Goal: Information Seeking & Learning: Check status

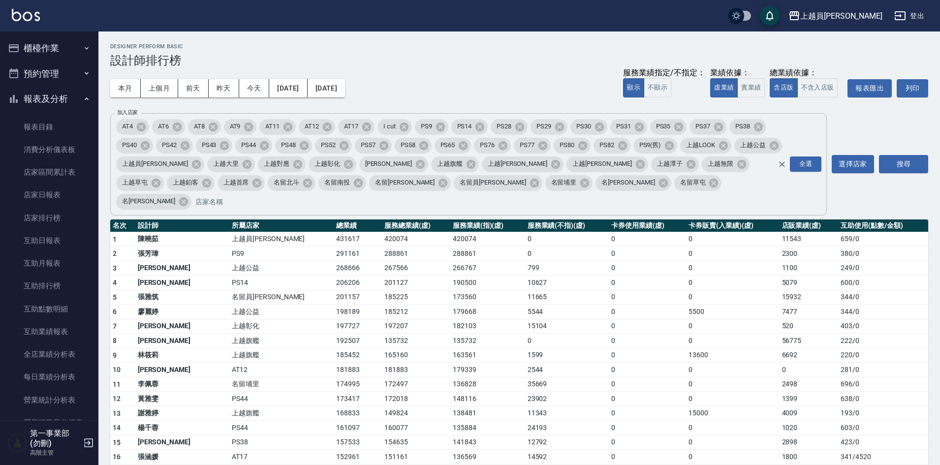
scroll to position [404, 0]
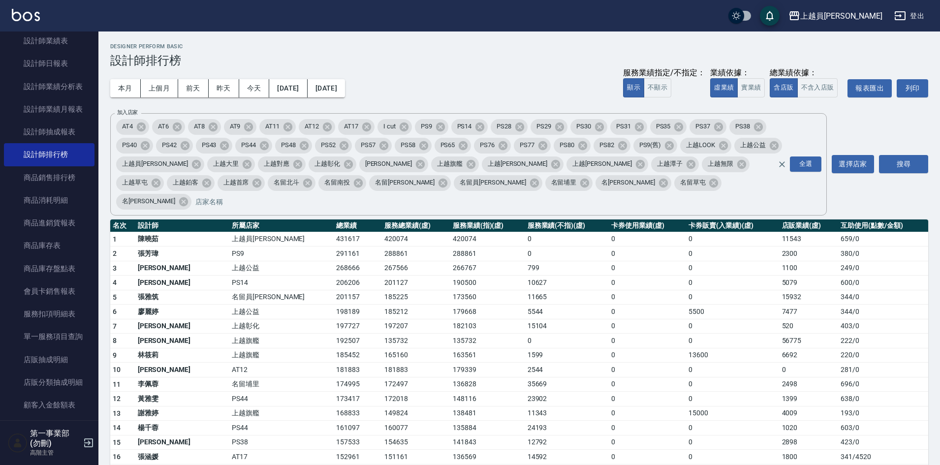
click at [540, 73] on div "本月 上個月 前天 昨天 今天 2025/08/01 2025/08/18 服務業績指定/不指定： 顯示 不顯示 業績依據： 虛業績 實業績 總業績依據： 含…" at bounding box center [519, 88] width 818 height 42
click at [567, 52] on div "Designer Perform Basic 設計師排行榜" at bounding box center [519, 55] width 818 height 24
click at [867, 19] on div "上越員林" at bounding box center [841, 16] width 82 height 12
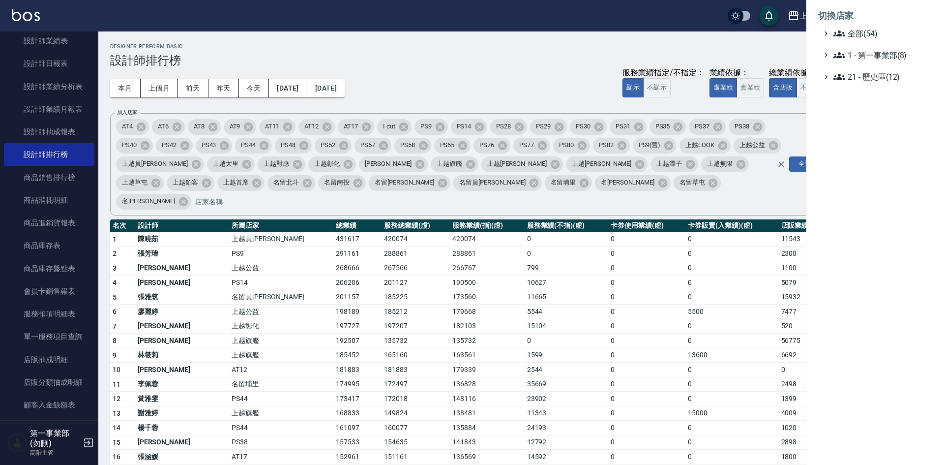
click at [477, 66] on div at bounding box center [472, 232] width 944 height 465
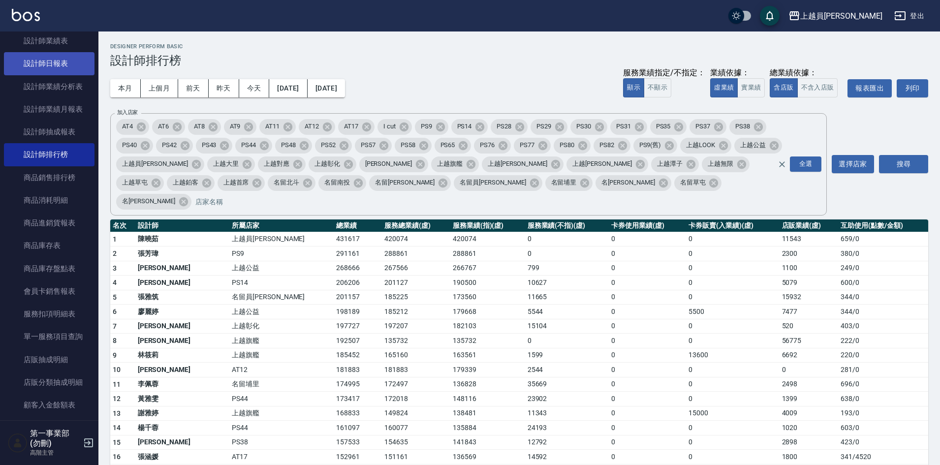
click at [70, 69] on link "設計師日報表" at bounding box center [49, 63] width 91 height 23
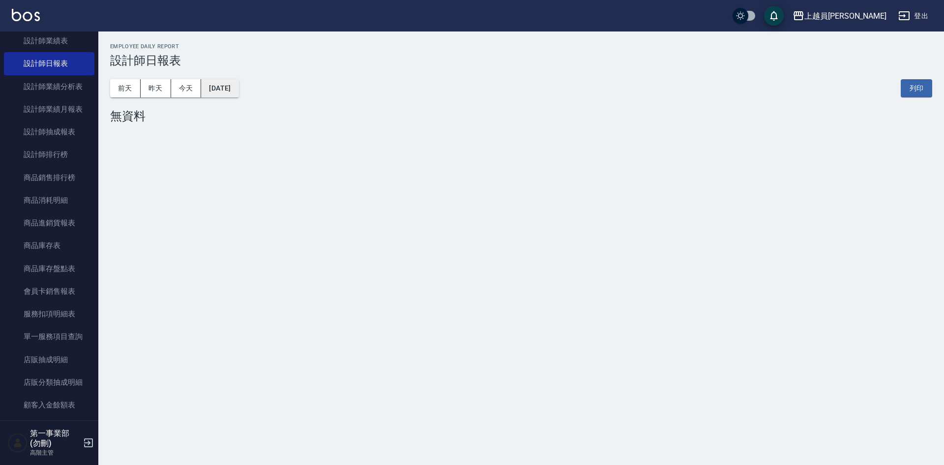
click at [239, 94] on button "[DATE]" at bounding box center [219, 88] width 37 height 18
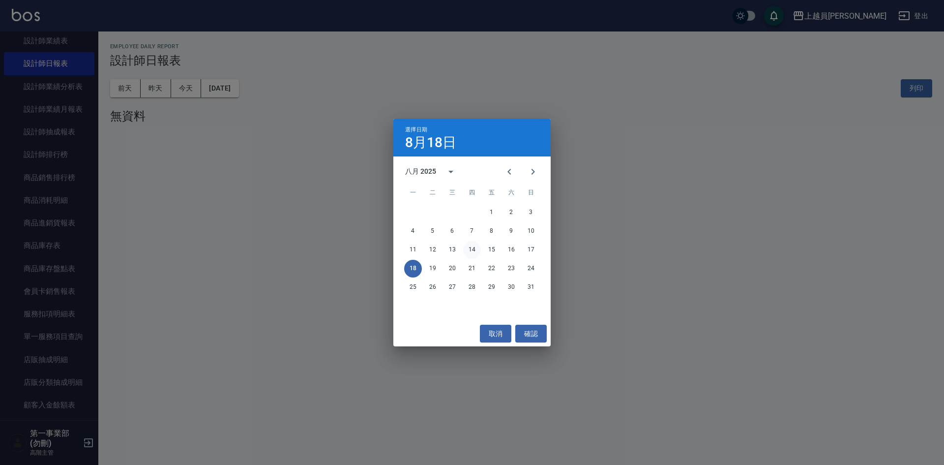
click at [470, 249] on button "14" at bounding box center [472, 250] width 18 height 18
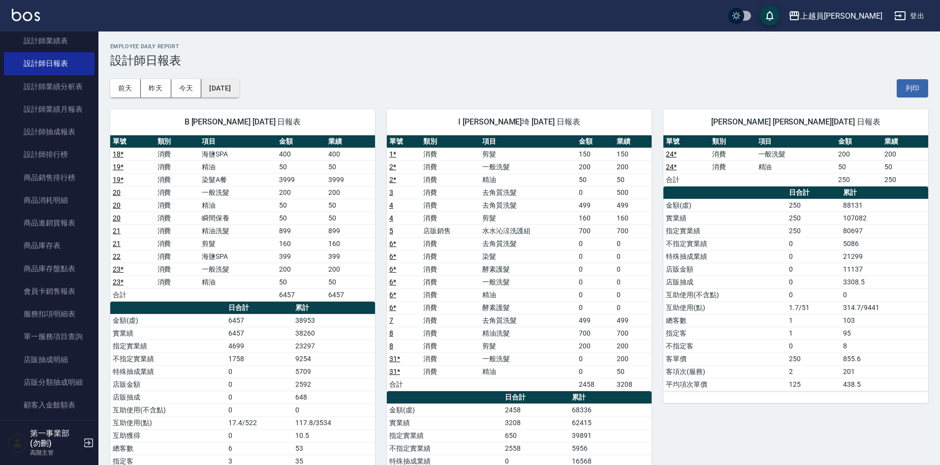
click at [239, 88] on button "[DATE]" at bounding box center [219, 88] width 37 height 18
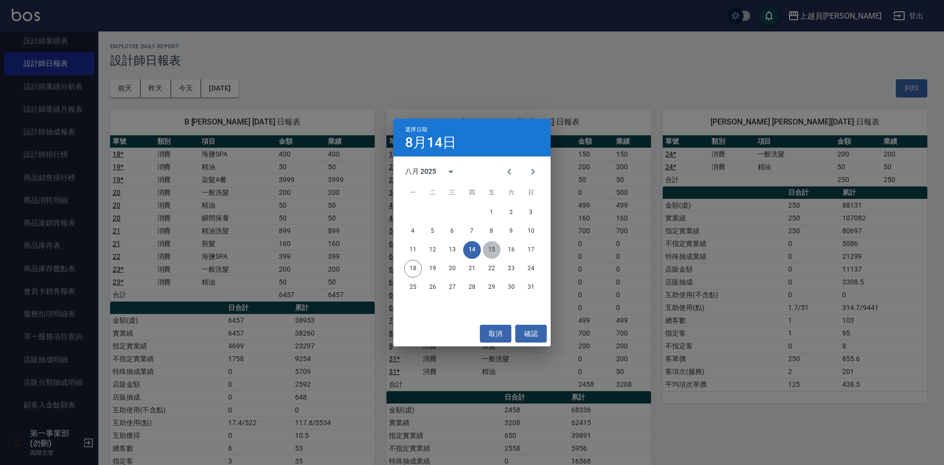
click at [489, 251] on button "15" at bounding box center [492, 250] width 18 height 18
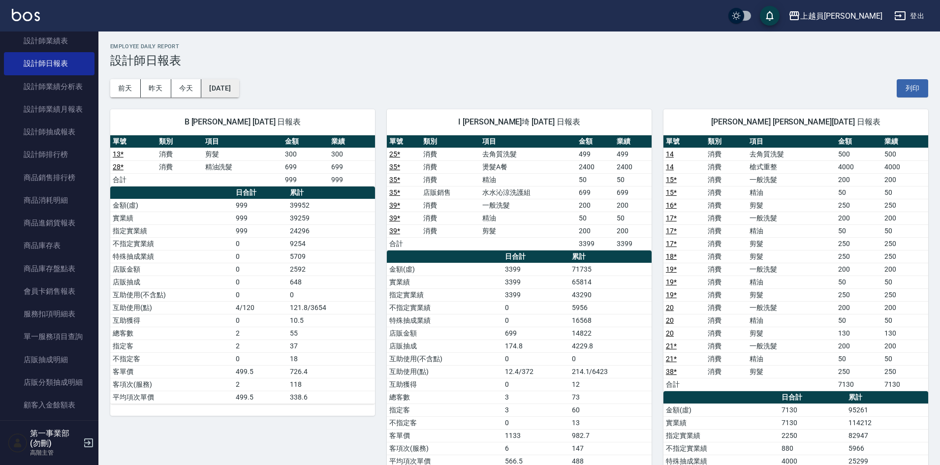
click at [239, 84] on button "[DATE]" at bounding box center [219, 88] width 37 height 18
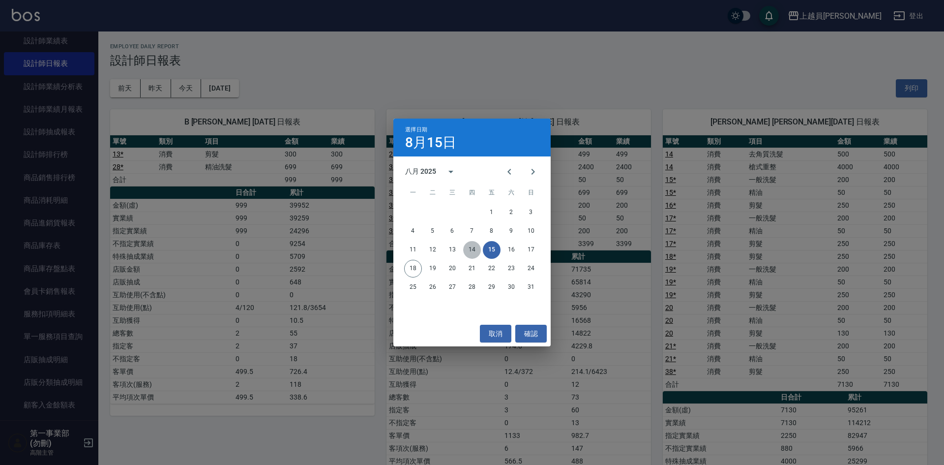
click at [468, 250] on button "14" at bounding box center [472, 250] width 18 height 18
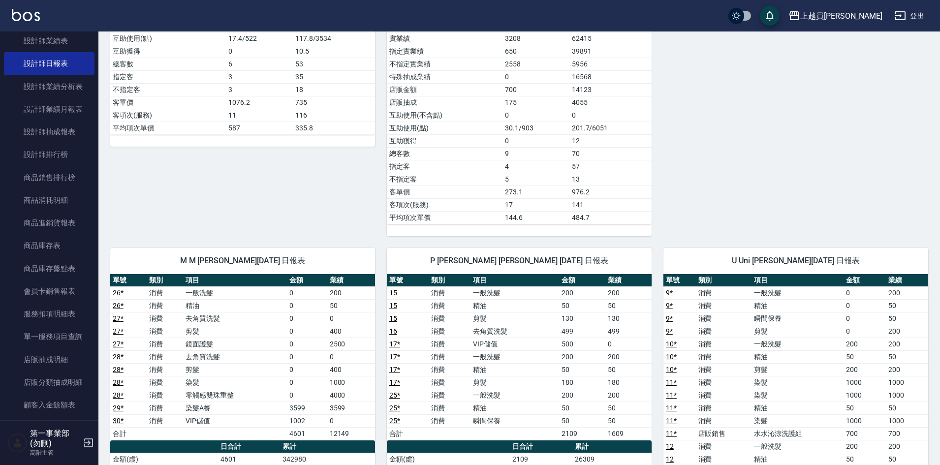
scroll to position [394, 0]
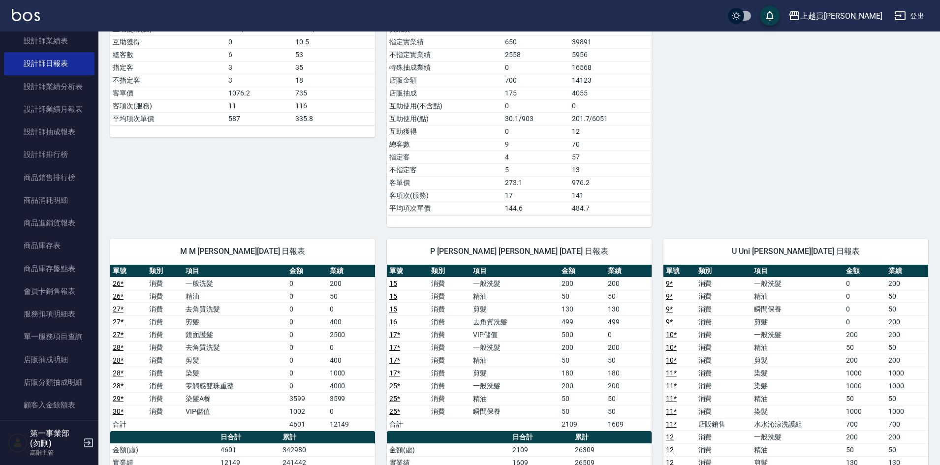
drag, startPoint x: 811, startPoint y: 154, endPoint x: 720, endPoint y: 187, distance: 96.8
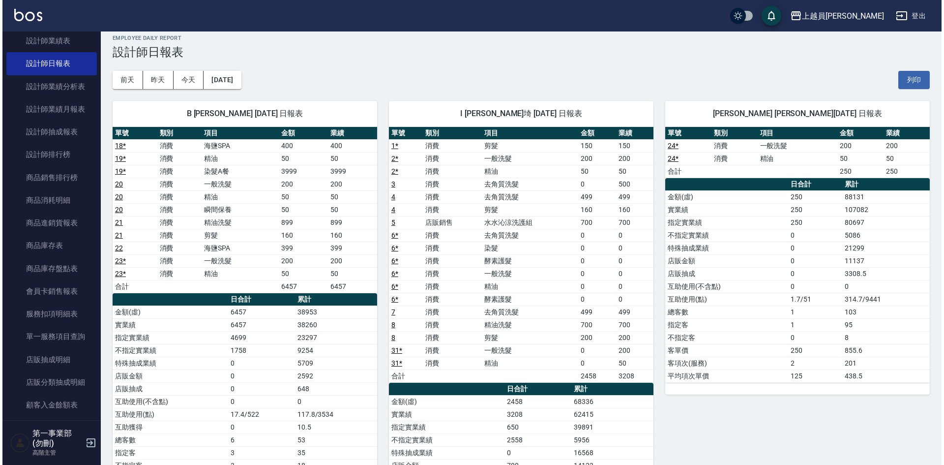
scroll to position [0, 0]
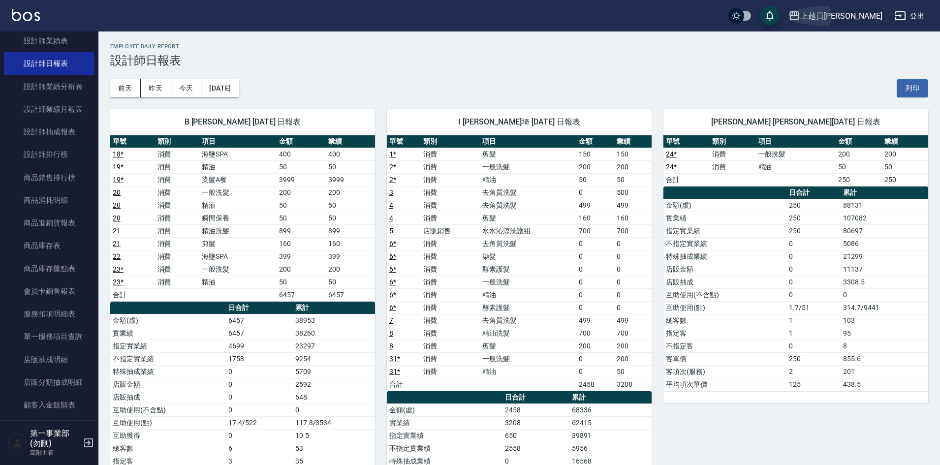
click at [856, 16] on div "上越員林" at bounding box center [841, 16] width 82 height 12
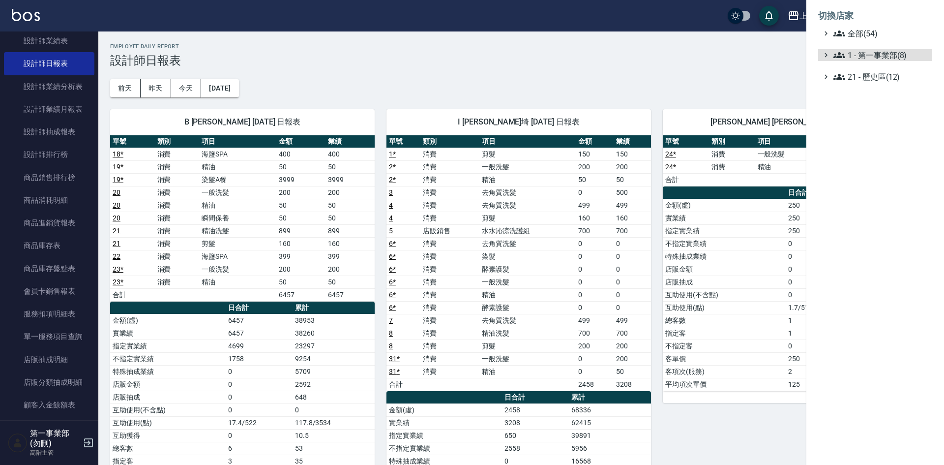
click at [879, 57] on span "1 - 第一事業部(8)" at bounding box center [881, 55] width 95 height 12
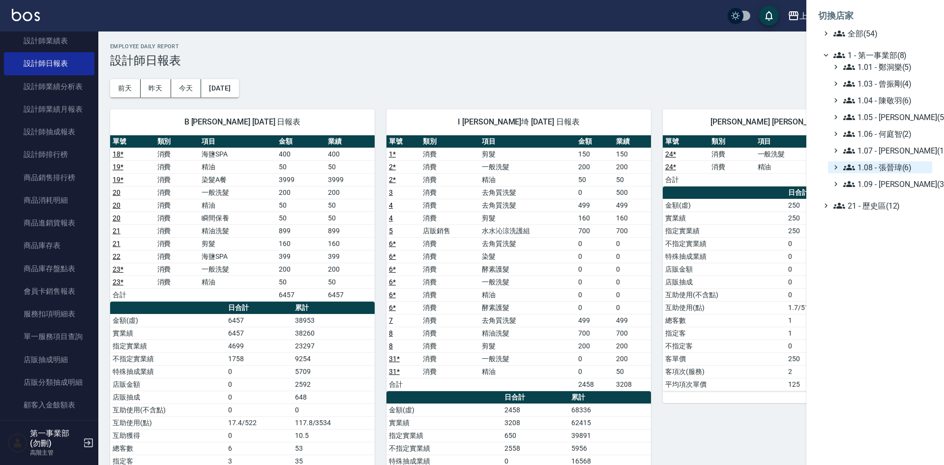
click at [906, 165] on span "1.08 - 張晉瑋(6)" at bounding box center [886, 167] width 85 height 12
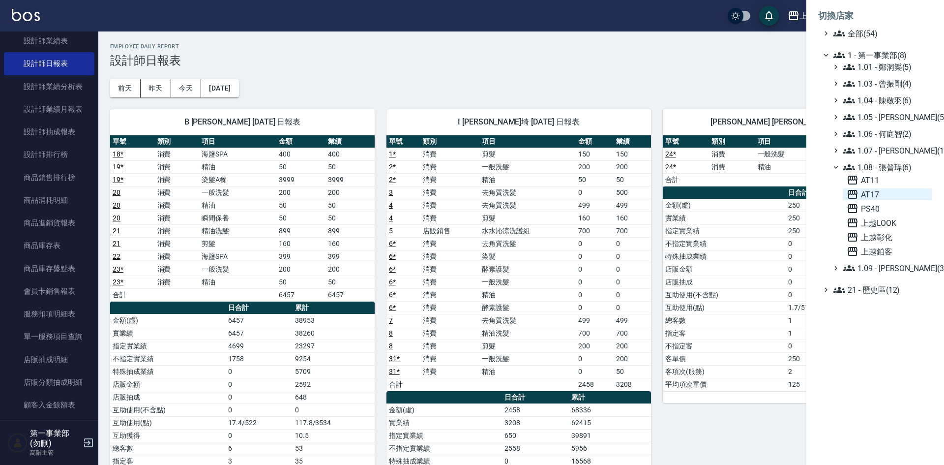
click at [895, 194] on span "AT17" at bounding box center [888, 194] width 82 height 12
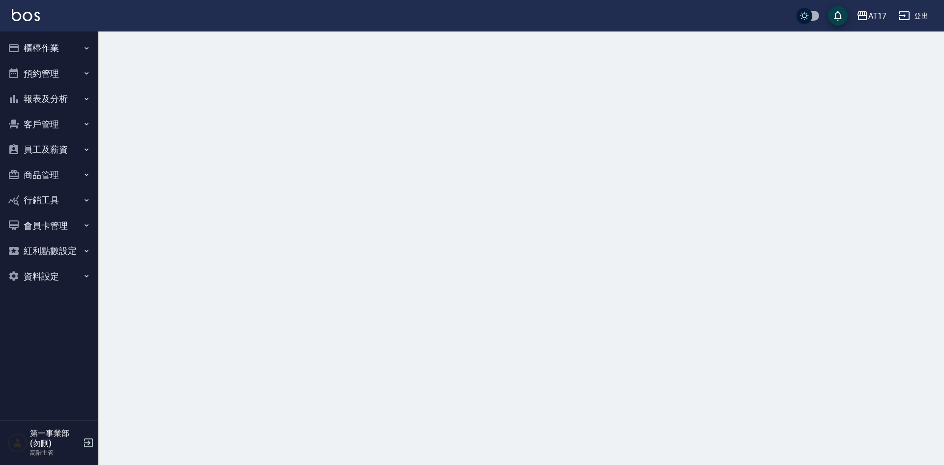
click at [43, 275] on nav "櫃檯作業 打帳單 帳單列表 掛單列表 座位開單 營業儀表板 現金收支登錄 高階收支登錄 材料自購登錄 每日結帳 排班表 現場電腦打卡 掃碼打卡 預約管理 預約…" at bounding box center [49, 225] width 98 height 389
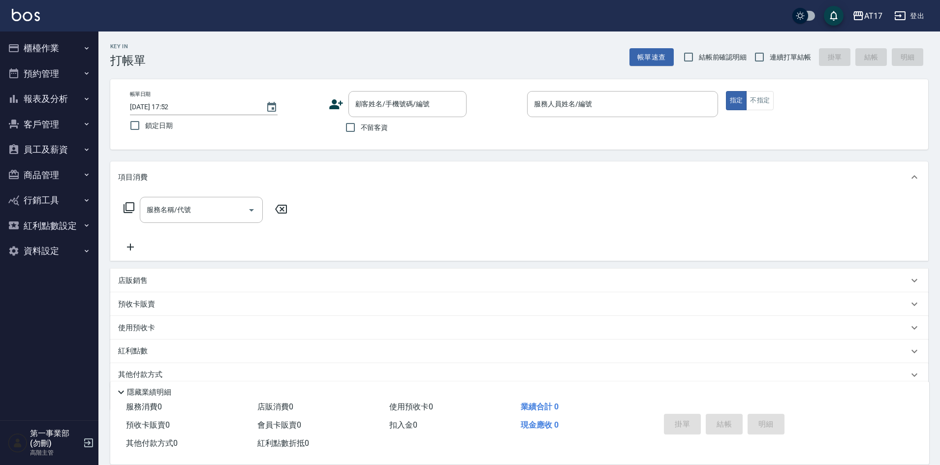
click at [51, 254] on button "資料設定" at bounding box center [49, 251] width 91 height 26
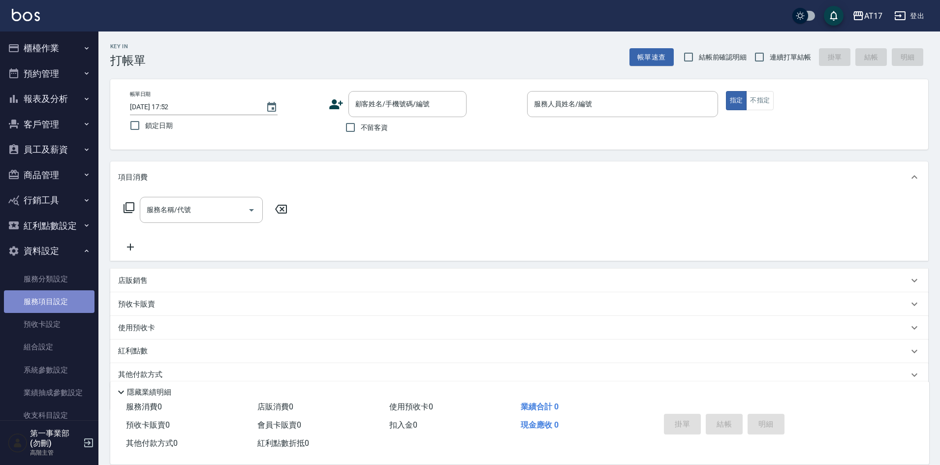
click at [72, 297] on link "服務項目設定" at bounding box center [49, 301] width 91 height 23
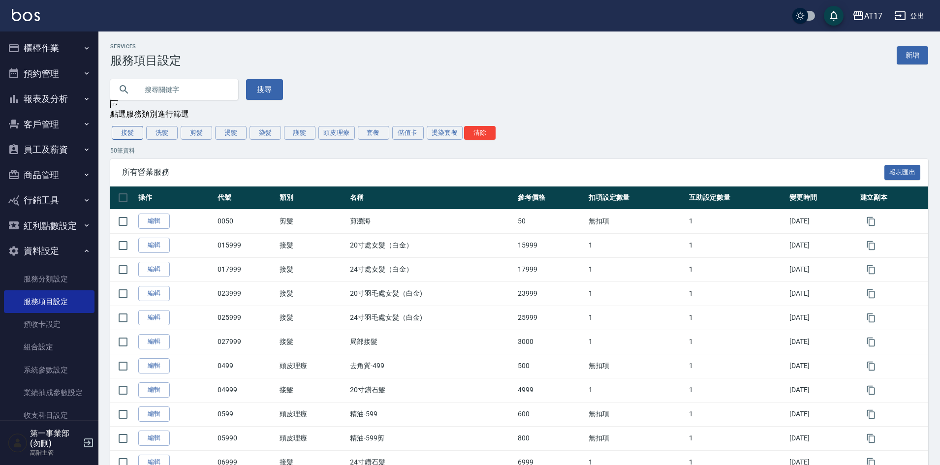
click at [130, 133] on button "接髮" at bounding box center [127, 133] width 31 height 14
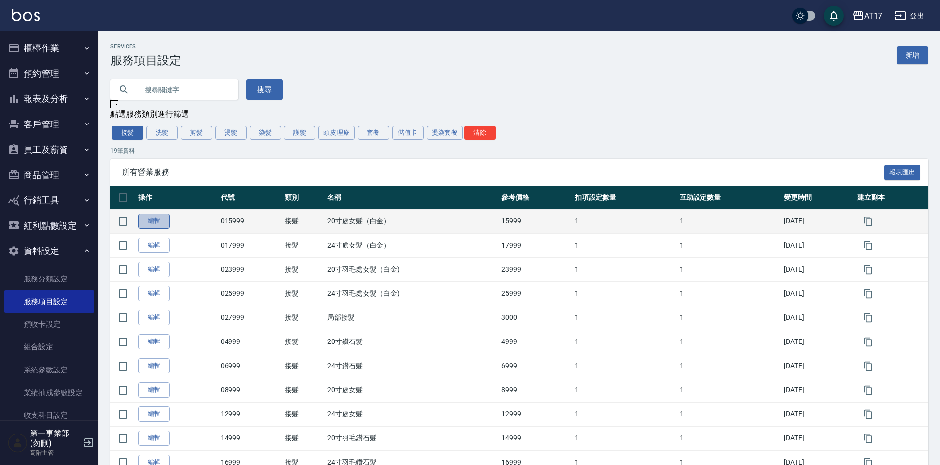
click at [159, 219] on link "編輯" at bounding box center [153, 220] width 31 height 15
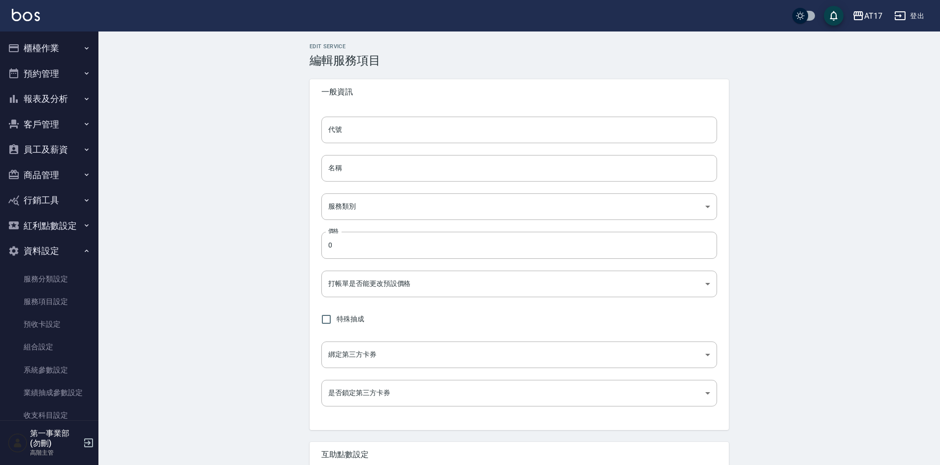
type input "015999"
type input "20寸處女髮（白金）"
type input "45b8f217-c683-4099-932a-c4b41035b6fa"
type input "15999"
type input "TRUE"
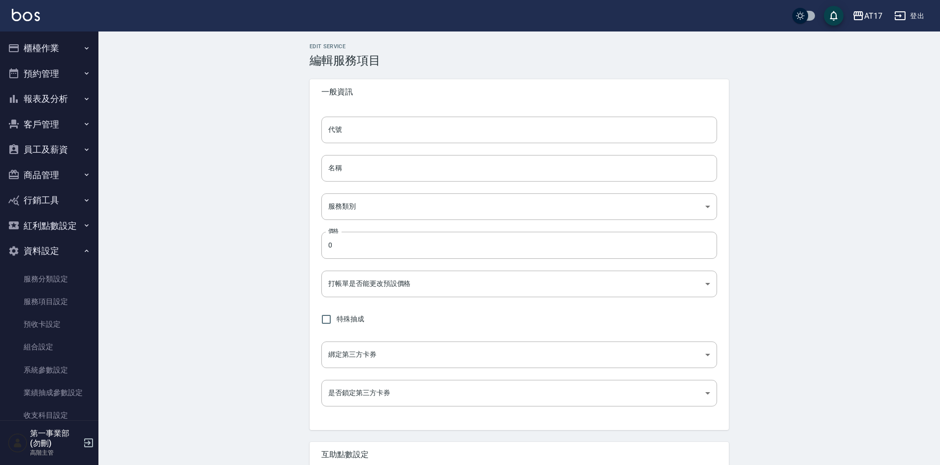
checkbox input "true"
type input "none"
type input "UNSET"
type input "onSalary"
type input "洗髮"
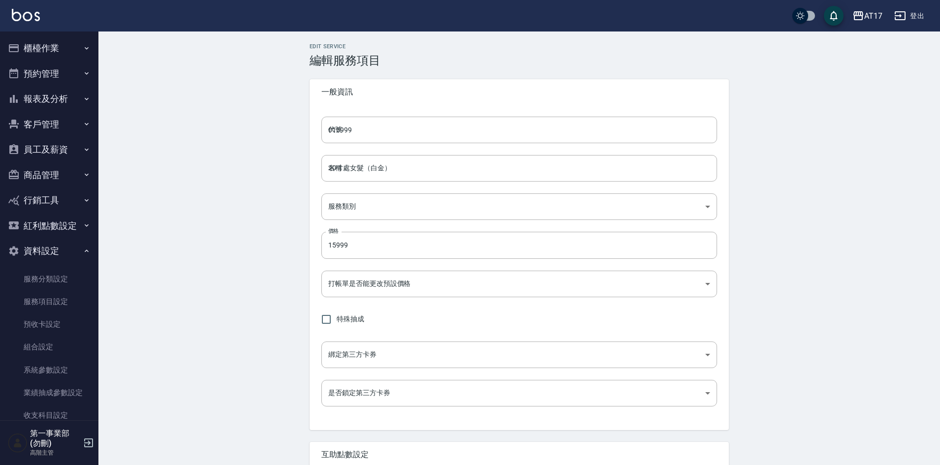
type input "2"
type input "點數"
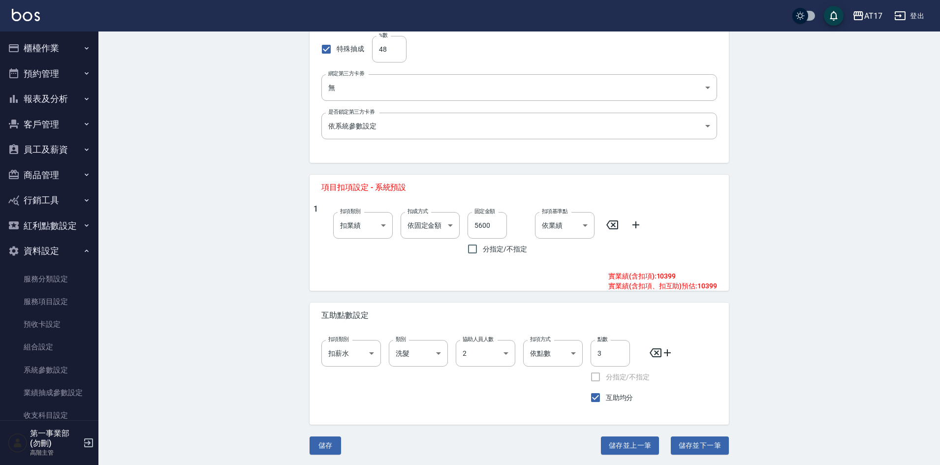
scroll to position [274, 0]
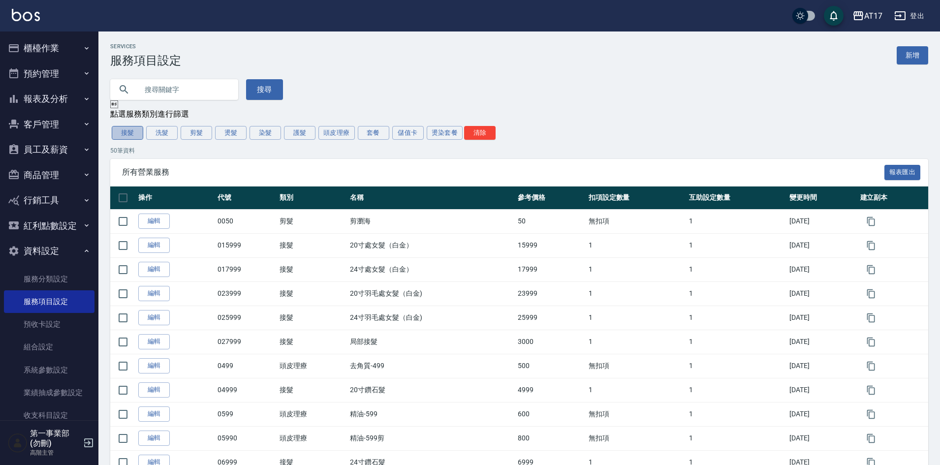
click at [132, 131] on button "接髮" at bounding box center [127, 133] width 31 height 14
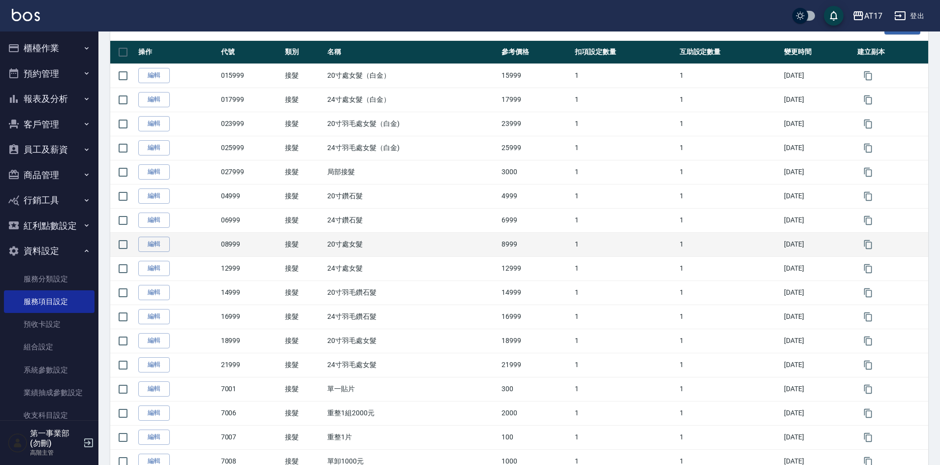
scroll to position [148, 0]
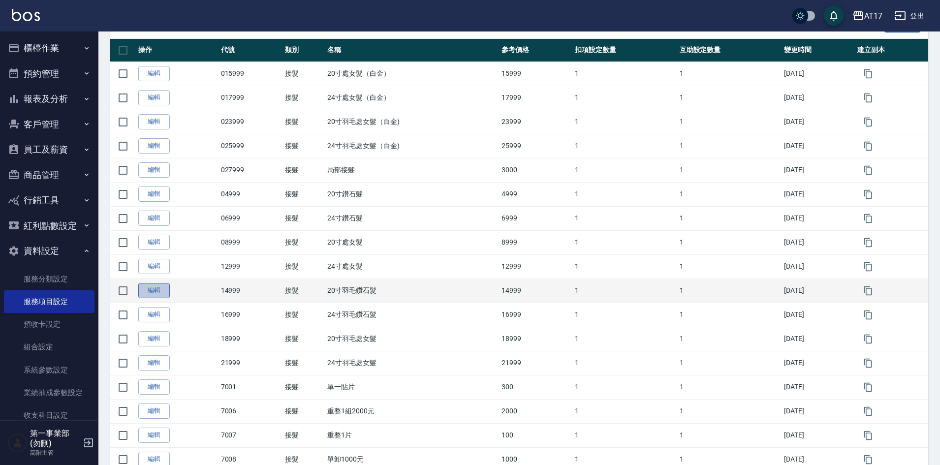
click at [157, 289] on link "編輯" at bounding box center [153, 290] width 31 height 15
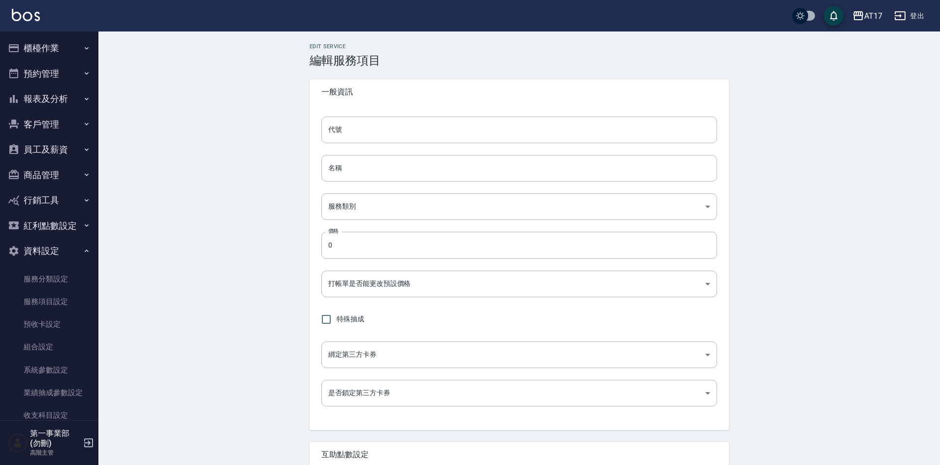
type input "14999"
type input "20寸羽毛鑽石髮"
type input "45b8f217-c683-4099-932a-c4b41035b6fa"
type input "14999"
type input "TRUE"
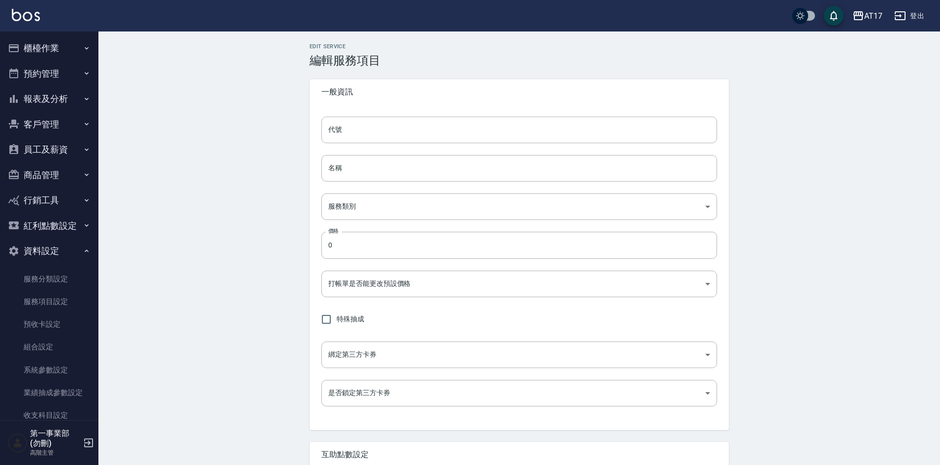
checkbox input "true"
type input "none"
type input "UNSET"
type input "洗髮"
type input "2"
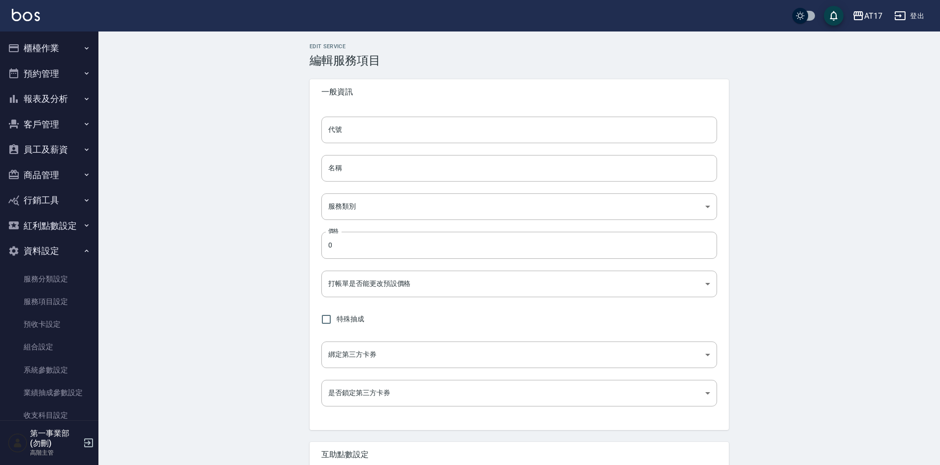
type input "點數"
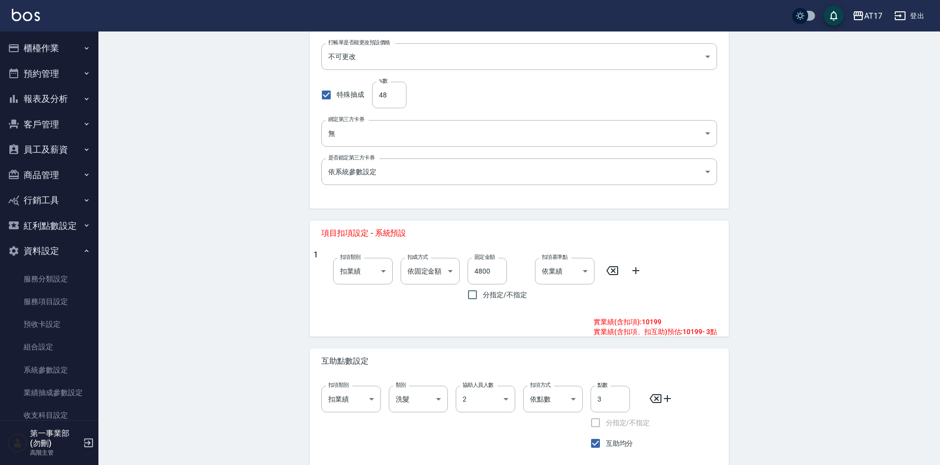
scroll to position [274, 0]
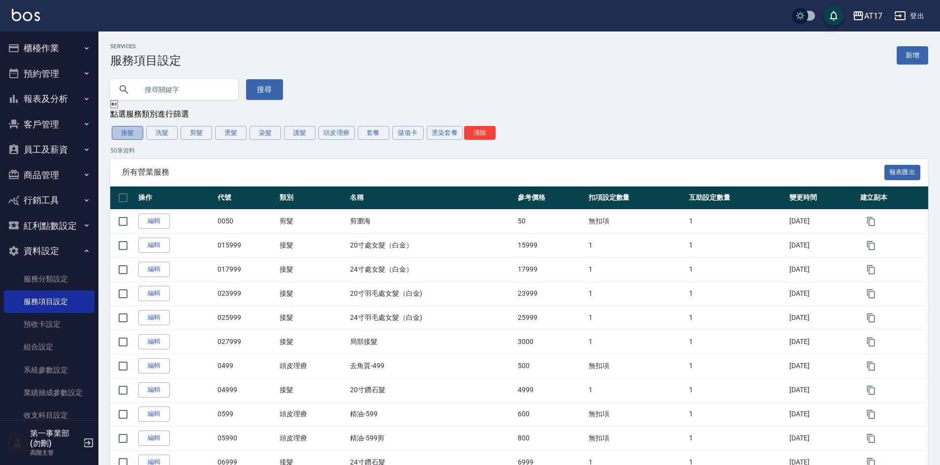
click at [128, 138] on button "接髮" at bounding box center [127, 133] width 31 height 14
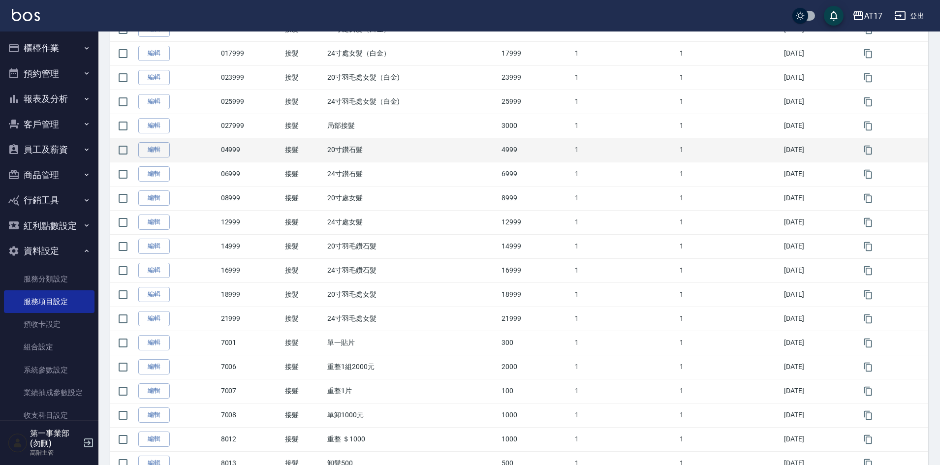
scroll to position [197, 0]
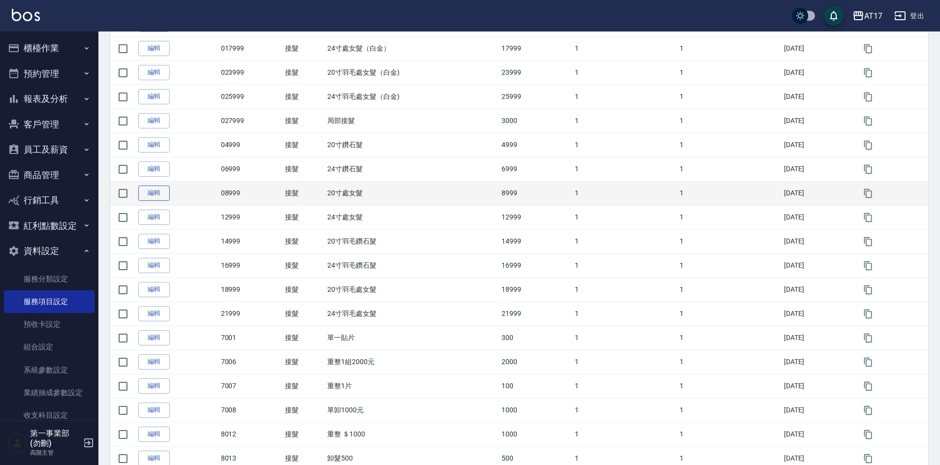
click at [158, 195] on link "編輯" at bounding box center [153, 192] width 31 height 15
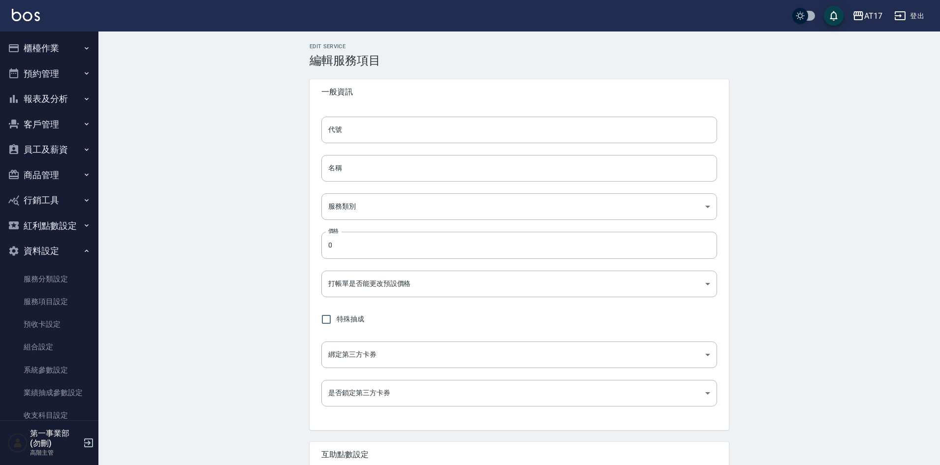
type input "08999"
type input "20寸處女髮"
type input "45b8f217-c683-4099-932a-c4b41035b6fa"
type input "8999"
type input "TRUE"
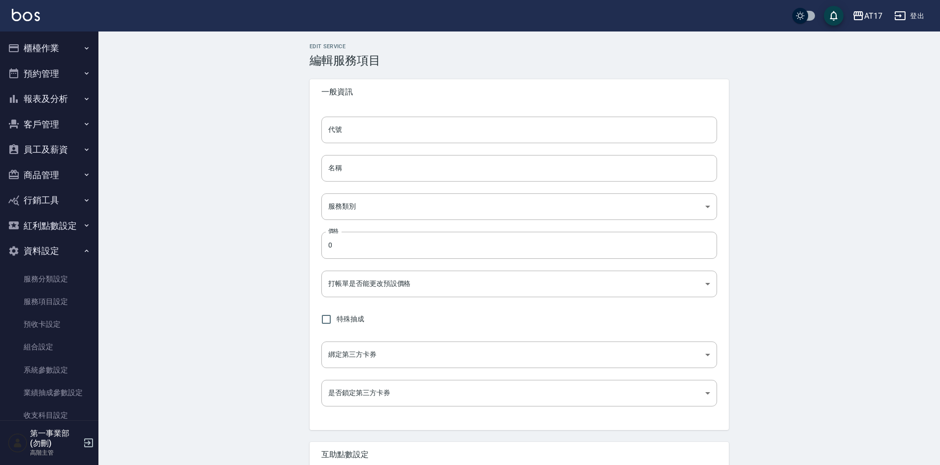
checkbox input "true"
type input "none"
type input "UNSET"
type input "洗髮"
type input "2"
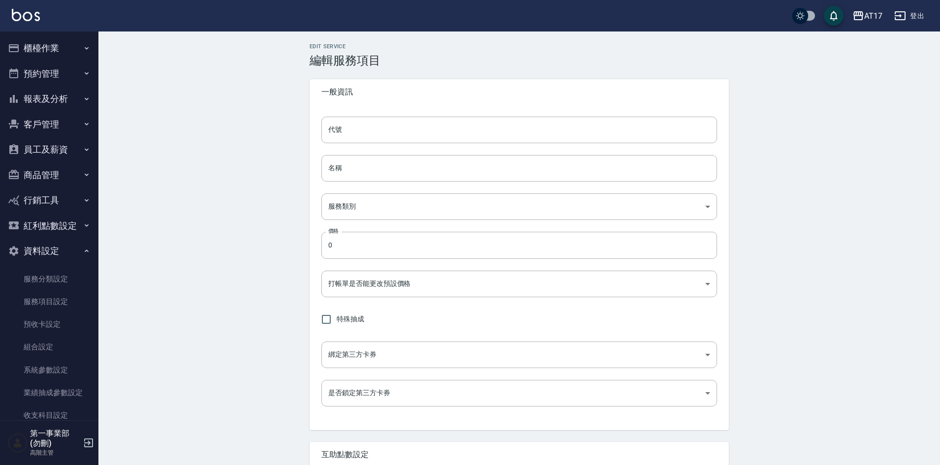
type input "點數"
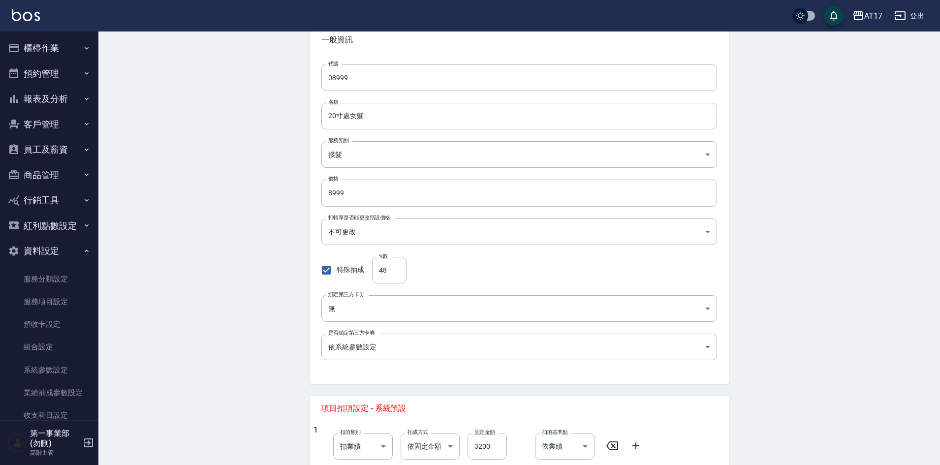
scroll to position [274, 0]
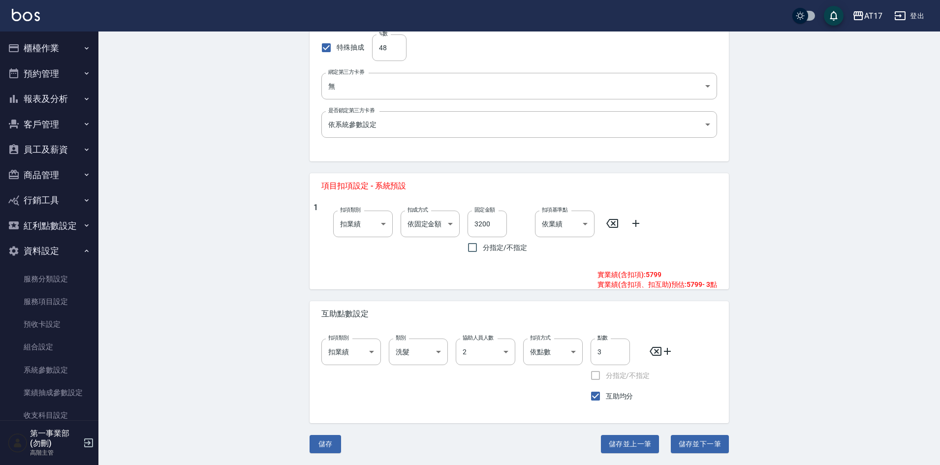
click at [243, 279] on div "Edit Service 編輯服務項目 一般資訊 代號 08999 代號 名稱 20寸處女髮 名稱 服務類別 接髮 45b8f217-c683-4099-93…" at bounding box center [518, 111] width 841 height 708
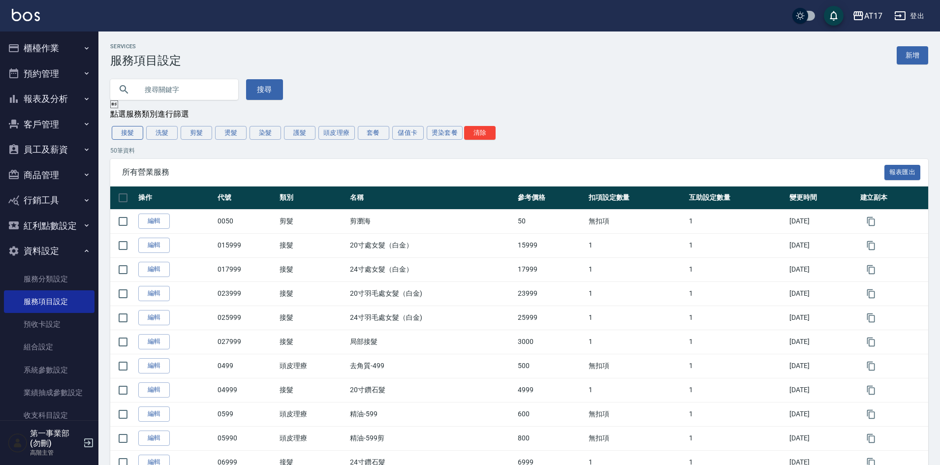
click at [133, 135] on button "接髮" at bounding box center [127, 133] width 31 height 14
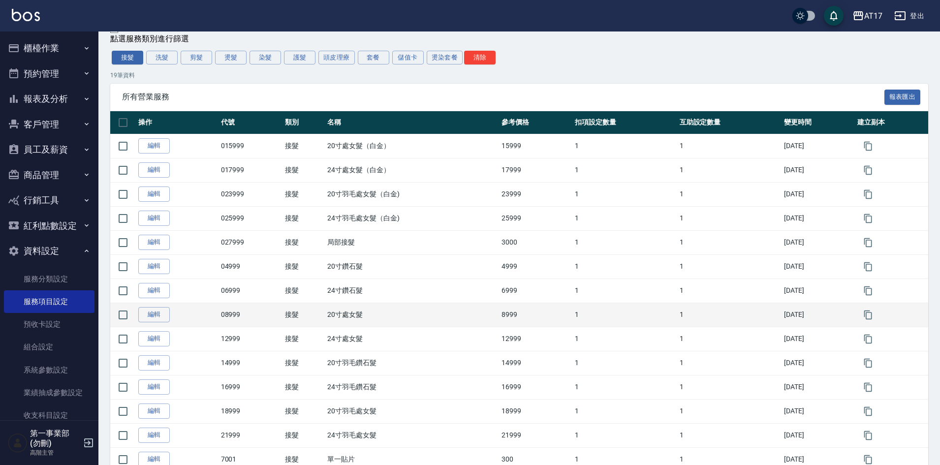
scroll to position [98, 0]
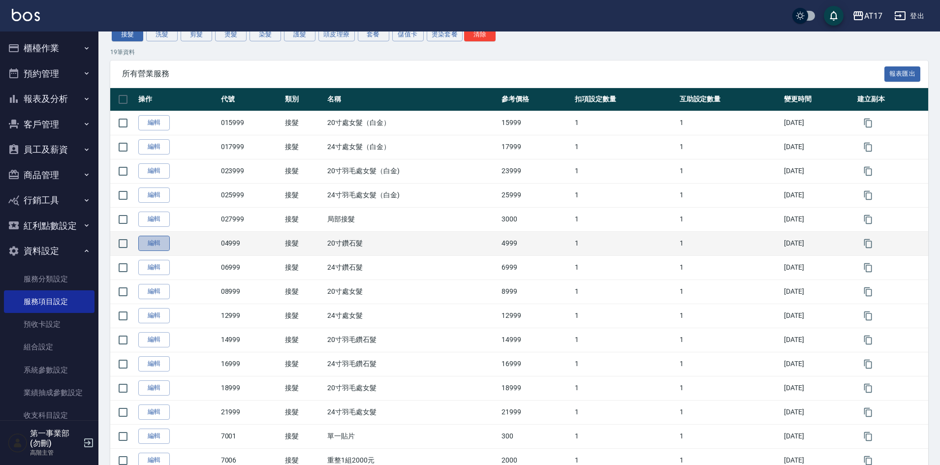
click at [160, 245] on link "編輯" at bounding box center [153, 243] width 31 height 15
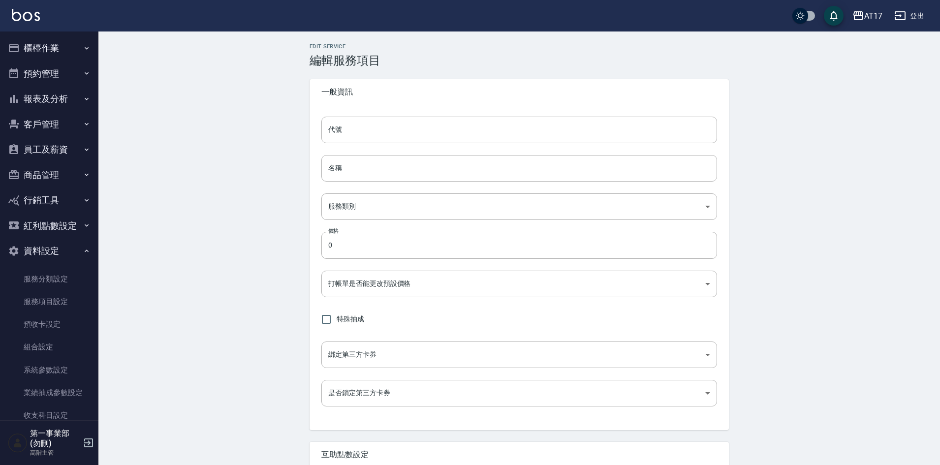
type input "04999"
type input "20寸鑽石髮"
type input "45b8f217-c683-4099-932a-c4b41035b6fa"
type input "4999"
type input "TRUE"
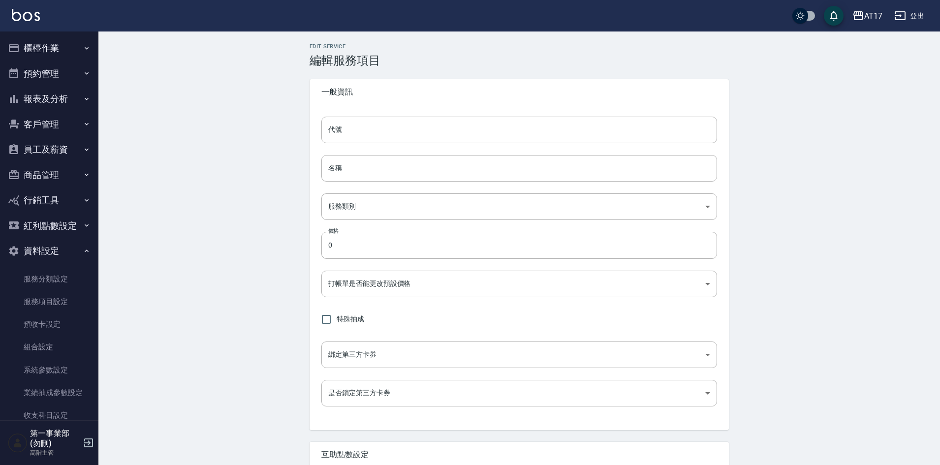
checkbox input "true"
type input "none"
type input "UNSET"
type input "onSalary"
type input "洗髮"
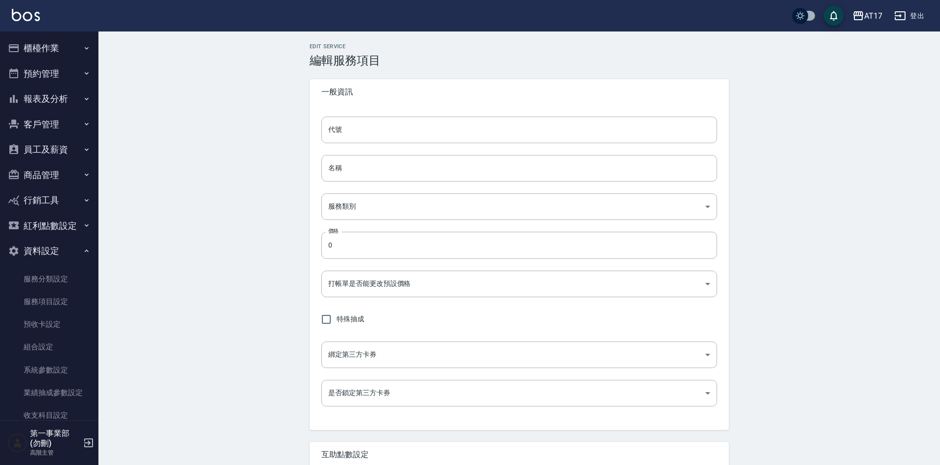
type input "2"
type input "點數"
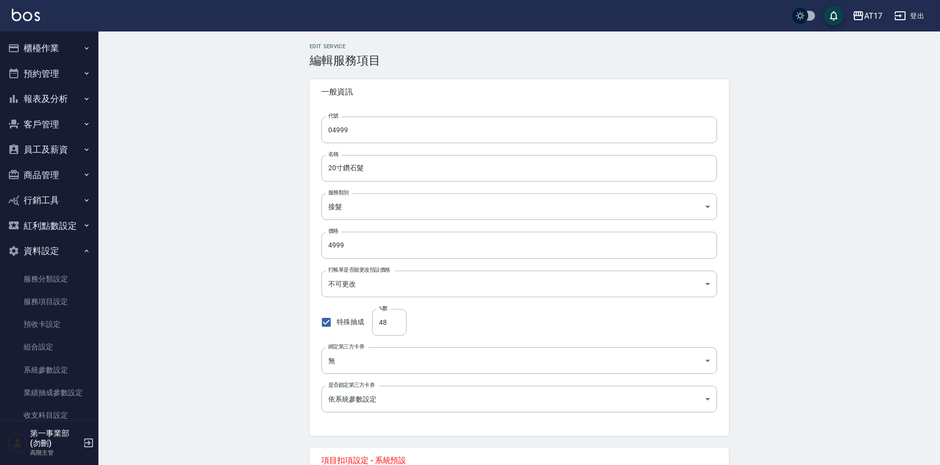
scroll to position [274, 0]
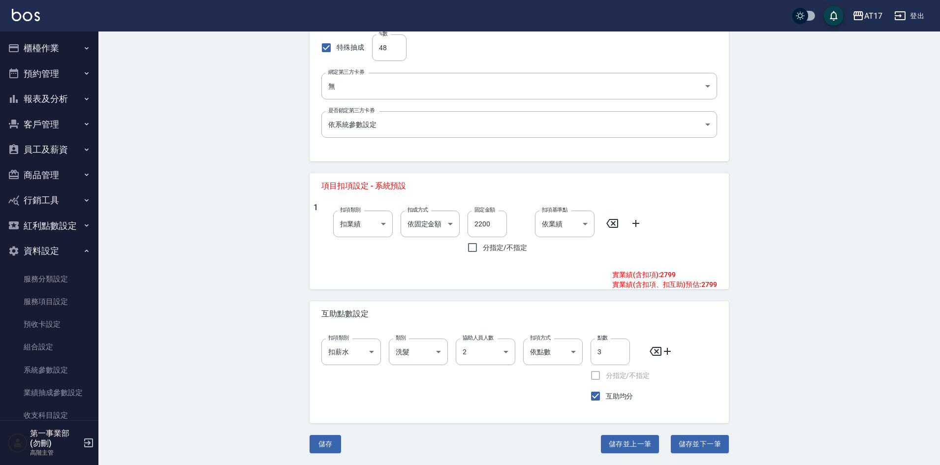
click at [538, 398] on div "扣項方式 依點數 點數 扣項方式" at bounding box center [548, 369] width 67 height 76
click at [223, 316] on div "Edit Service 編輯服務項目 一般資訊 代號 04999 代號 名稱 20寸鑽石髮 名稱 服務類別 接髮 45b8f217-c683-4099-93…" at bounding box center [518, 111] width 841 height 708
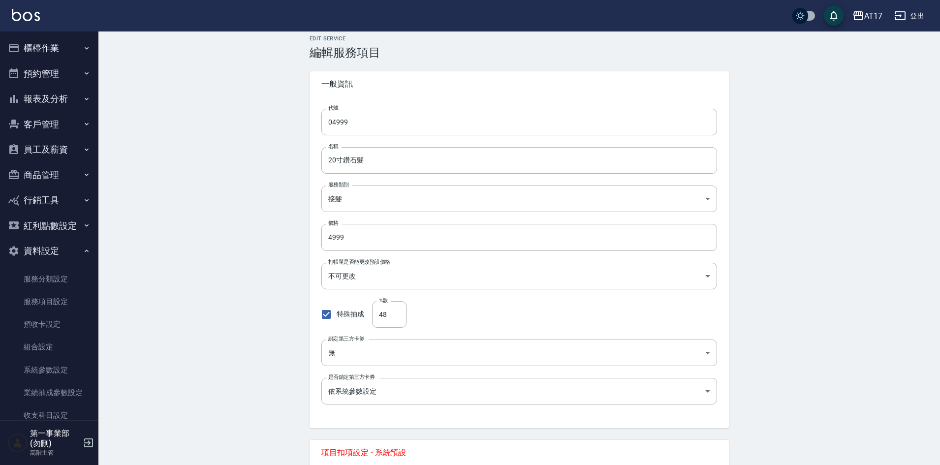
scroll to position [0, 0]
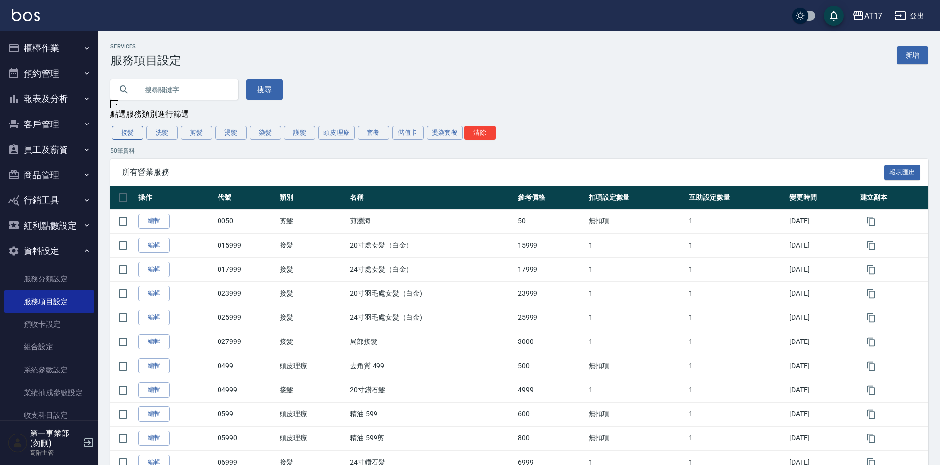
click at [122, 133] on button "接髮" at bounding box center [127, 133] width 31 height 14
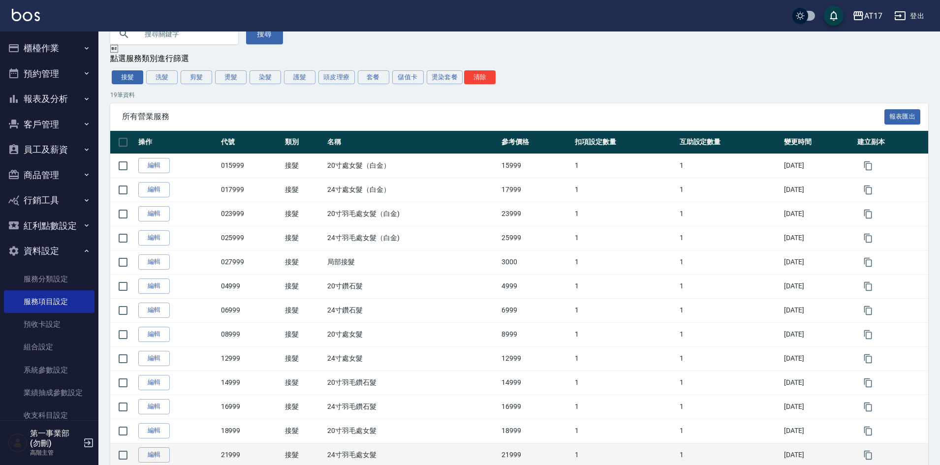
scroll to position [54, 0]
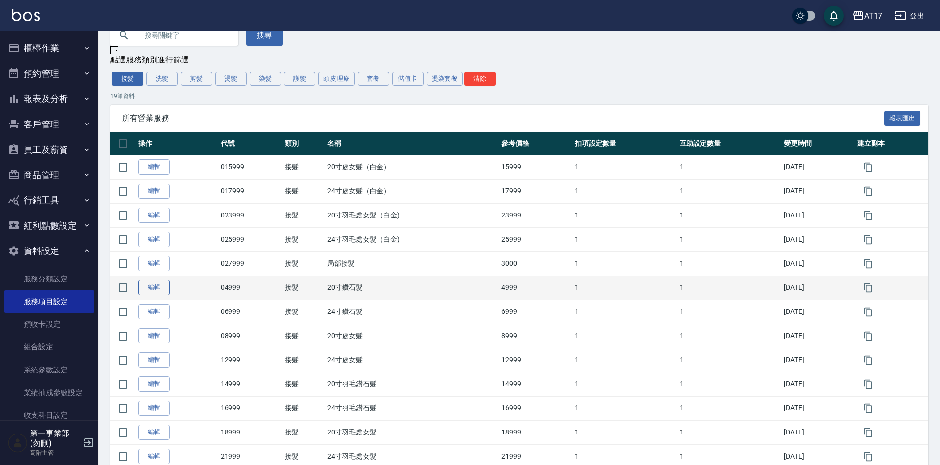
click at [156, 292] on link "編輯" at bounding box center [153, 287] width 31 height 15
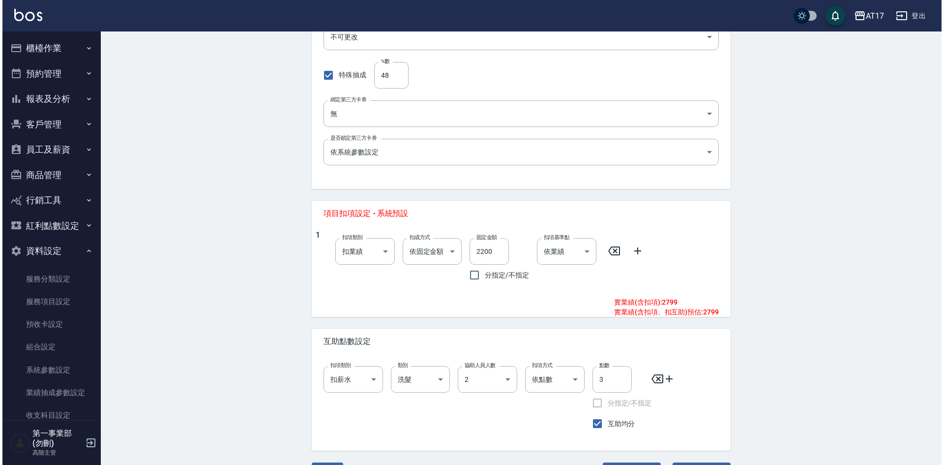
scroll to position [274, 0]
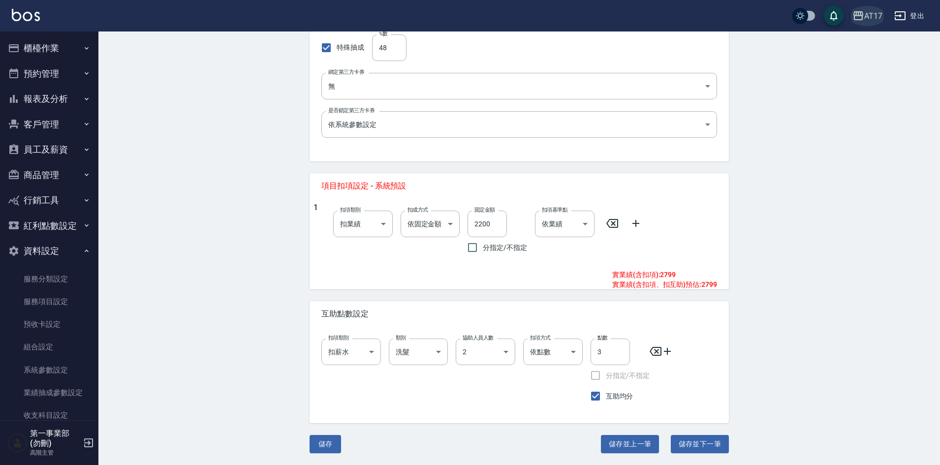
click at [867, 16] on div "AT17" at bounding box center [873, 16] width 18 height 12
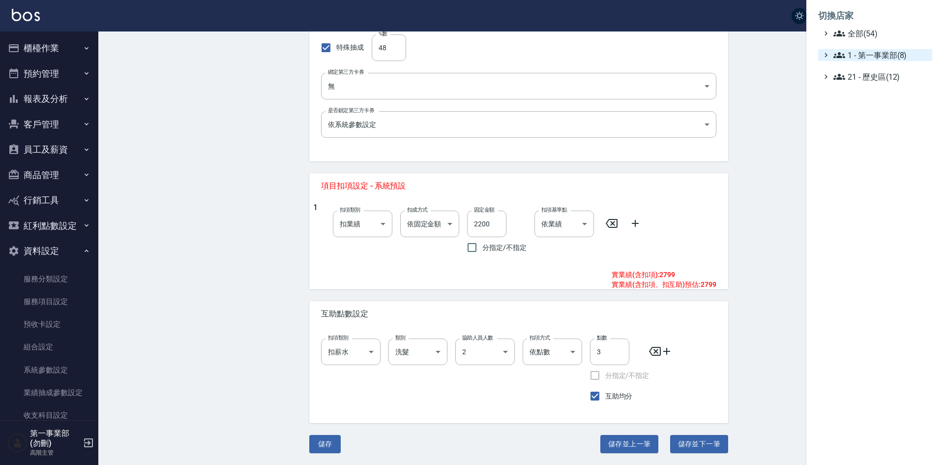
click at [881, 52] on span "1 - 第一事業部(8)" at bounding box center [881, 55] width 95 height 12
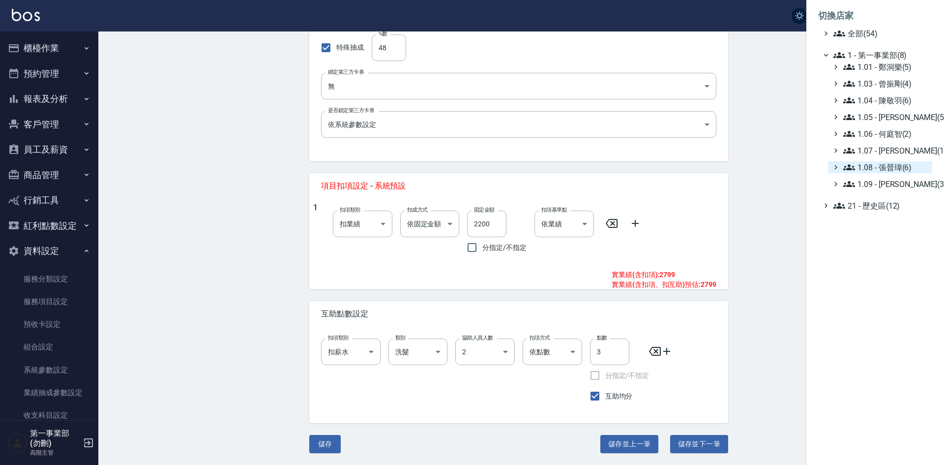
click at [898, 168] on span "1.08 - 張晉瑋(6)" at bounding box center [886, 167] width 85 height 12
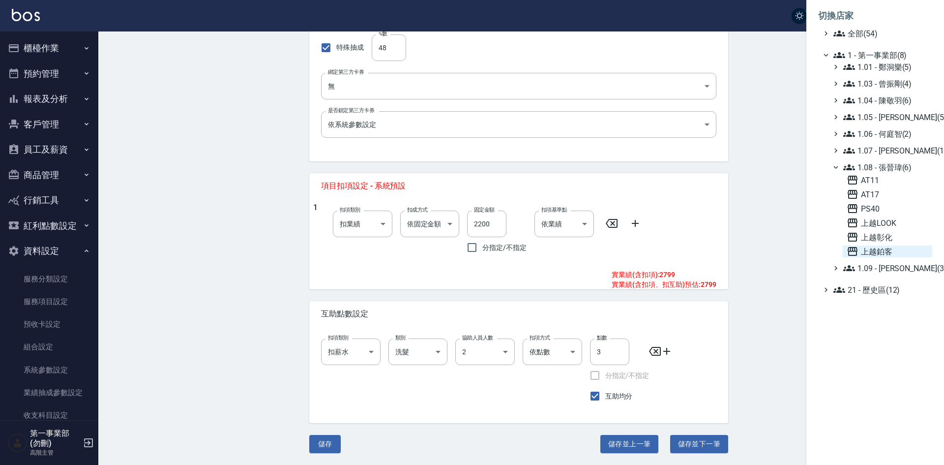
click at [885, 248] on span "上越鉑客" at bounding box center [888, 251] width 82 height 12
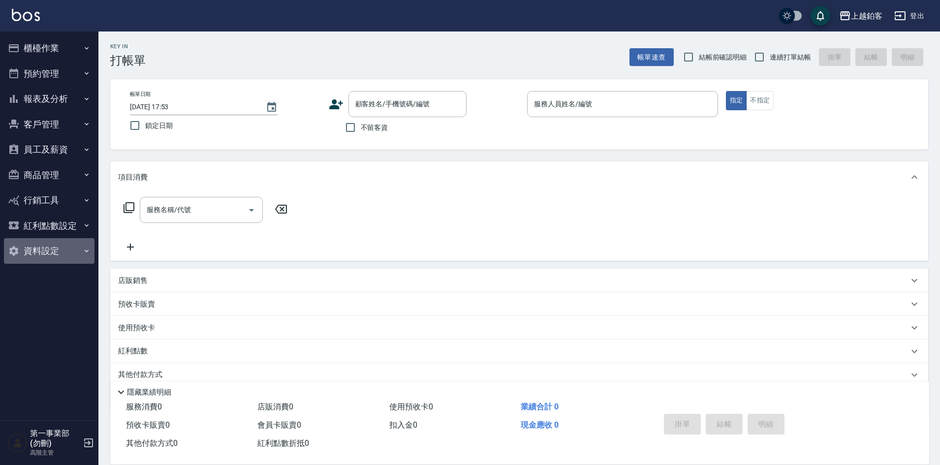
click at [33, 248] on button "資料設定" at bounding box center [49, 251] width 91 height 26
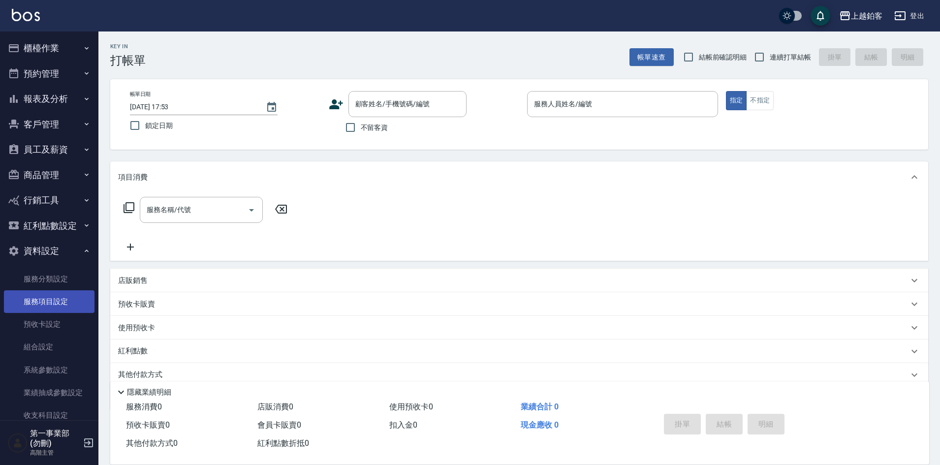
click at [58, 301] on link "服務項目設定" at bounding box center [49, 301] width 91 height 23
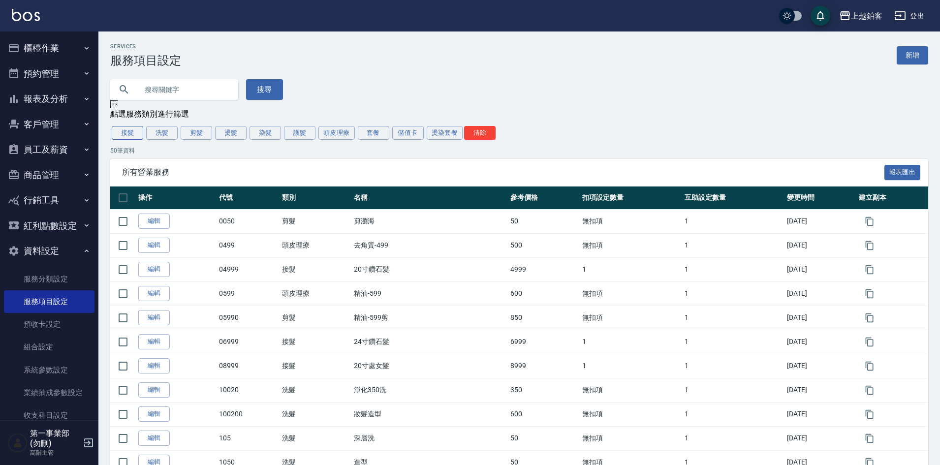
click at [135, 139] on button "接髮" at bounding box center [127, 133] width 31 height 14
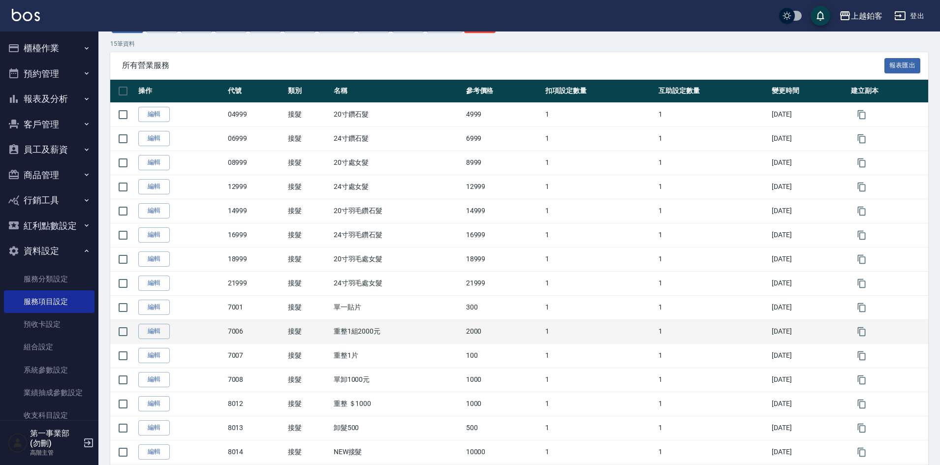
scroll to position [105, 0]
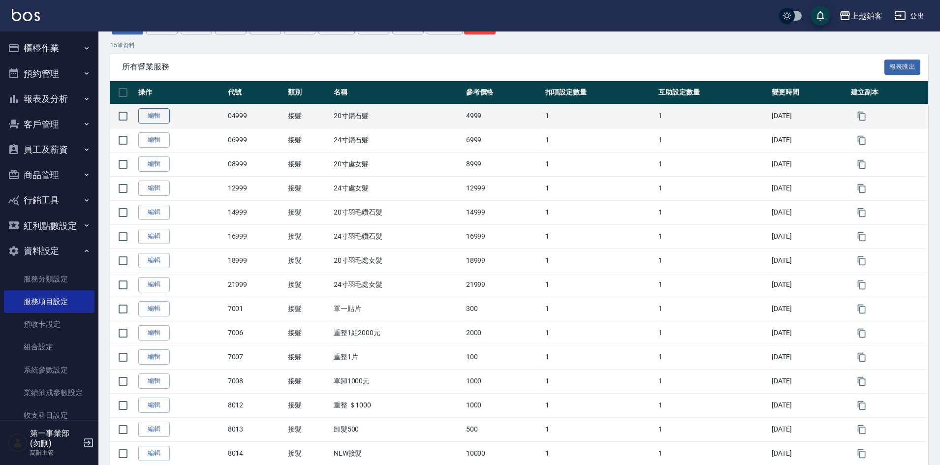
click at [144, 116] on link "編輯" at bounding box center [153, 115] width 31 height 15
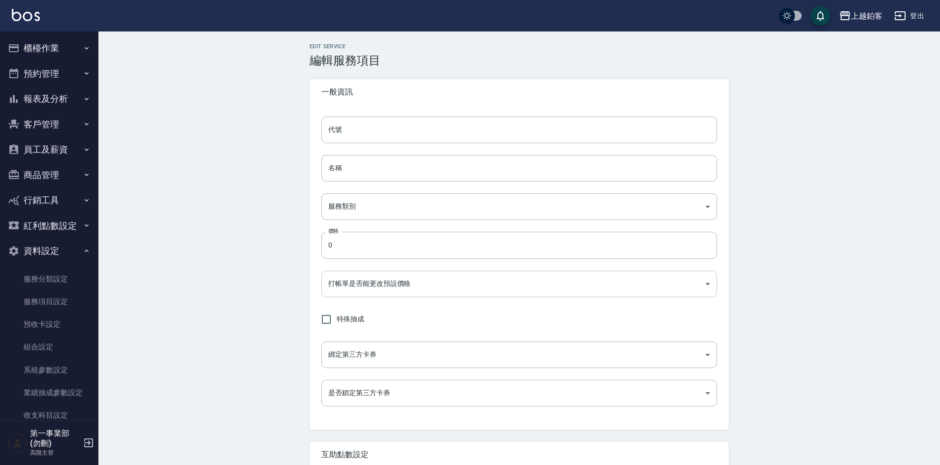
type input "04999"
type input "20寸鑽石髮"
type input "01eef8ce-b844-464e-987c-b425ac0bc212"
type input "4999"
type input "FALSE"
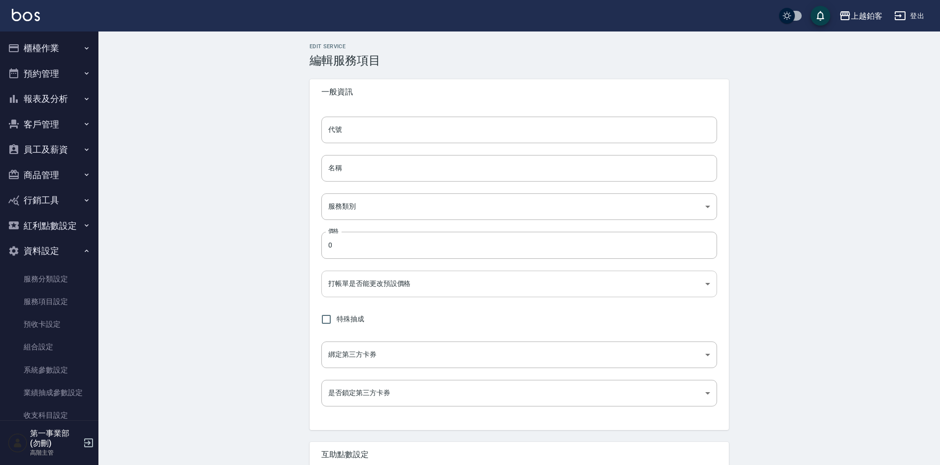
checkbox input "true"
type input "none"
type input "UNSET"
type input "none"
type input "洗髮"
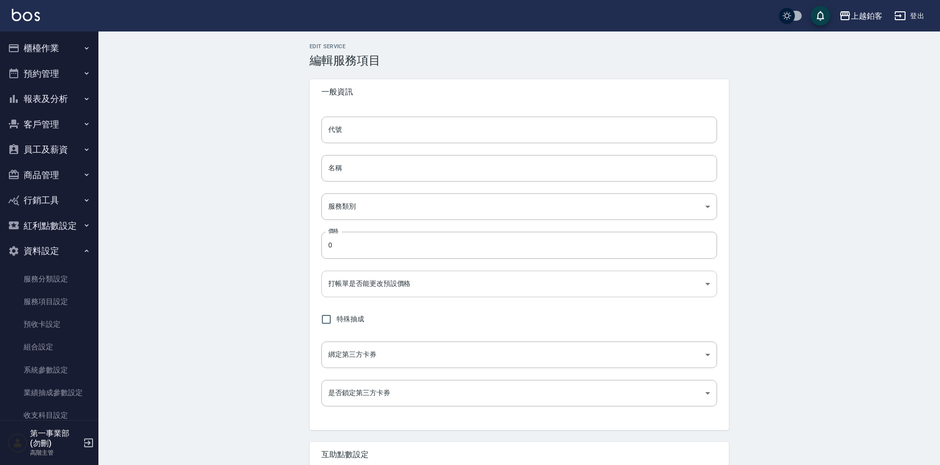
type input "1"
type input "點數"
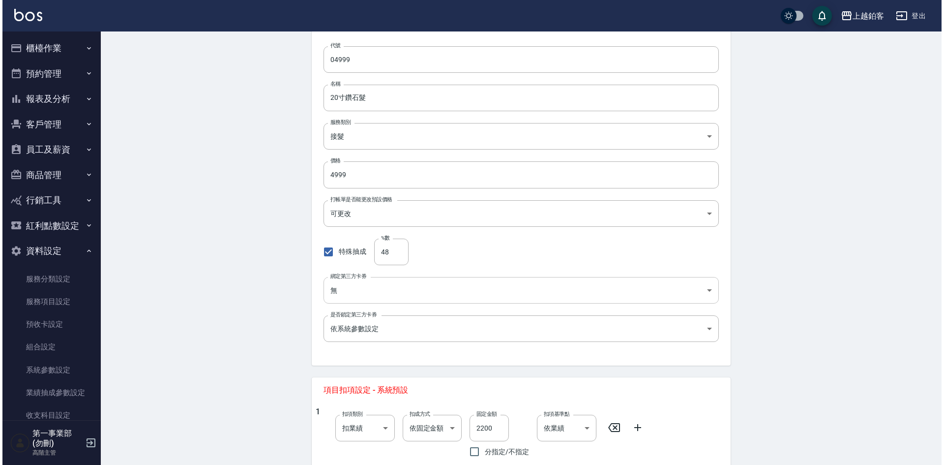
scroll to position [274, 0]
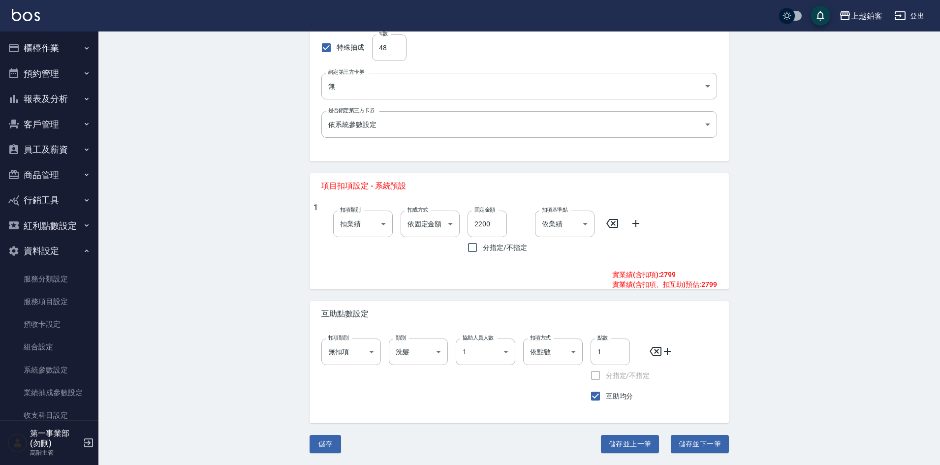
drag, startPoint x: 266, startPoint y: 281, endPoint x: 278, endPoint y: 278, distance: 12.5
click at [266, 280] on div "Edit Service 編輯服務項目 一般資訊 代號 04999 代號 名稱 20寸鑽石髮 名稱 服務類別 接髮 01eef8ce-b844-464e-98…" at bounding box center [518, 111] width 841 height 708
click at [864, 14] on div "上越鉑客" at bounding box center [865, 16] width 31 height 12
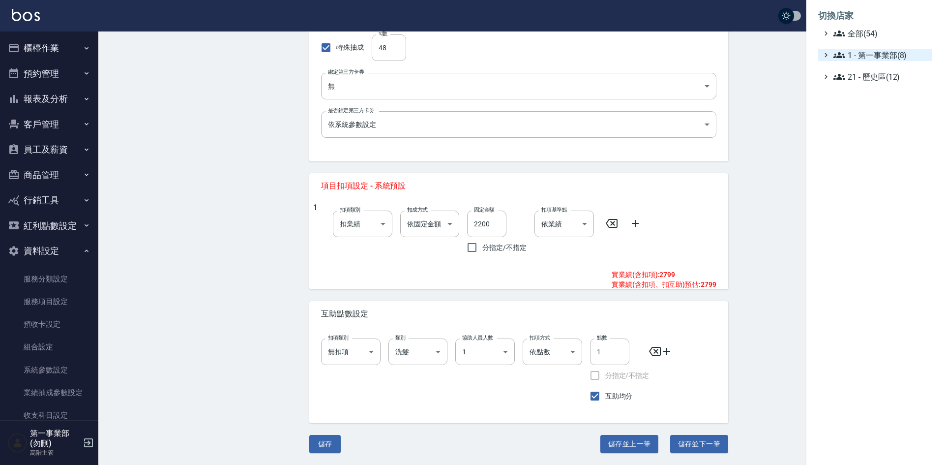
click at [891, 57] on span "1 - 第一事業部(8)" at bounding box center [881, 55] width 95 height 12
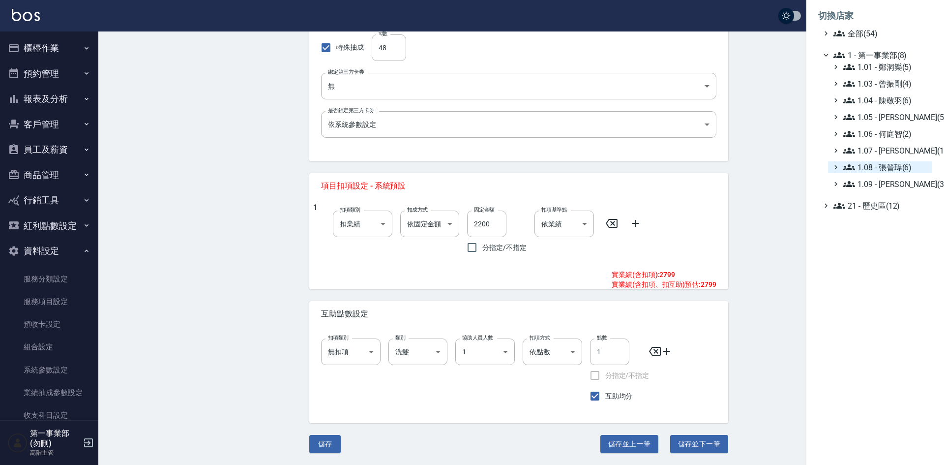
click at [895, 166] on span "1.08 - 張晉瑋(6)" at bounding box center [886, 167] width 85 height 12
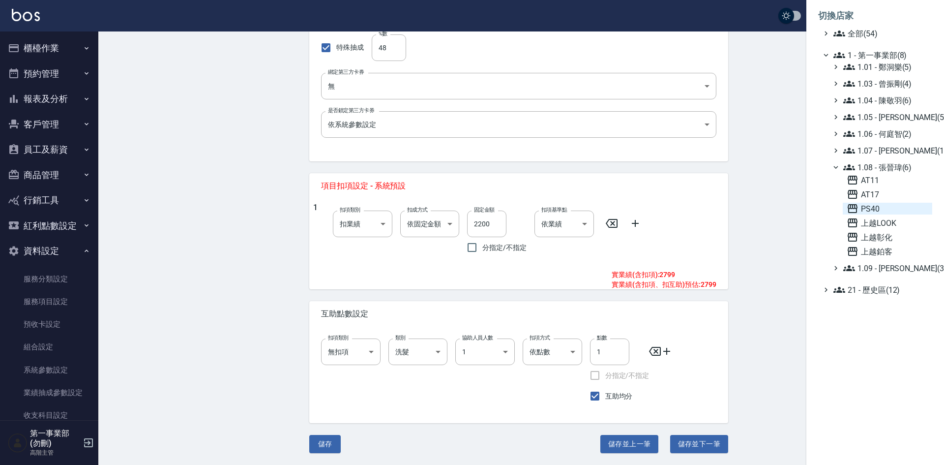
click at [876, 210] on span "PS40" at bounding box center [888, 209] width 82 height 12
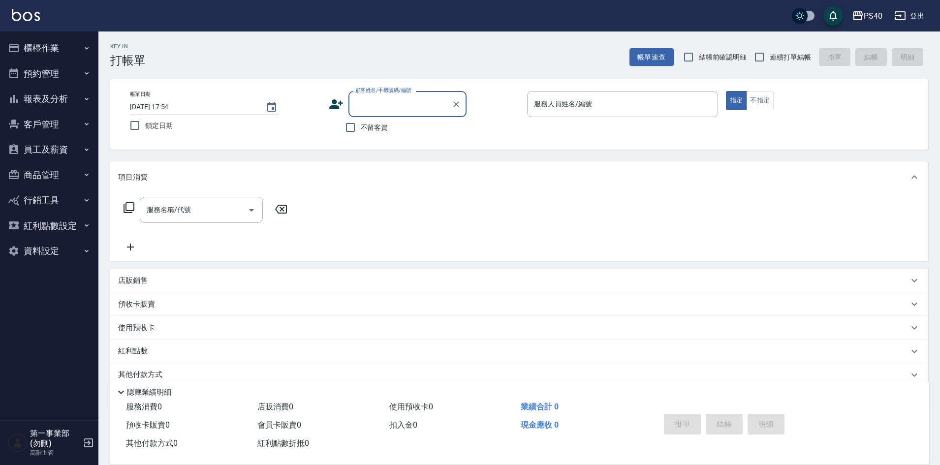
click at [46, 256] on button "資料設定" at bounding box center [49, 251] width 91 height 26
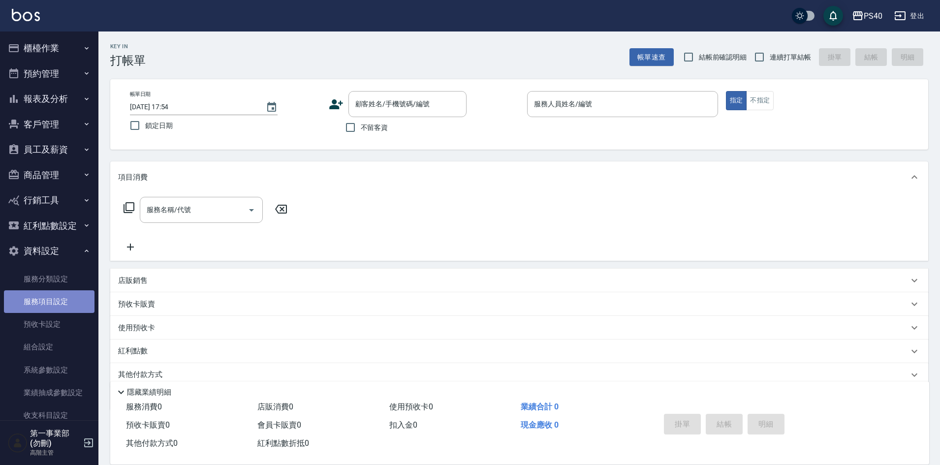
drag, startPoint x: 70, startPoint y: 303, endPoint x: 133, endPoint y: 283, distance: 66.4
click at [70, 303] on link "服務項目設定" at bounding box center [49, 301] width 91 height 23
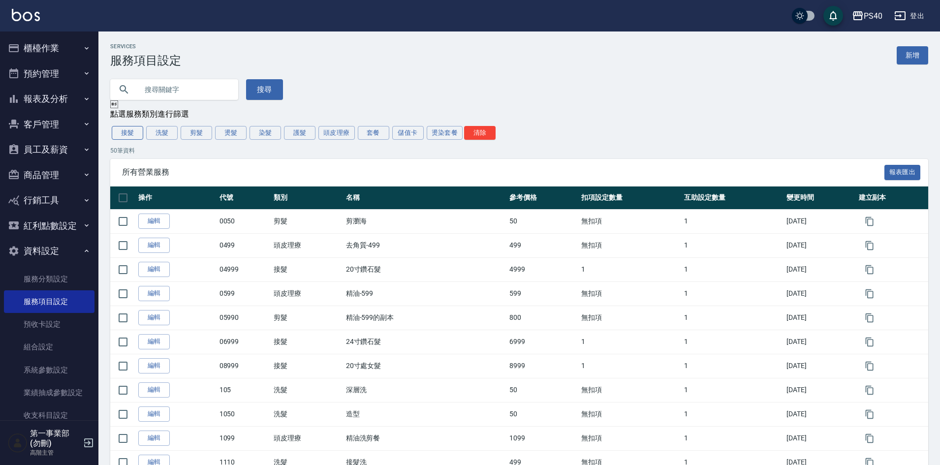
click at [132, 137] on button "接髮" at bounding box center [127, 133] width 31 height 14
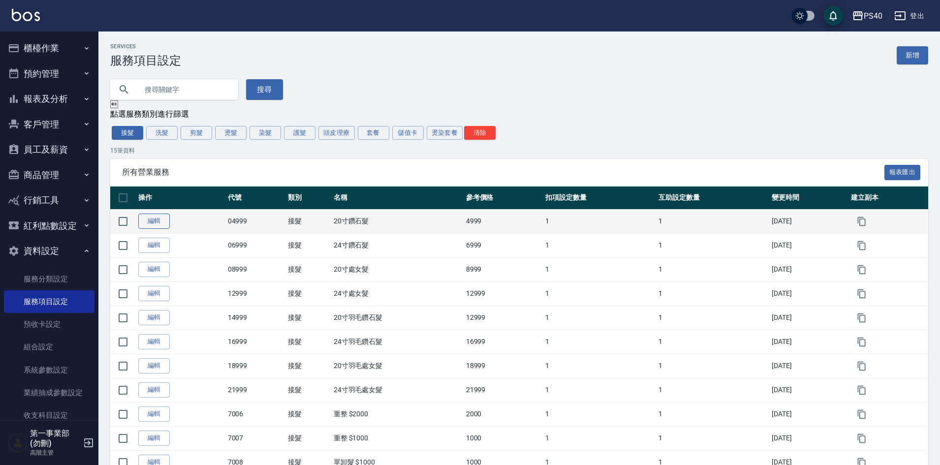
click at [151, 224] on link "編輯" at bounding box center [153, 220] width 31 height 15
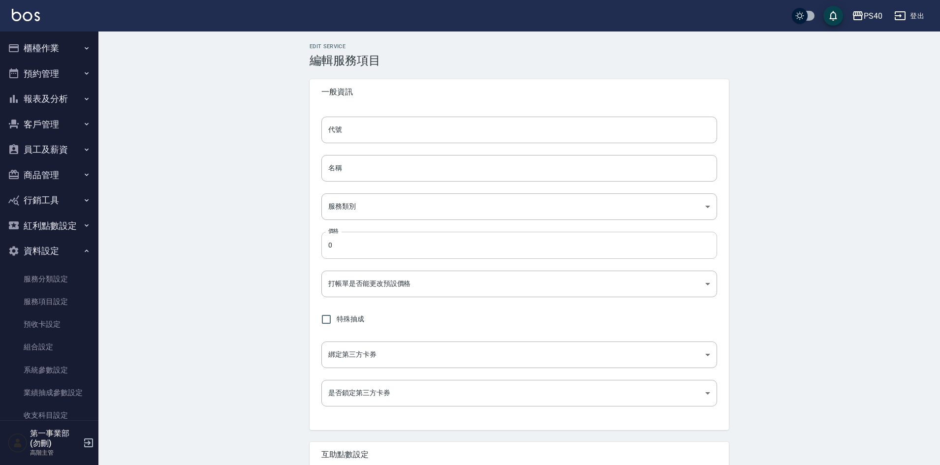
type input "04999"
type input "20寸鑽石髮"
type input "478eeb72-1008-4ea7-bf2b-0d4895935dfb"
type input "4999"
type input "FALSE"
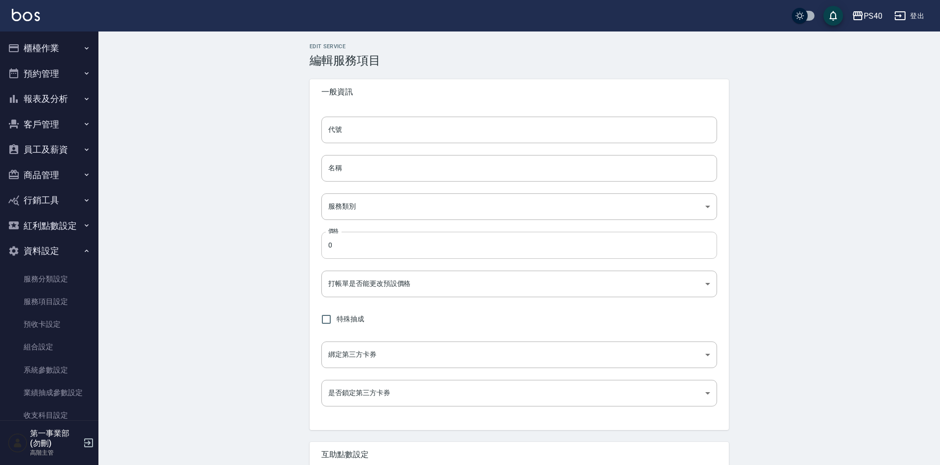
checkbox input "true"
type input "none"
type input "UNSET"
type input "none"
type input "洗髮"
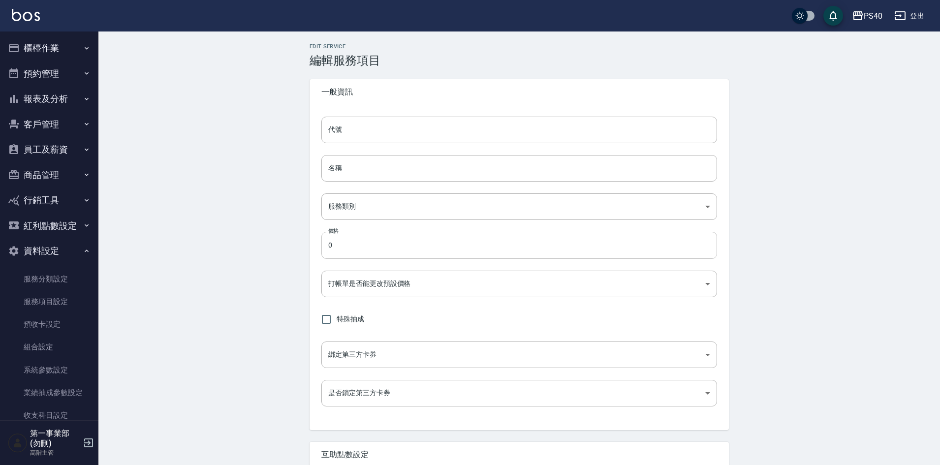
type input "1"
type input "點數"
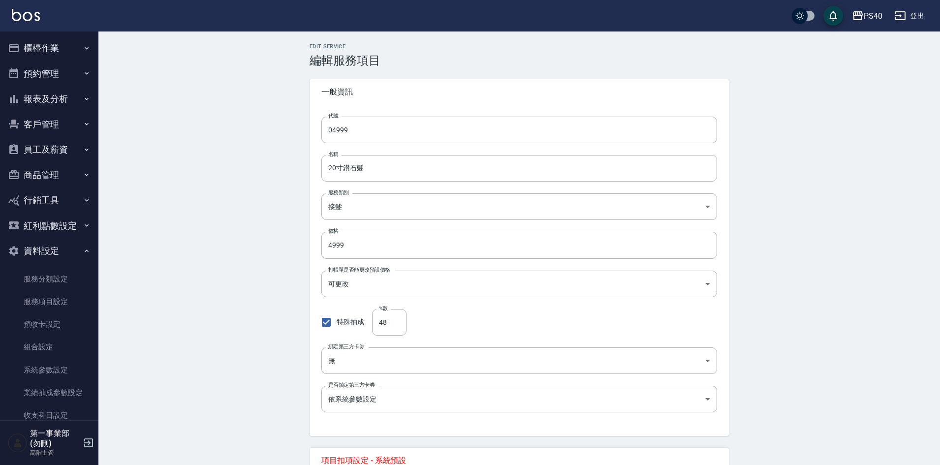
scroll to position [274, 0]
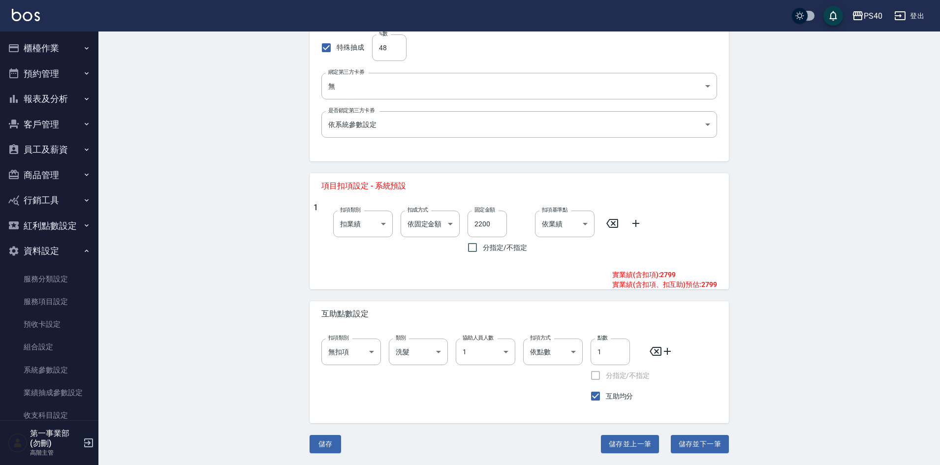
drag, startPoint x: 223, startPoint y: 279, endPoint x: 228, endPoint y: 275, distance: 6.3
click at [223, 278] on div "Edit Service 編輯服務項目 一般資訊 代號 04999 代號 名稱 20寸鑽石髮 名稱 服務類別 接髮 478eeb72-1008-4ea7-bf…" at bounding box center [518, 111] width 841 height 708
click at [868, 17] on div "PS40" at bounding box center [872, 16] width 19 height 12
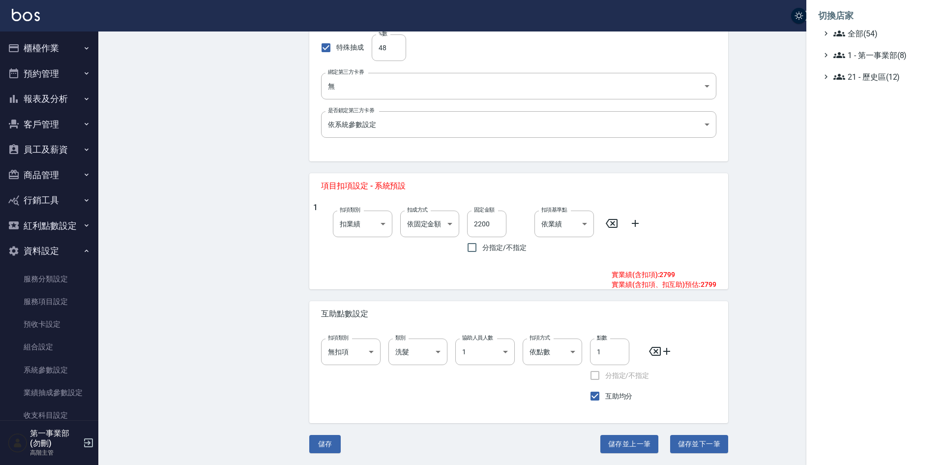
click at [770, 207] on div at bounding box center [472, 232] width 944 height 465
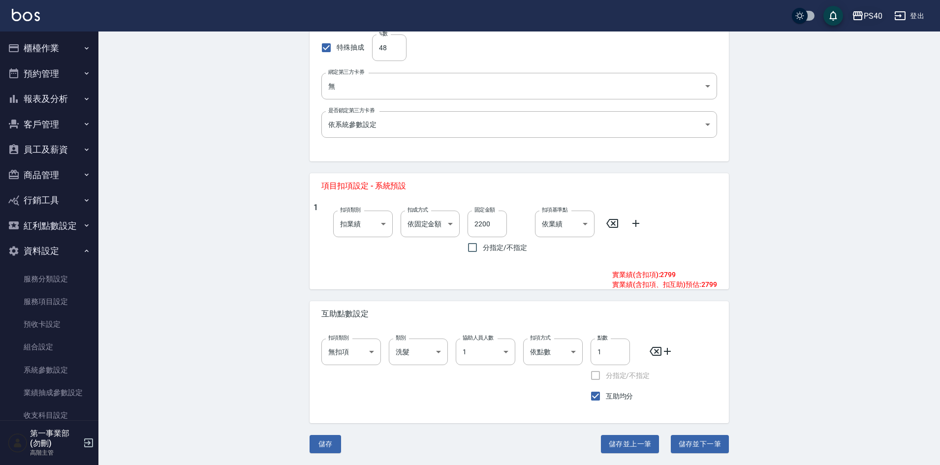
click at [868, 6] on button "PS40" at bounding box center [867, 16] width 38 height 20
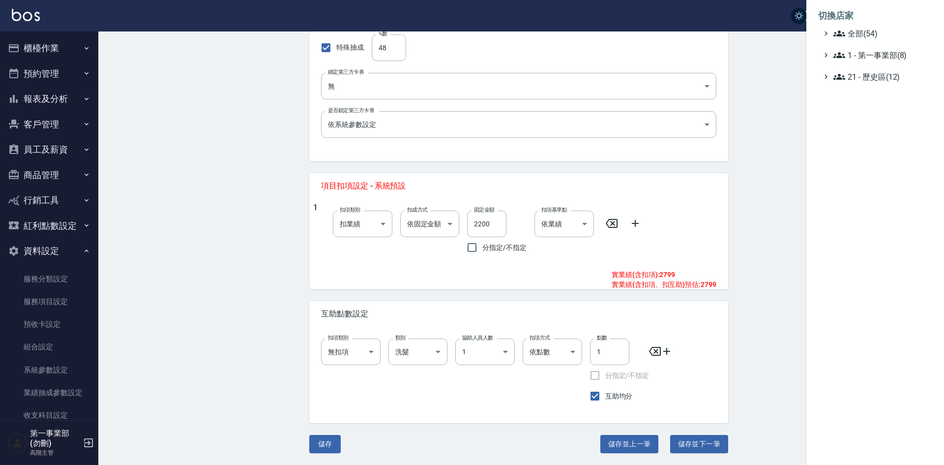
drag, startPoint x: 758, startPoint y: 287, endPoint x: 767, endPoint y: 270, distance: 18.9
click at [759, 286] on div at bounding box center [472, 232] width 944 height 465
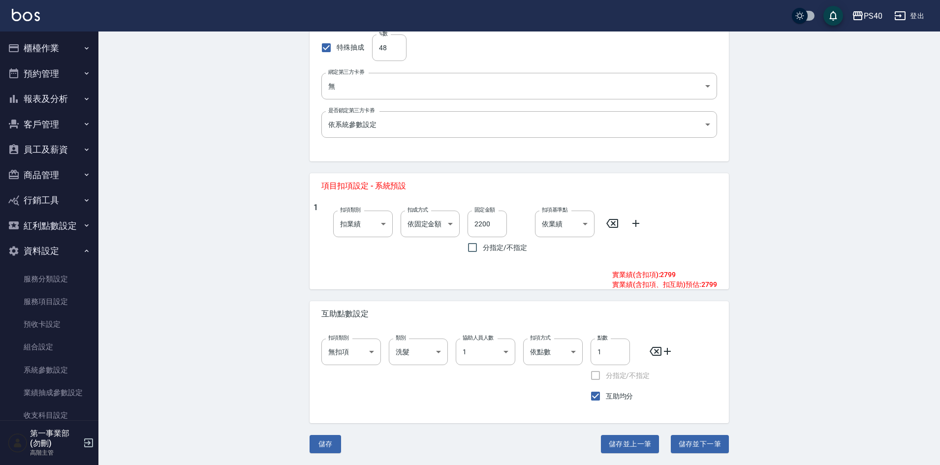
click at [154, 285] on div "Edit Service 編輯服務項目 一般資訊 代號 04999 代號 名稱 20寸鑽石髮 名稱 服務類別 接髮 478eeb72-1008-4ea7-bf…" at bounding box center [518, 111] width 841 height 708
click at [34, 222] on button "紅利點數設定" at bounding box center [49, 226] width 91 height 26
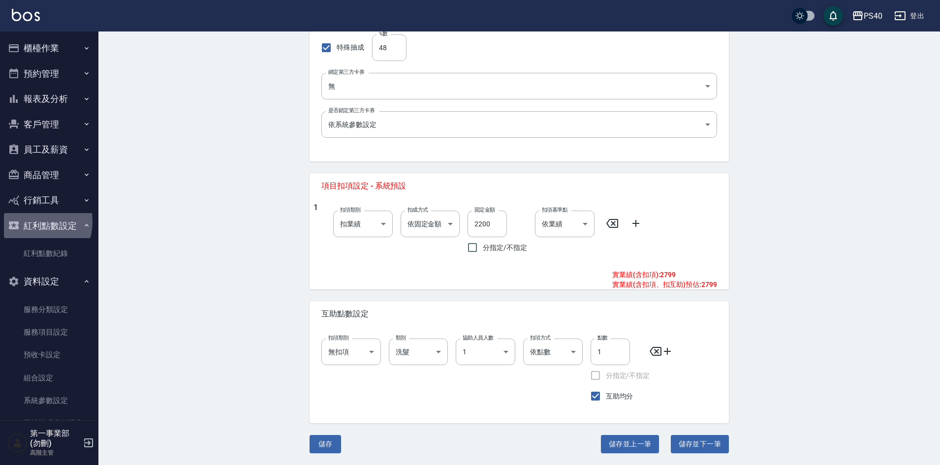
click at [32, 221] on button "紅利點數設定" at bounding box center [49, 226] width 91 height 26
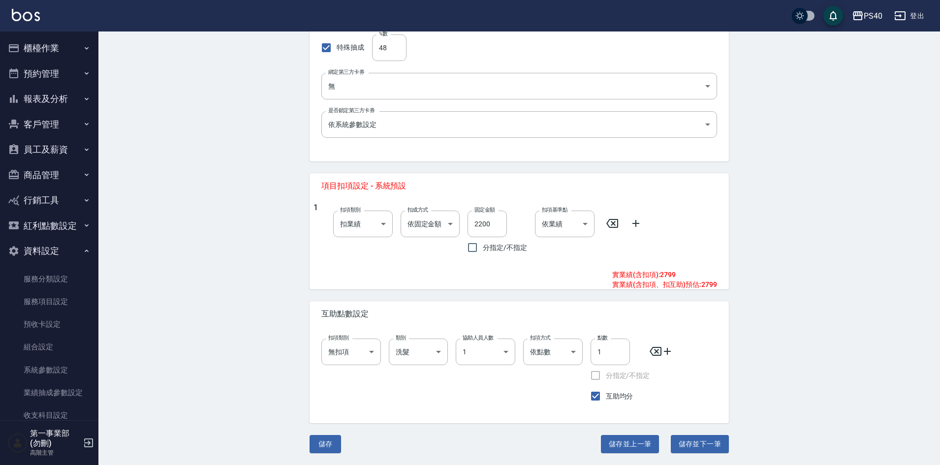
click at [42, 101] on button "報表及分析" at bounding box center [49, 99] width 91 height 26
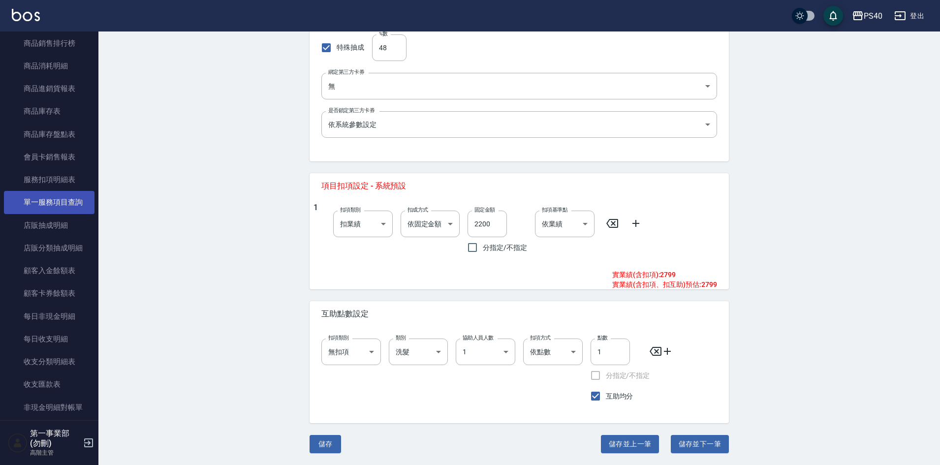
scroll to position [541, 0]
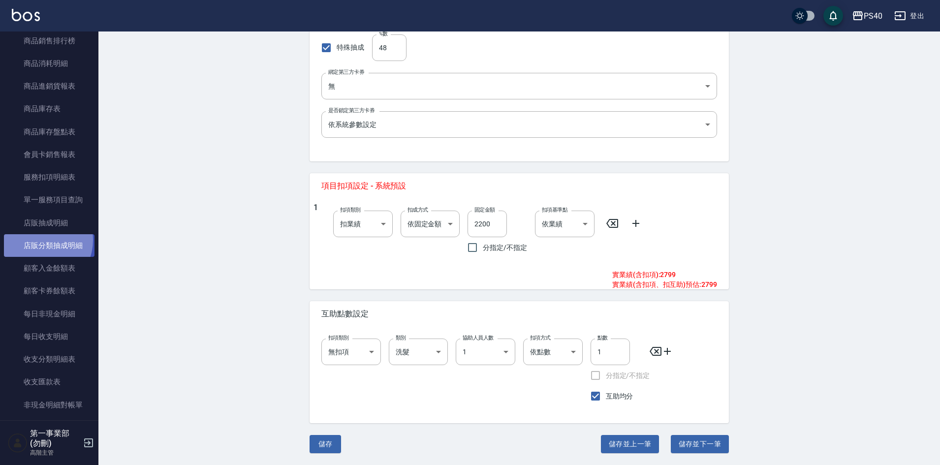
click at [40, 240] on link "店販分類抽成明細" at bounding box center [49, 245] width 91 height 23
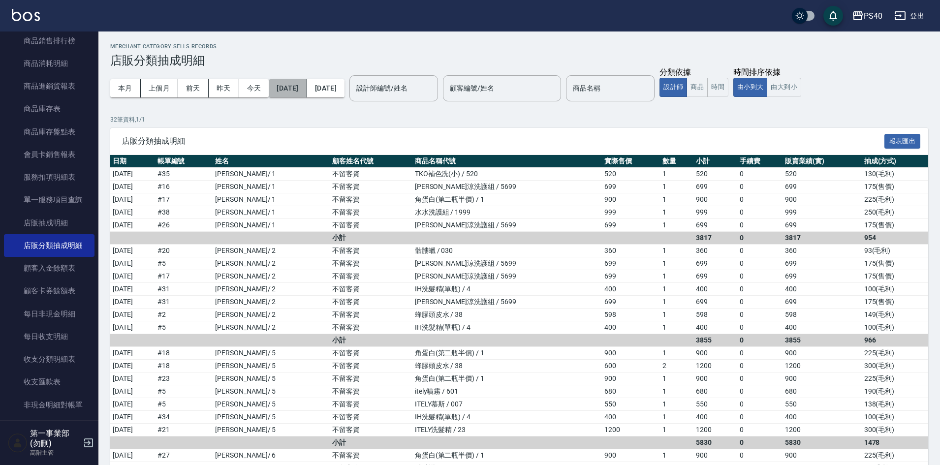
click at [293, 88] on button "[DATE]" at bounding box center [288, 88] width 38 height 18
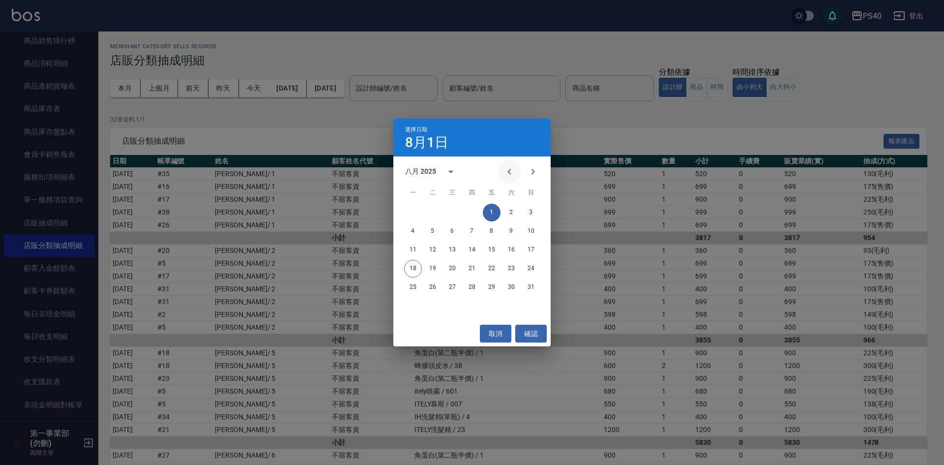
click at [509, 174] on icon "Previous month" at bounding box center [510, 172] width 12 height 12
click at [432, 248] on button "15" at bounding box center [433, 250] width 18 height 18
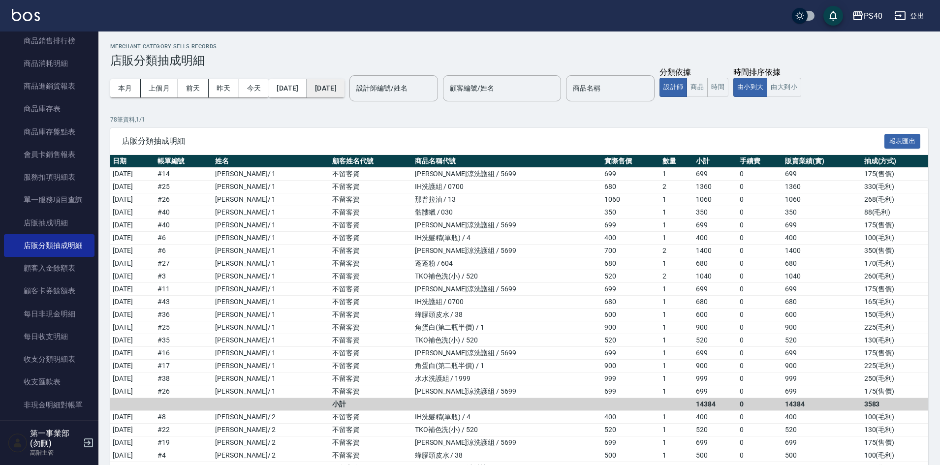
click at [344, 89] on button "[DATE]" at bounding box center [325, 88] width 37 height 18
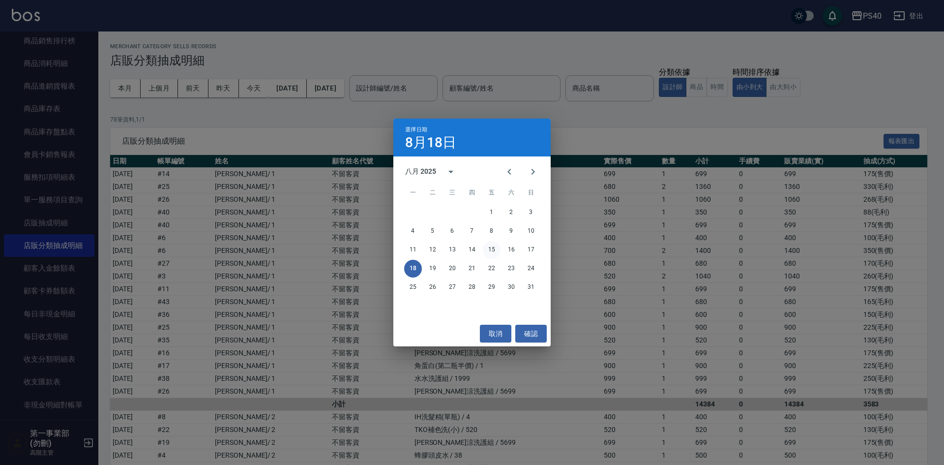
click at [491, 249] on button "15" at bounding box center [492, 250] width 18 height 18
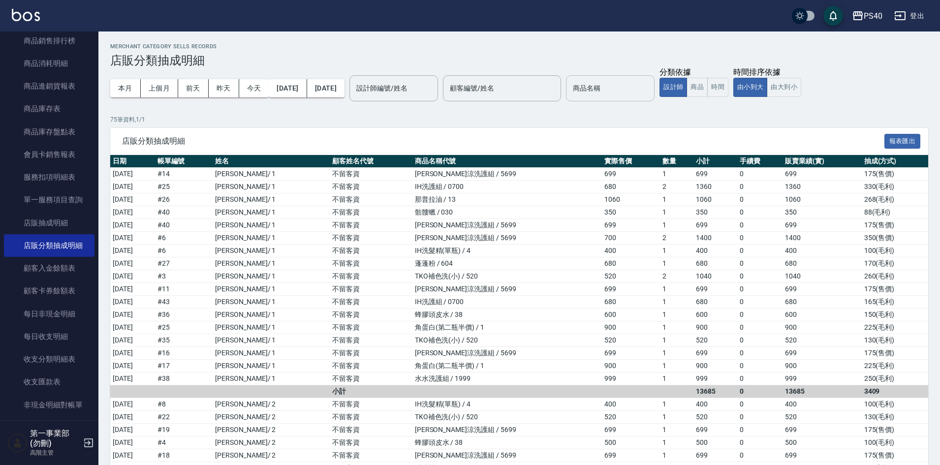
click at [618, 91] on input "商品名稱" at bounding box center [610, 88] width 80 height 17
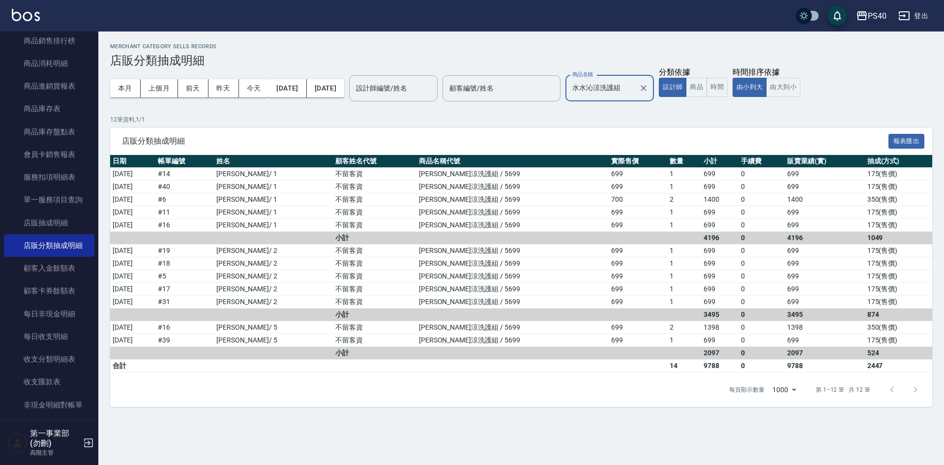
type input "水水沁涼洗護組"
click at [864, 14] on icon "button" at bounding box center [862, 16] width 12 height 12
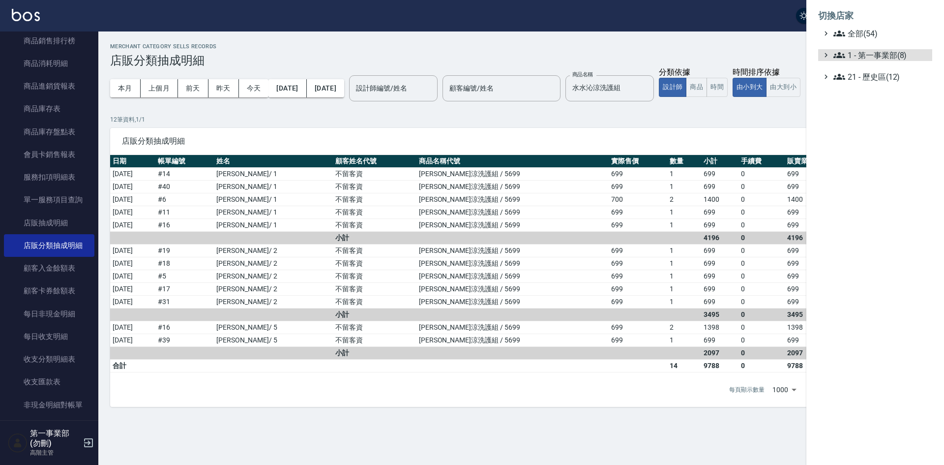
click at [884, 51] on span "1 - 第一事業部(8)" at bounding box center [881, 55] width 95 height 12
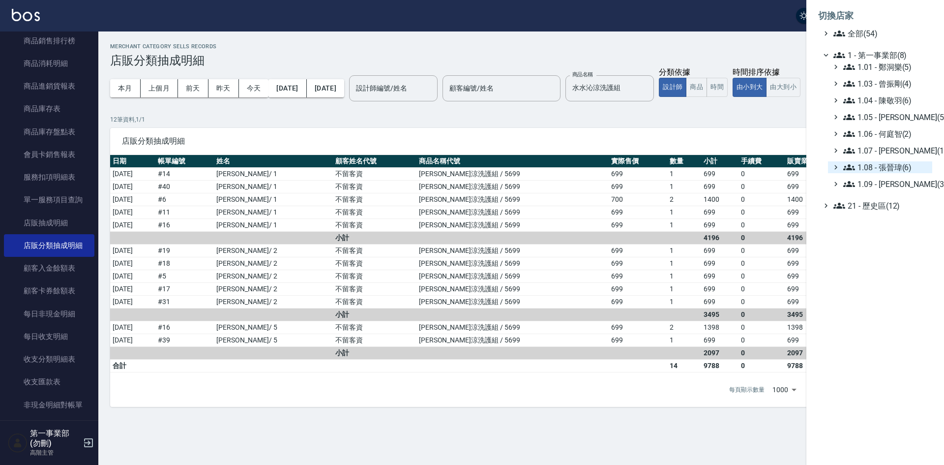
click at [900, 166] on span "1.08 - 張晉瑋(6)" at bounding box center [886, 167] width 85 height 12
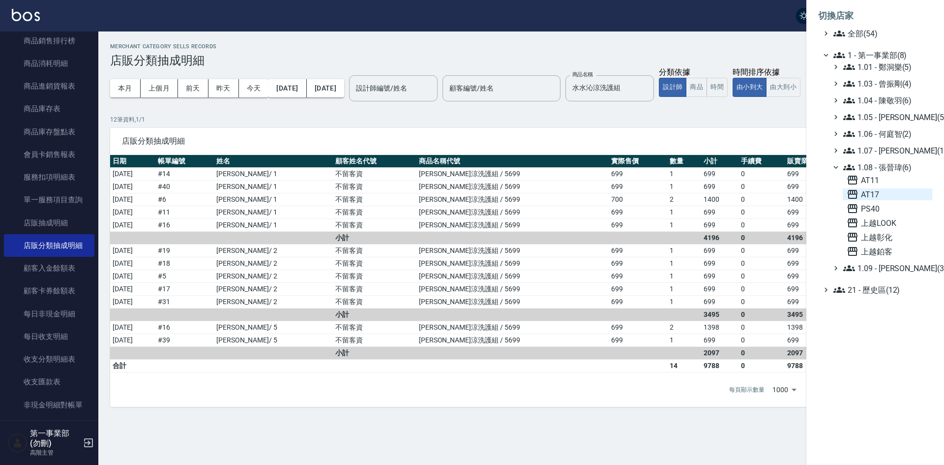
click at [887, 192] on span "AT17" at bounding box center [888, 194] width 82 height 12
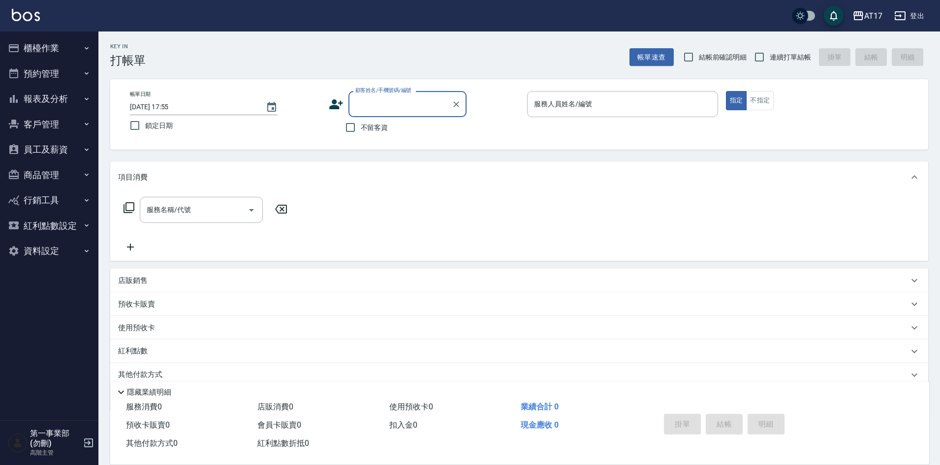
click at [54, 103] on button "報表及分析" at bounding box center [49, 99] width 91 height 26
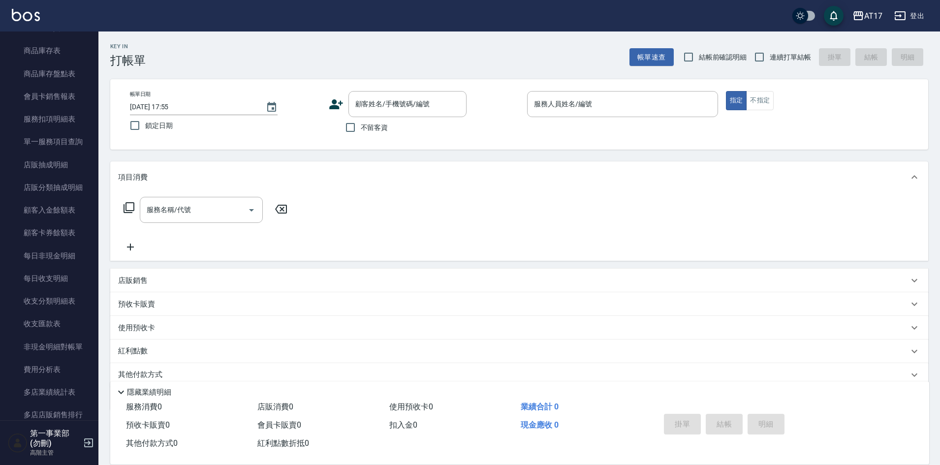
scroll to position [639, 0]
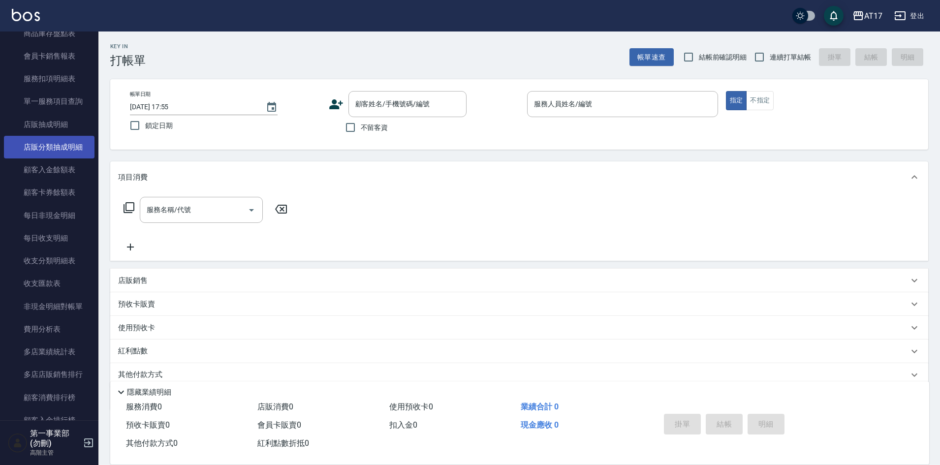
click at [62, 150] on link "店販分類抽成明細" at bounding box center [49, 147] width 91 height 23
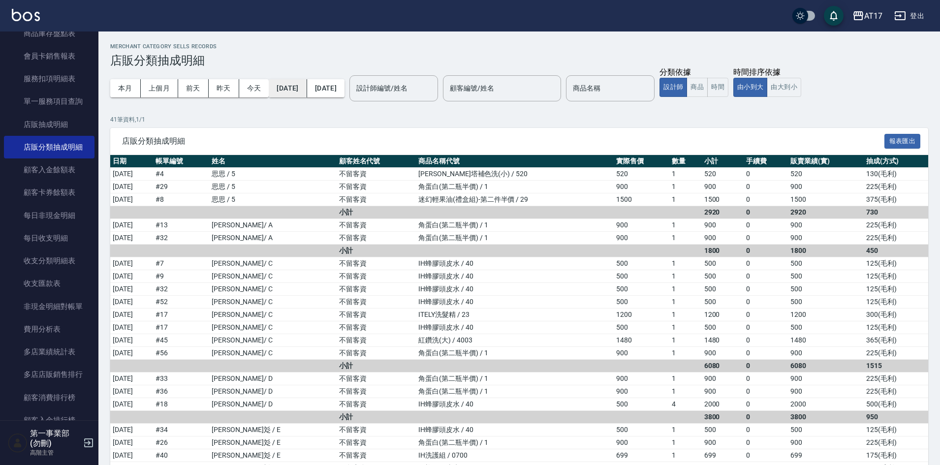
click at [304, 89] on button "[DATE]" at bounding box center [288, 88] width 38 height 18
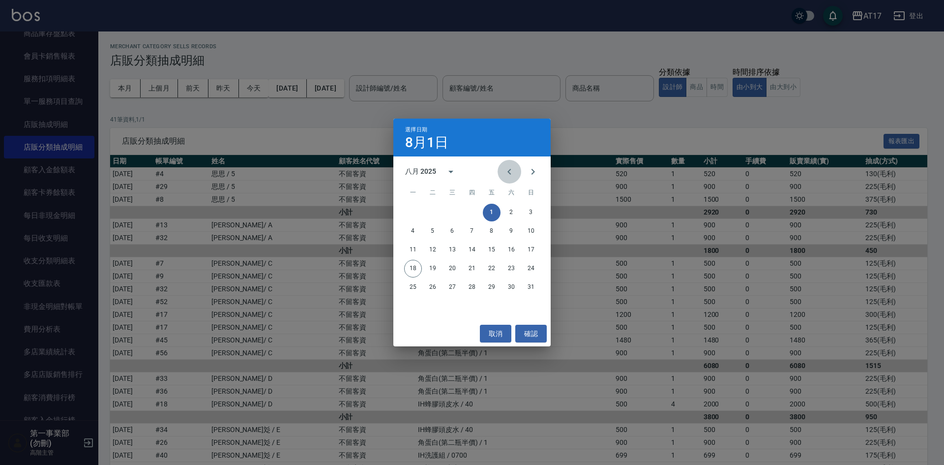
click at [506, 171] on icon "Previous month" at bounding box center [510, 172] width 12 height 12
click at [434, 251] on button "15" at bounding box center [433, 250] width 18 height 18
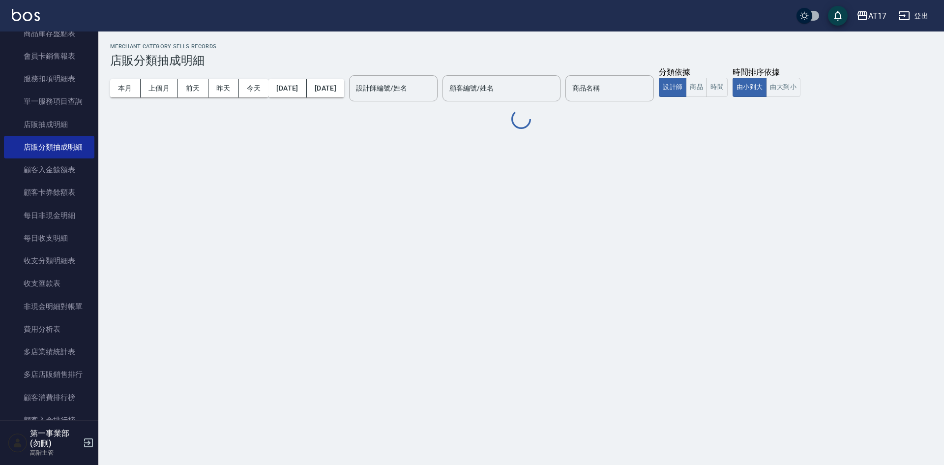
click at [343, 84] on button "[DATE]" at bounding box center [325, 88] width 37 height 18
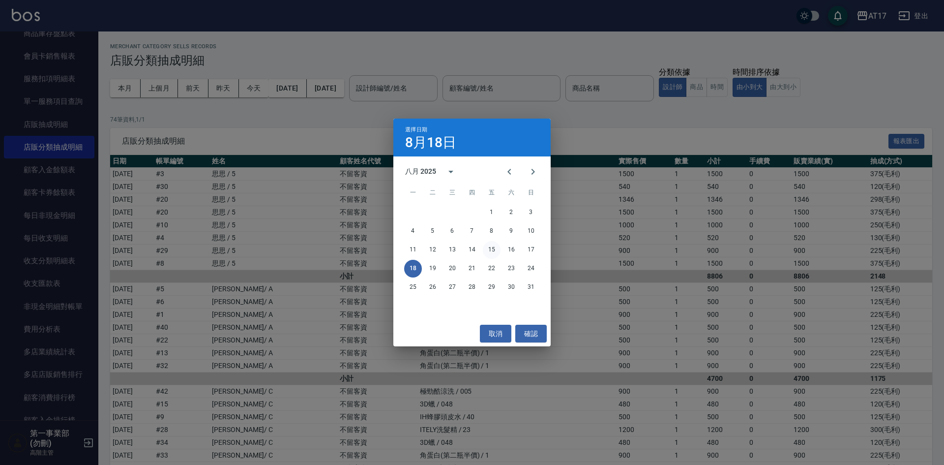
click at [498, 248] on button "15" at bounding box center [492, 250] width 18 height 18
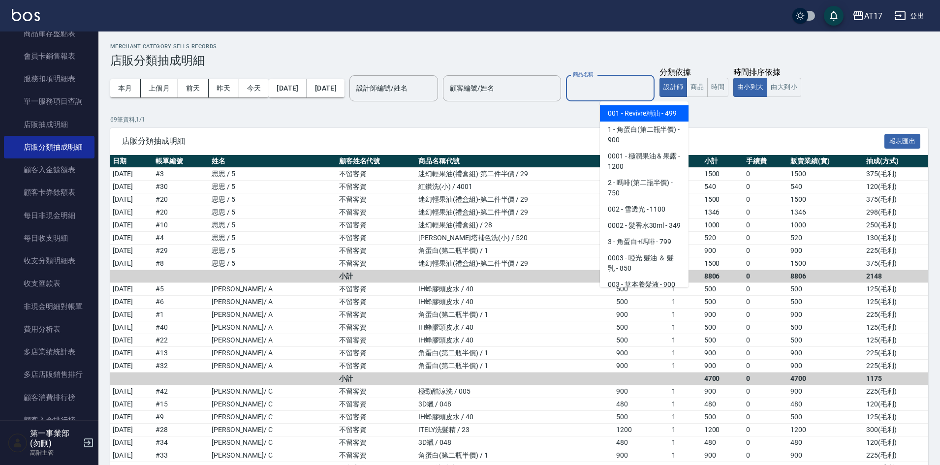
click at [621, 94] on input "商品名稱" at bounding box center [610, 88] width 80 height 17
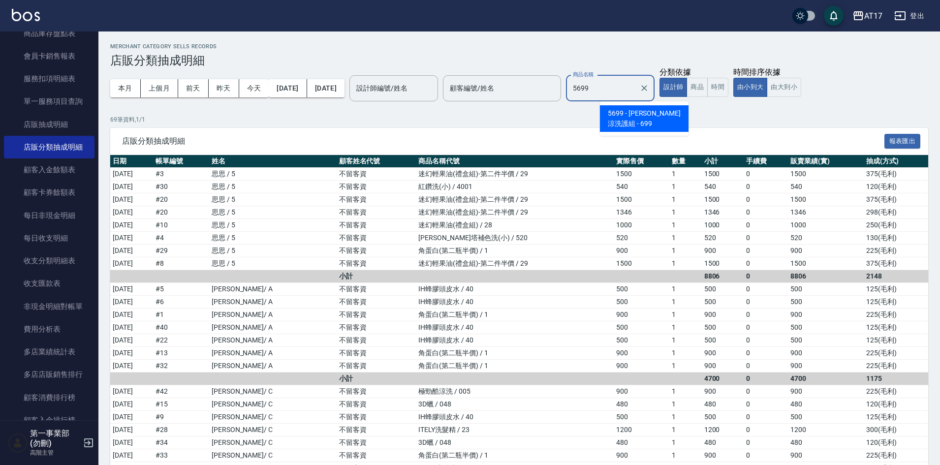
type input "水水沁涼洗護組"
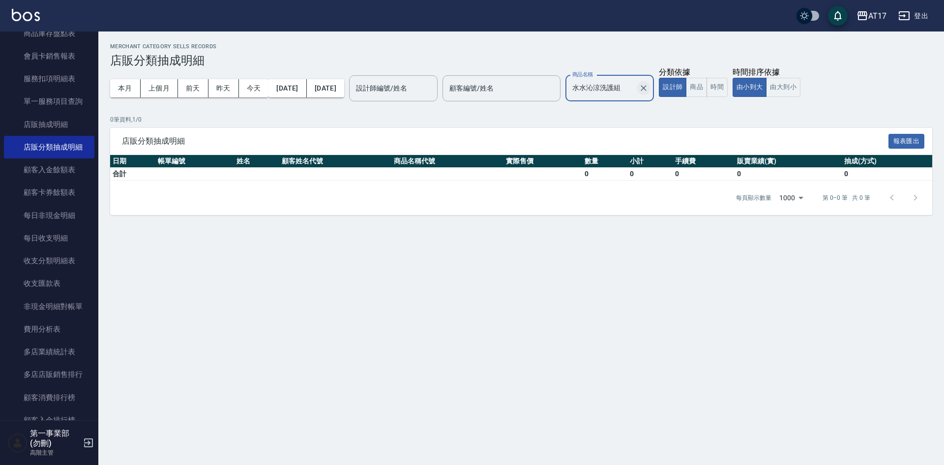
click at [647, 86] on icon "Clear" at bounding box center [644, 88] width 6 height 6
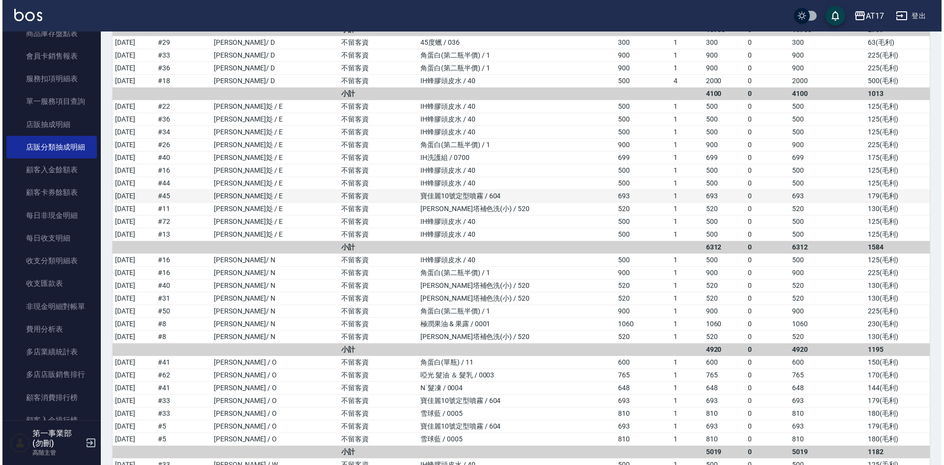
scroll to position [657, 0]
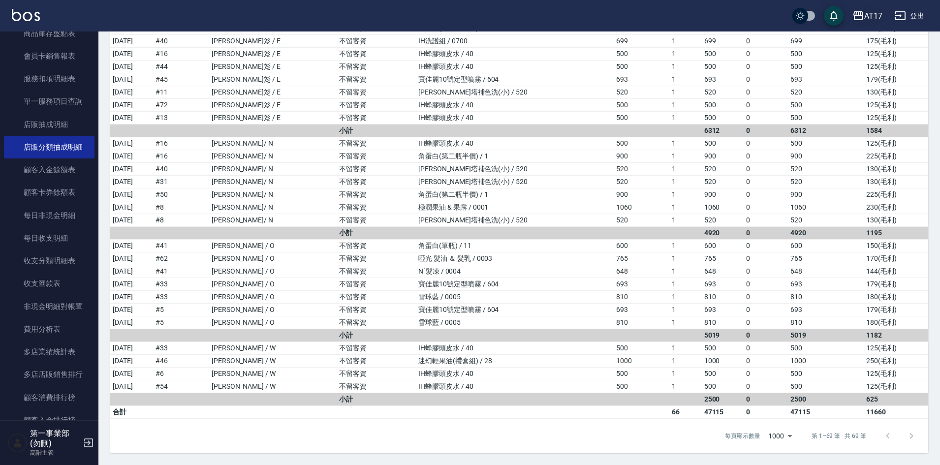
click at [869, 16] on div "AT17" at bounding box center [873, 16] width 18 height 12
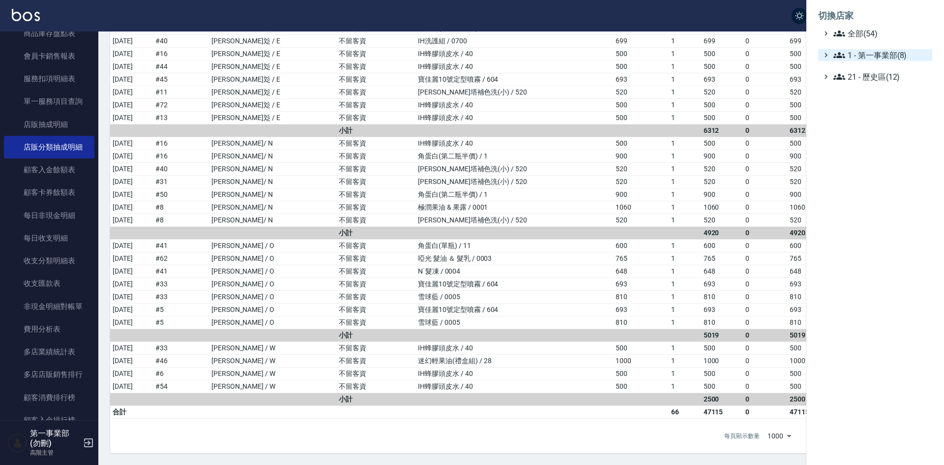
click at [873, 51] on span "1 - 第一事業部(8)" at bounding box center [881, 55] width 95 height 12
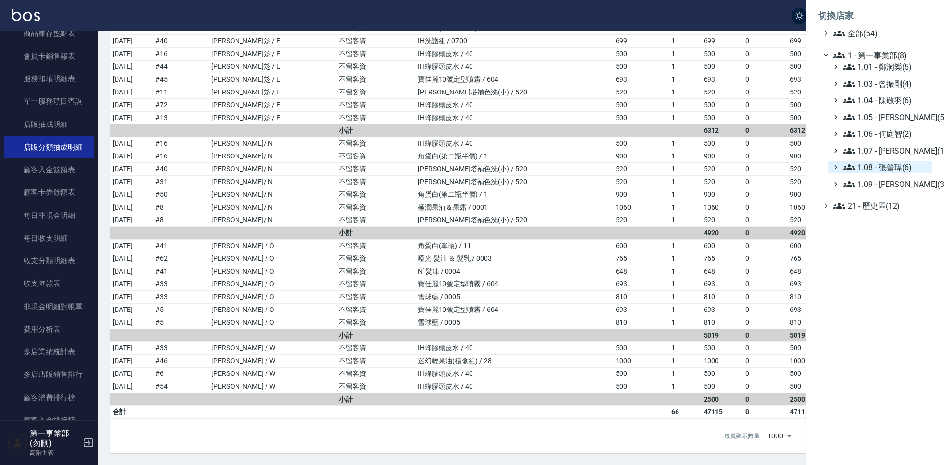
click at [887, 163] on span "1.08 - 張晉瑋(6)" at bounding box center [886, 167] width 85 height 12
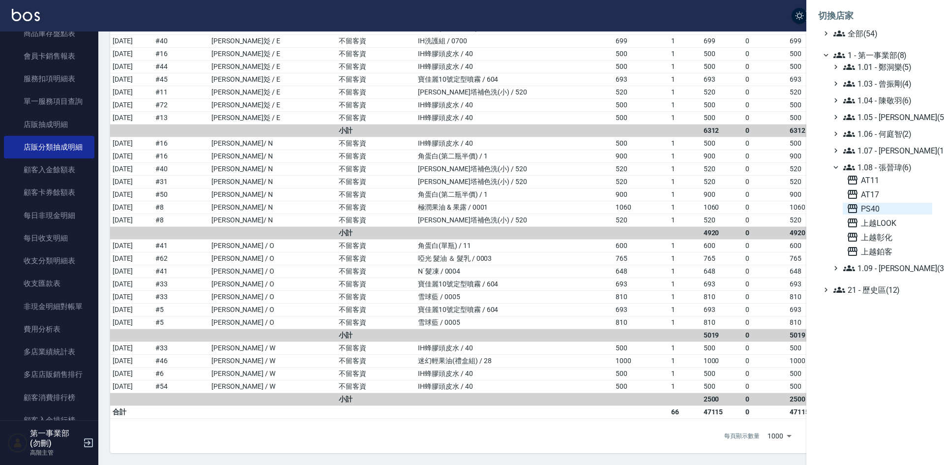
click at [879, 209] on span "PS40" at bounding box center [888, 209] width 82 height 12
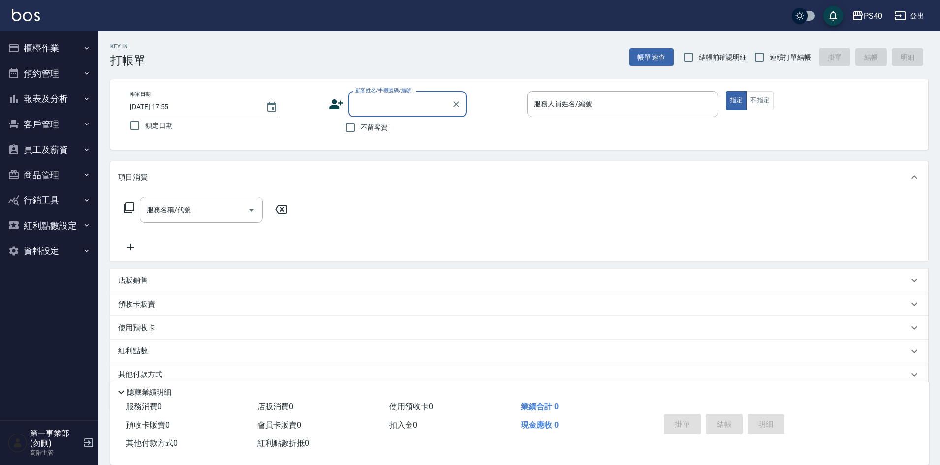
click at [50, 93] on button "報表及分析" at bounding box center [49, 99] width 91 height 26
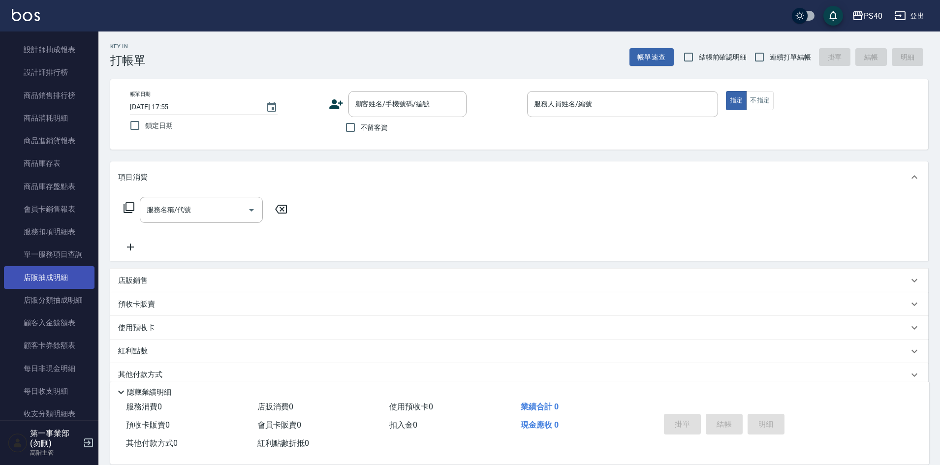
scroll to position [492, 0]
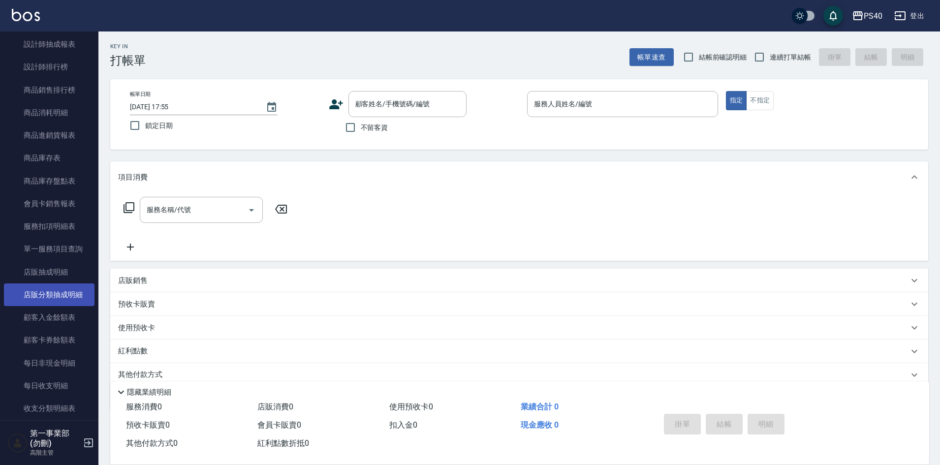
drag, startPoint x: 45, startPoint y: 293, endPoint x: 53, endPoint y: 292, distance: 7.5
click at [46, 293] on link "店販分類抽成明細" at bounding box center [49, 294] width 91 height 23
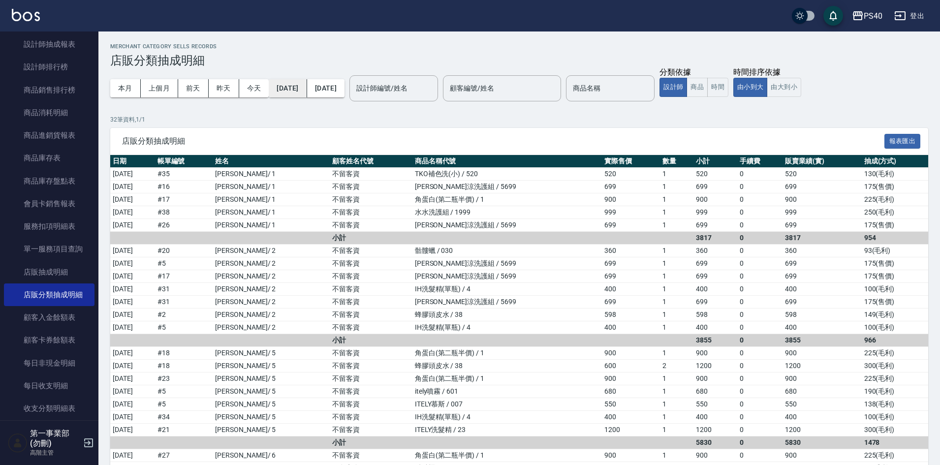
click at [305, 87] on button "[DATE]" at bounding box center [288, 88] width 38 height 18
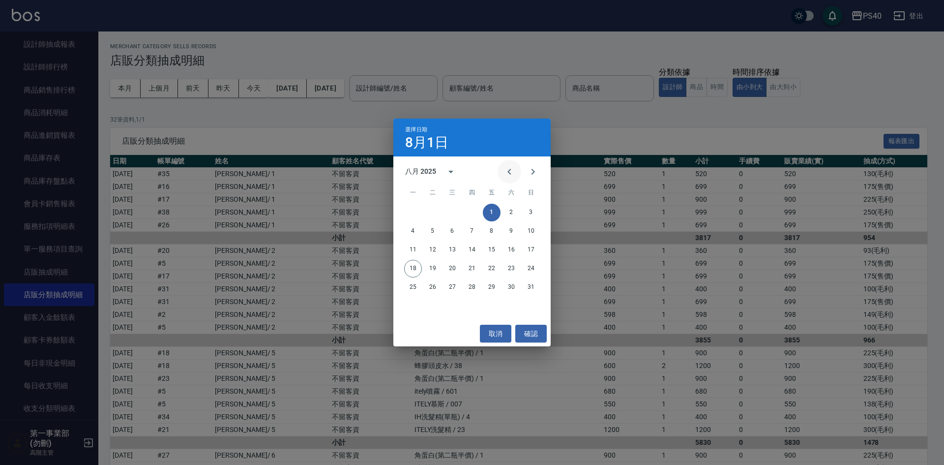
click at [508, 171] on icon "Previous month" at bounding box center [510, 172] width 12 height 12
click at [435, 251] on button "15" at bounding box center [433, 250] width 18 height 18
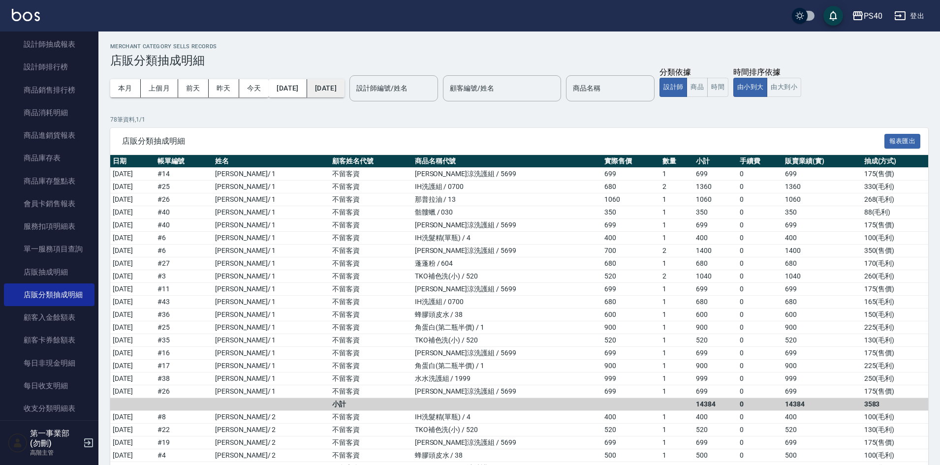
click at [344, 91] on button "[DATE]" at bounding box center [325, 88] width 37 height 18
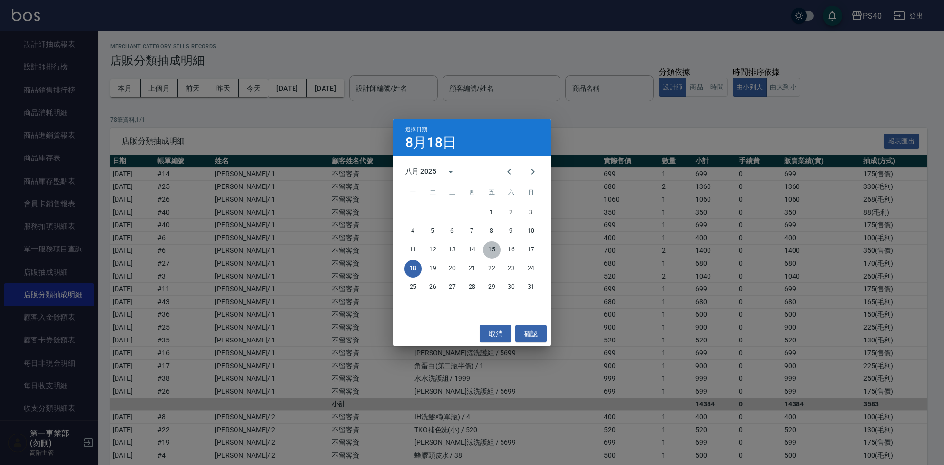
click at [489, 246] on button "15" at bounding box center [492, 250] width 18 height 18
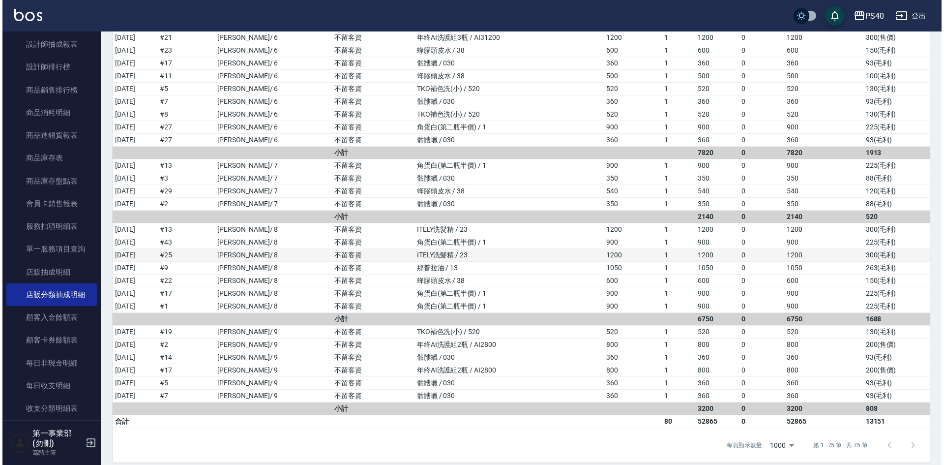
scroll to position [811, 0]
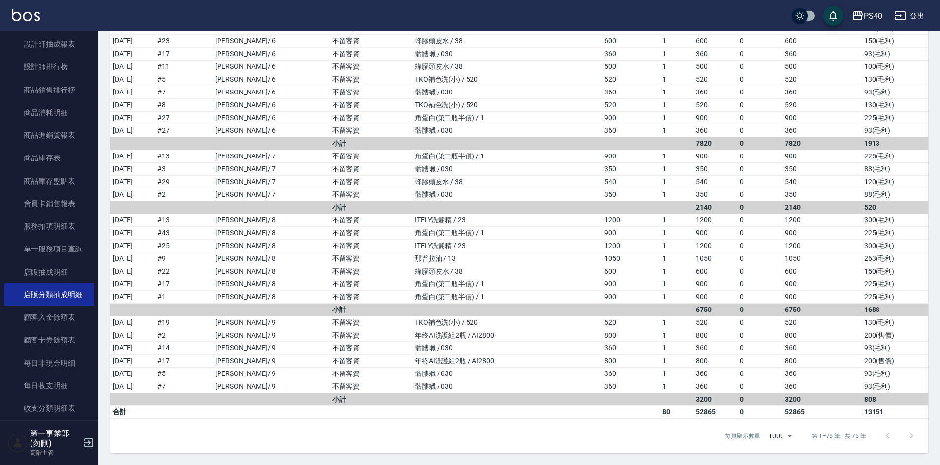
click at [863, 18] on div "PS40" at bounding box center [872, 16] width 19 height 12
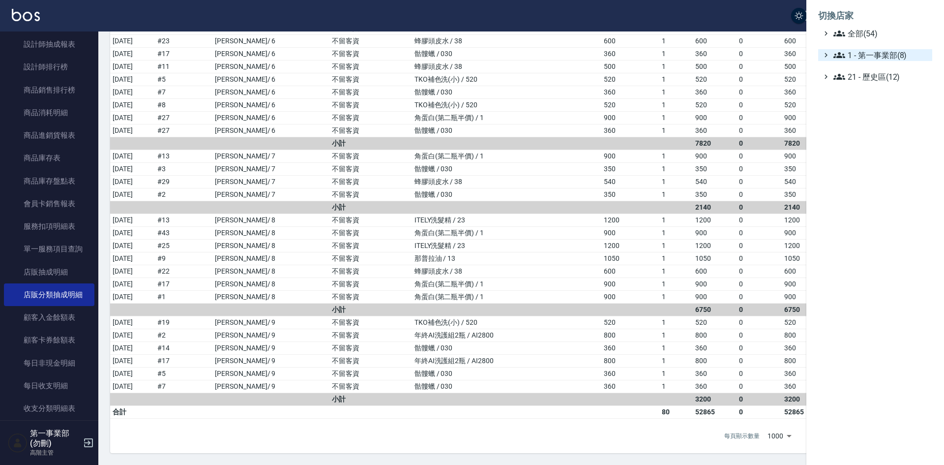
click at [870, 56] on span "1 - 第一事業部(8)" at bounding box center [881, 55] width 95 height 12
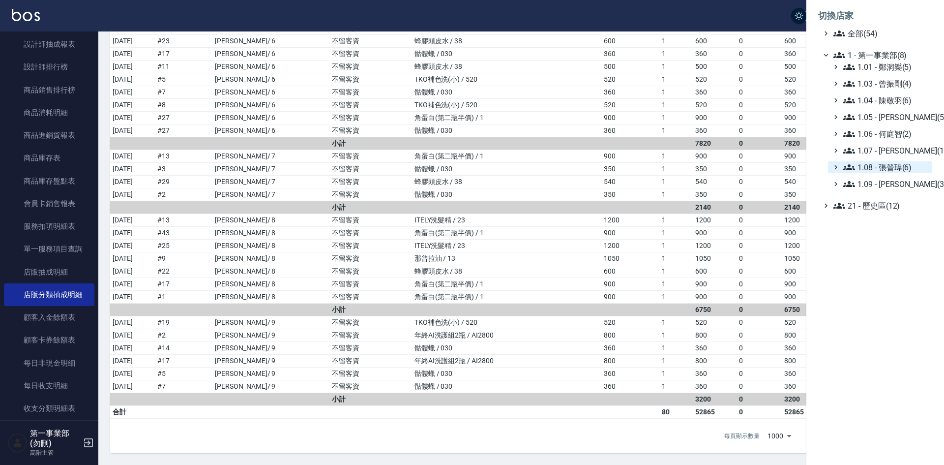
click at [892, 169] on span "1.08 - 張晉瑋(6)" at bounding box center [886, 167] width 85 height 12
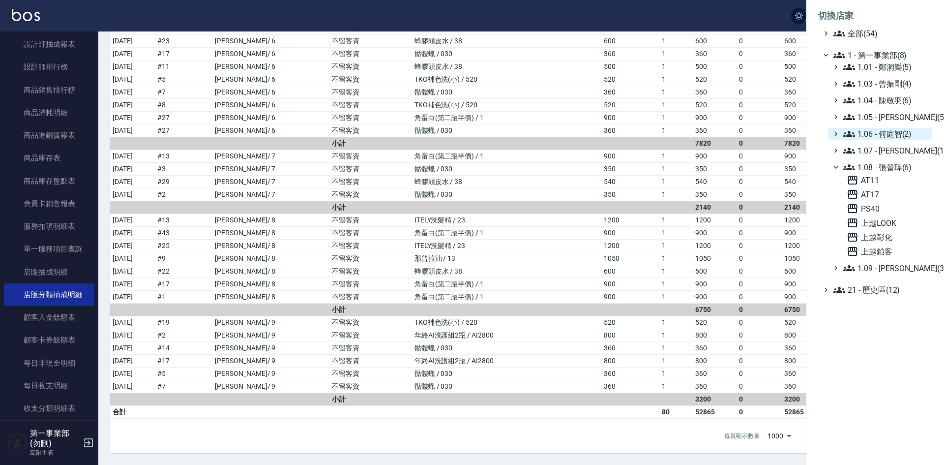
click at [894, 131] on span "1.06 - 何庭智(2)" at bounding box center [886, 134] width 85 height 12
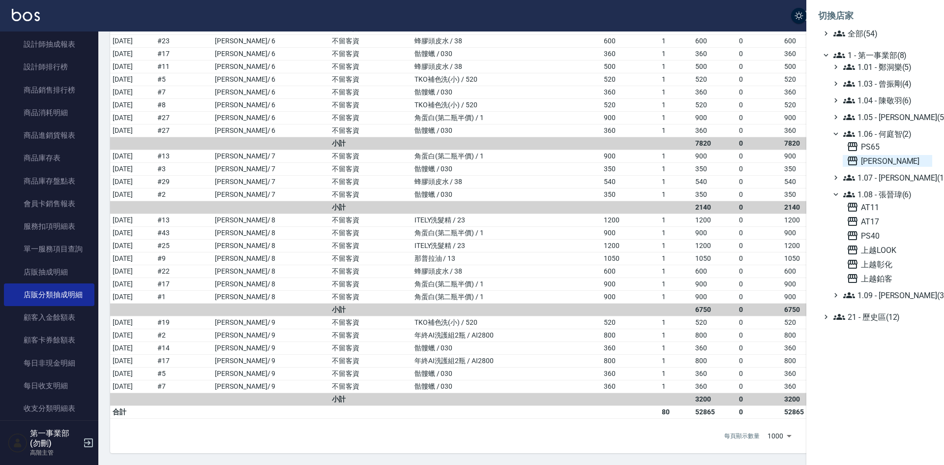
click at [887, 161] on span "上越斗六" at bounding box center [888, 161] width 82 height 12
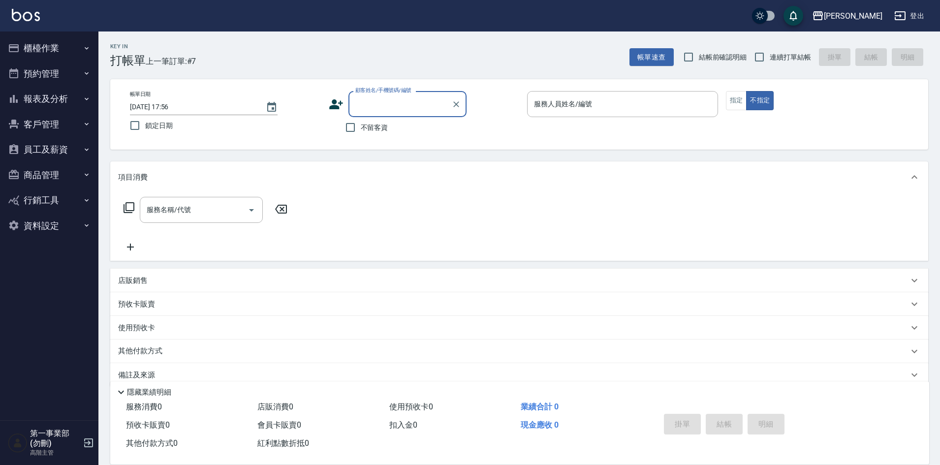
click at [51, 95] on button "報表及分析" at bounding box center [49, 99] width 91 height 26
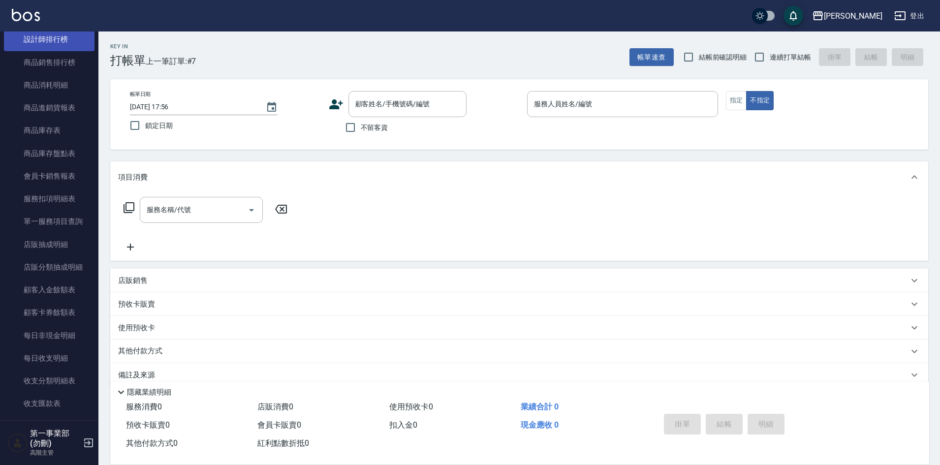
scroll to position [541, 0]
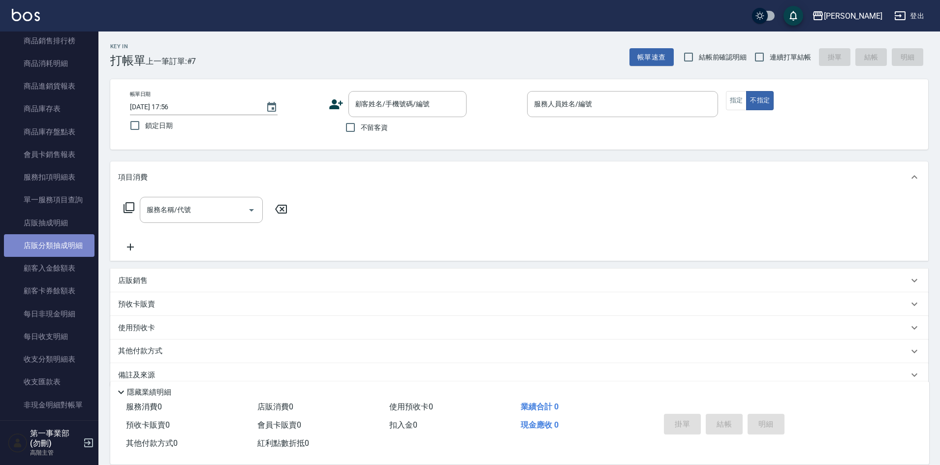
click at [61, 246] on link "店販分類抽成明細" at bounding box center [49, 245] width 91 height 23
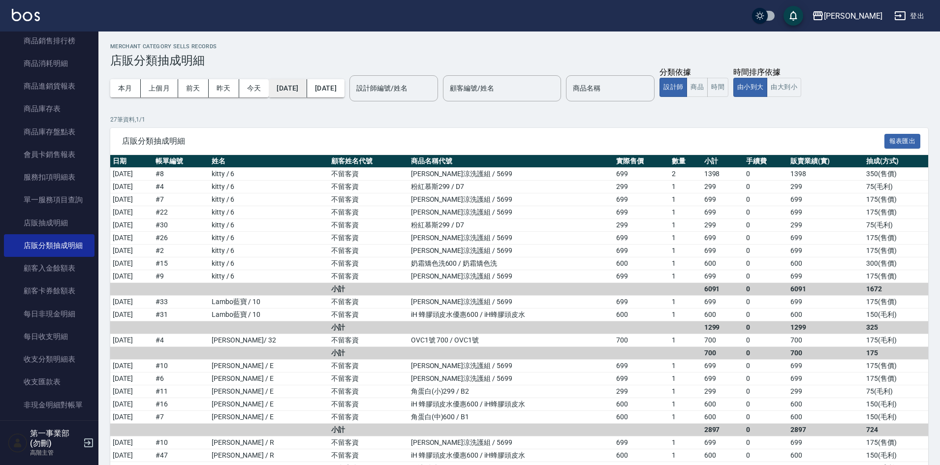
click at [305, 84] on button "[DATE]" at bounding box center [288, 88] width 38 height 18
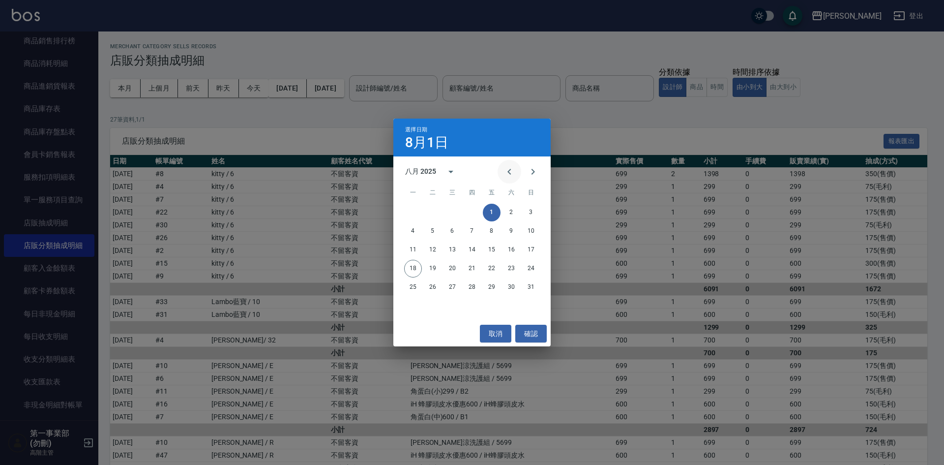
click at [511, 175] on icon "Previous month" at bounding box center [510, 172] width 12 height 12
click at [435, 250] on button "15" at bounding box center [433, 250] width 18 height 18
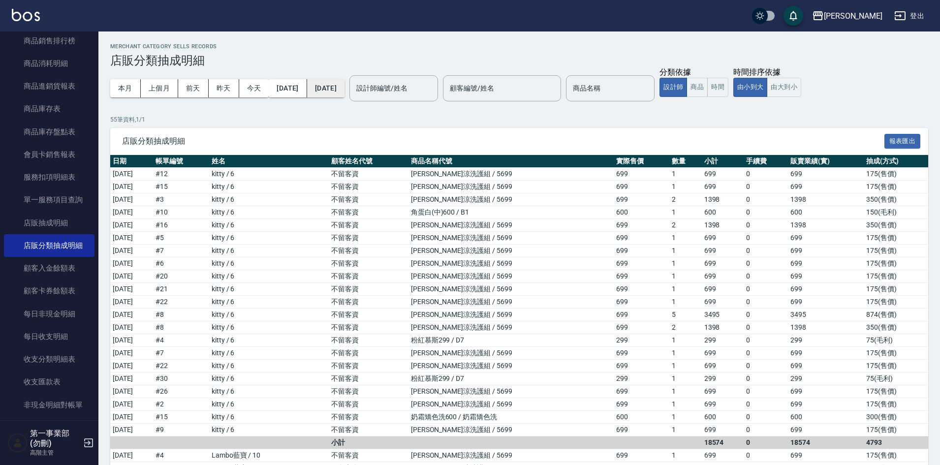
click at [344, 91] on button "[DATE]" at bounding box center [325, 88] width 37 height 18
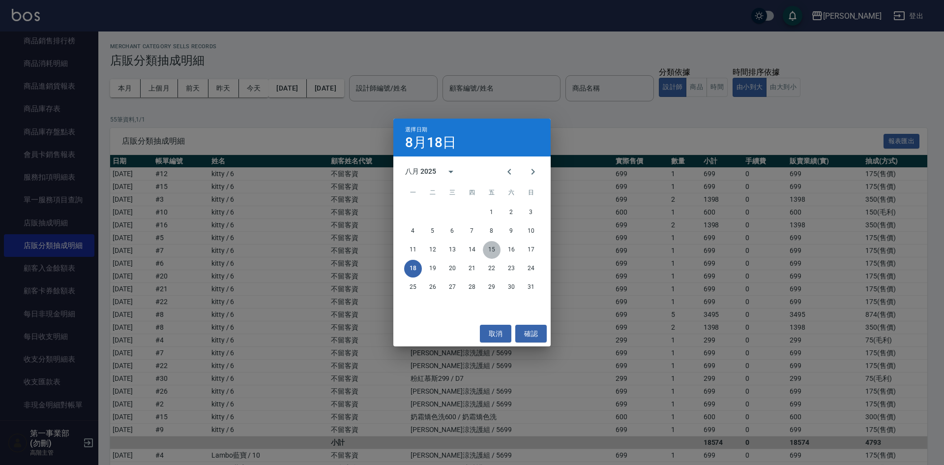
click at [493, 249] on button "15" at bounding box center [492, 250] width 18 height 18
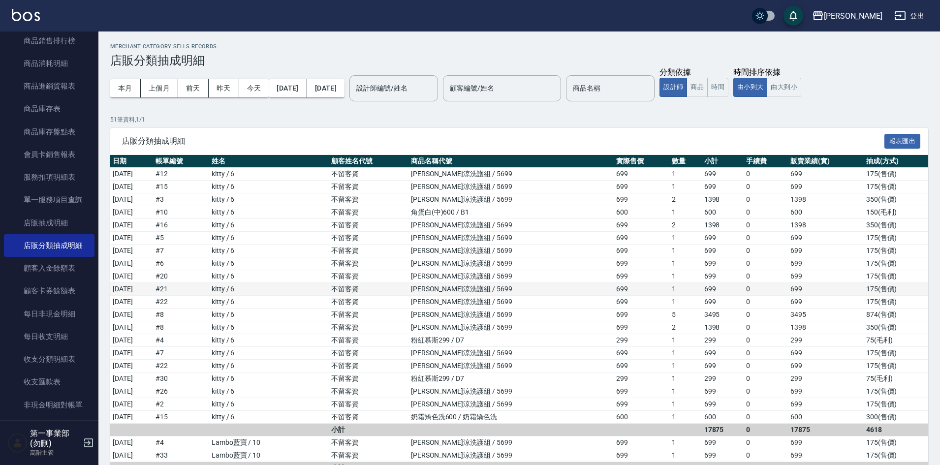
click at [552, 294] on td "[PERSON_NAME]涼洗護組 / 5699" at bounding box center [510, 289] width 205 height 13
click at [855, 18] on div "上越斗六" at bounding box center [852, 16] width 59 height 12
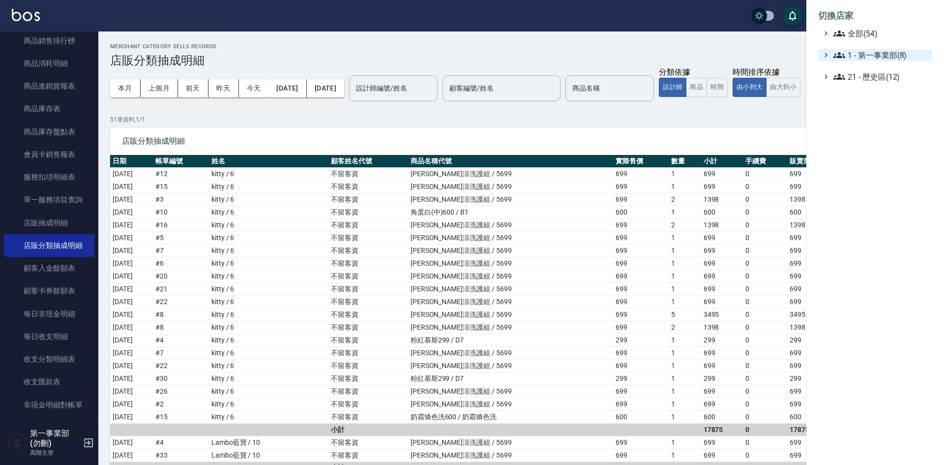
click at [875, 56] on span "1 - 第一事業部(8)" at bounding box center [881, 55] width 95 height 12
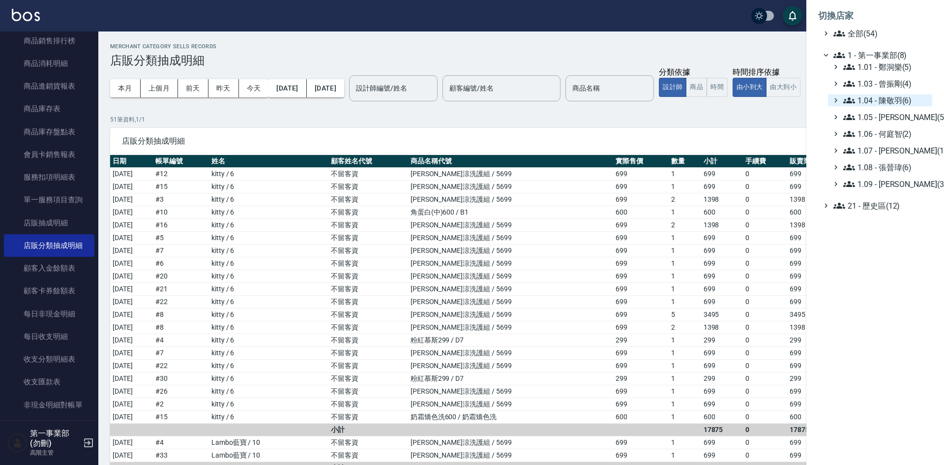
click at [906, 101] on span "1.04 - 陳敬羽(6)" at bounding box center [886, 100] width 85 height 12
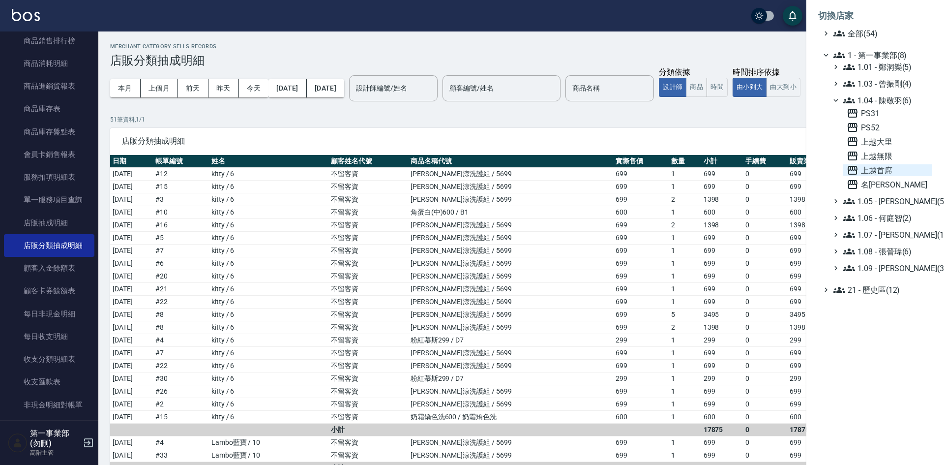
click at [886, 168] on span "上越首席" at bounding box center [888, 170] width 82 height 12
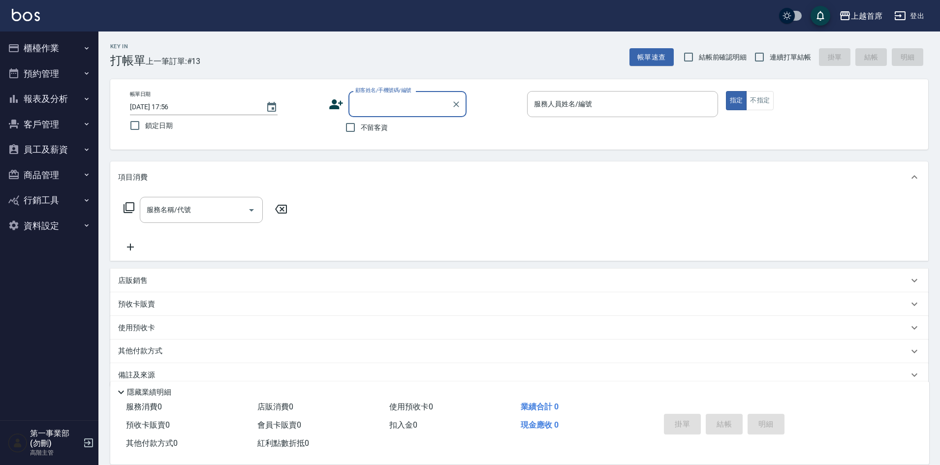
click at [56, 95] on button "報表及分析" at bounding box center [49, 99] width 91 height 26
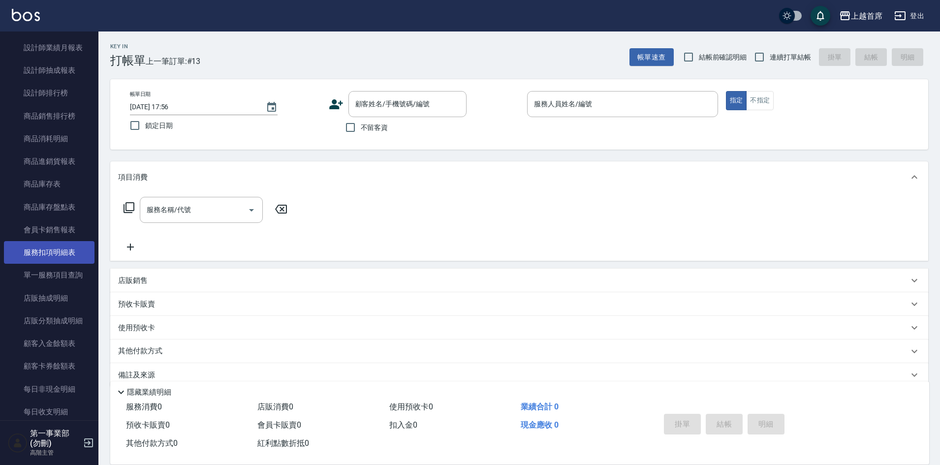
scroll to position [492, 0]
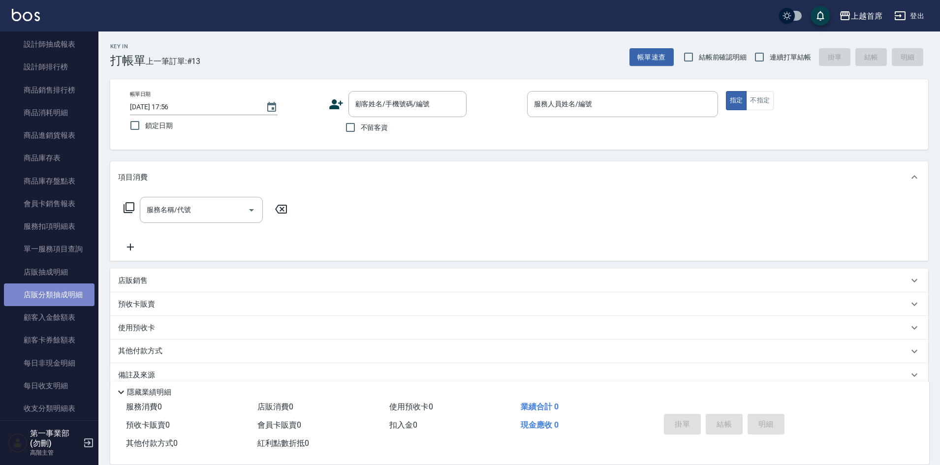
click at [53, 290] on link "店販分類抽成明細" at bounding box center [49, 294] width 91 height 23
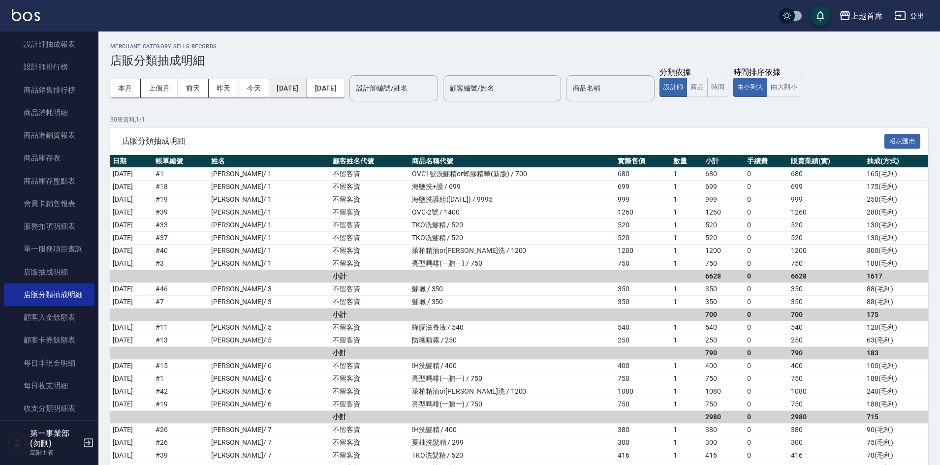
click at [286, 95] on button "[DATE]" at bounding box center [288, 88] width 38 height 18
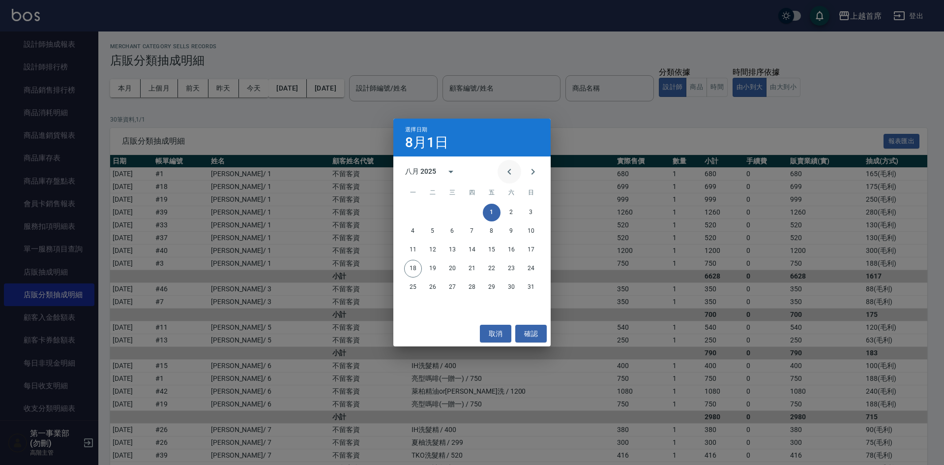
click at [501, 174] on button "Previous month" at bounding box center [510, 172] width 24 height 24
click at [432, 242] on button "15" at bounding box center [433, 250] width 18 height 18
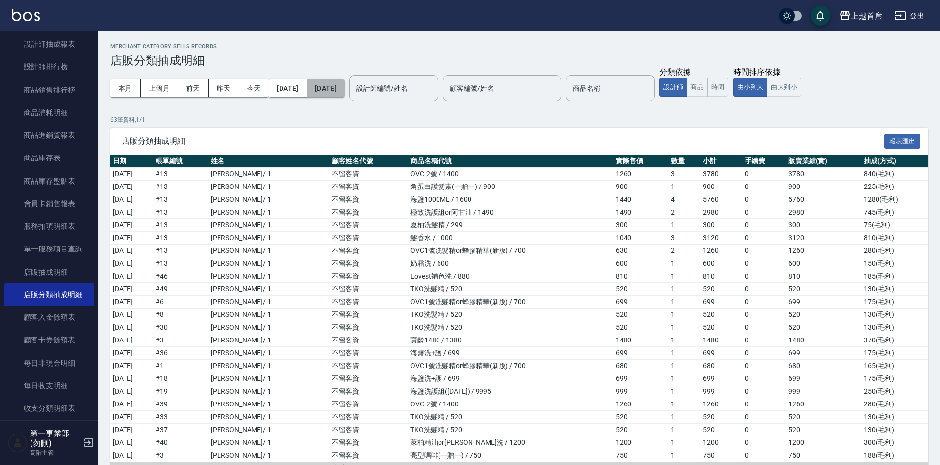
click at [344, 94] on button "[DATE]" at bounding box center [325, 88] width 37 height 18
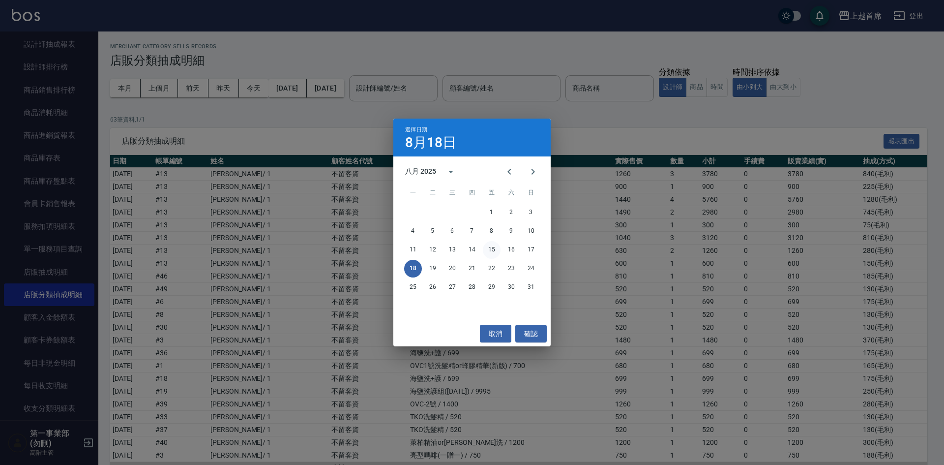
click at [491, 251] on button "15" at bounding box center [492, 250] width 18 height 18
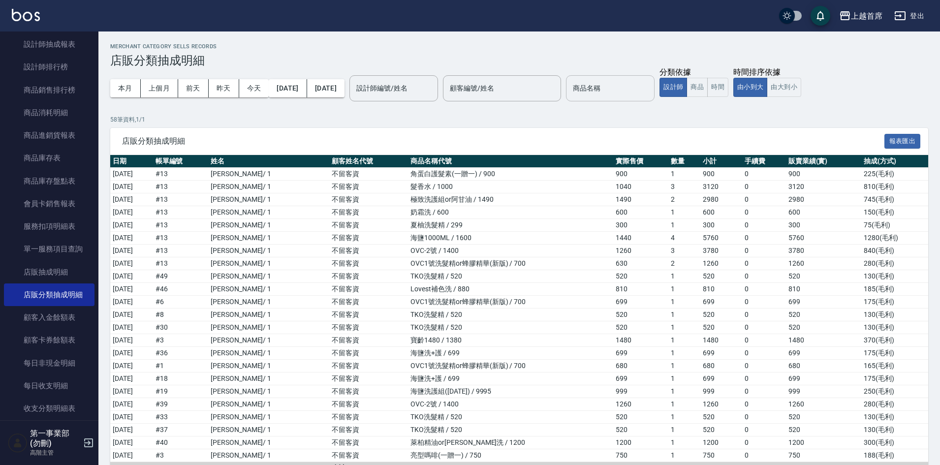
click at [632, 89] on input "商品名稱" at bounding box center [610, 88] width 80 height 17
type input "水水沁涼洗護組"
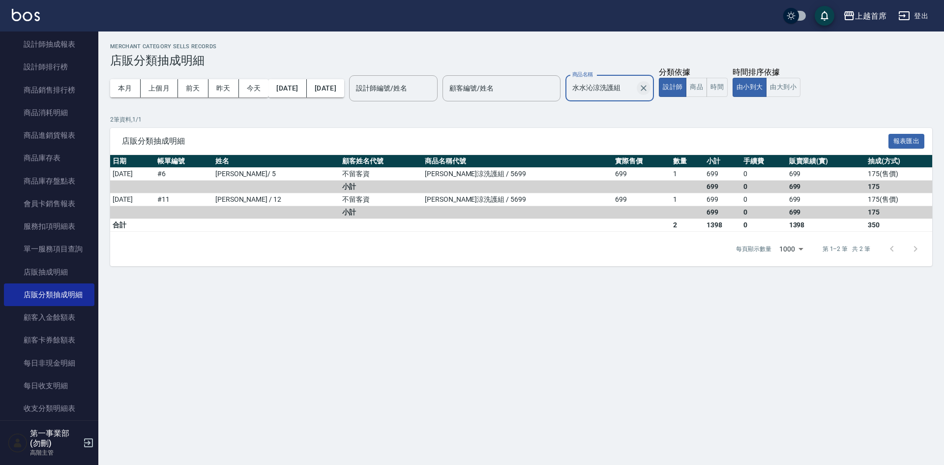
click at [649, 89] on icon "Clear" at bounding box center [644, 88] width 10 height 10
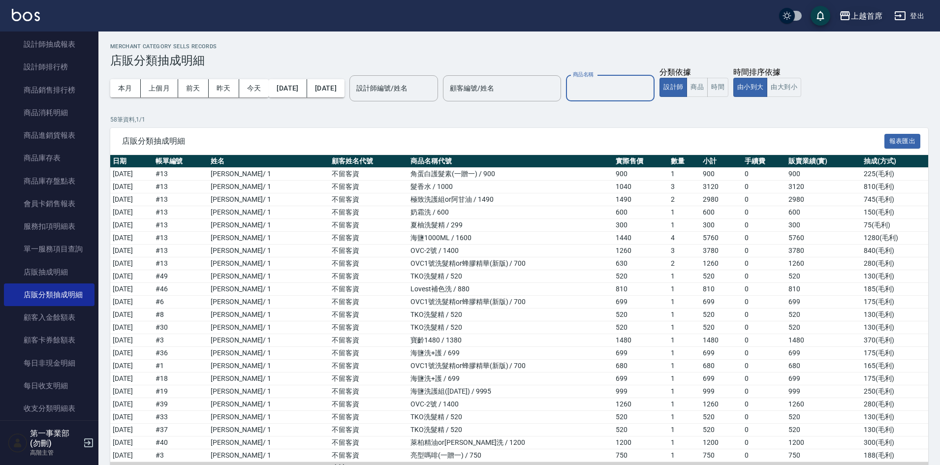
click at [852, 17] on div "上越首席" at bounding box center [865, 16] width 31 height 12
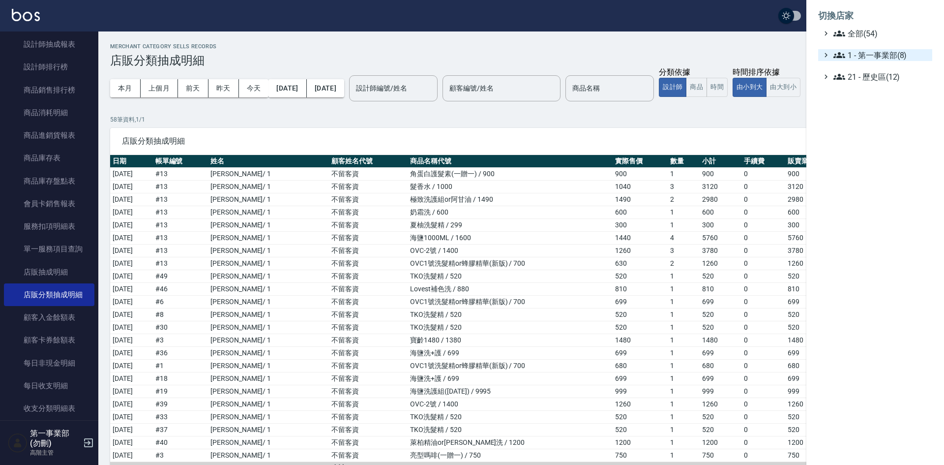
click at [876, 59] on span "1 - 第一事業部(8)" at bounding box center [881, 55] width 95 height 12
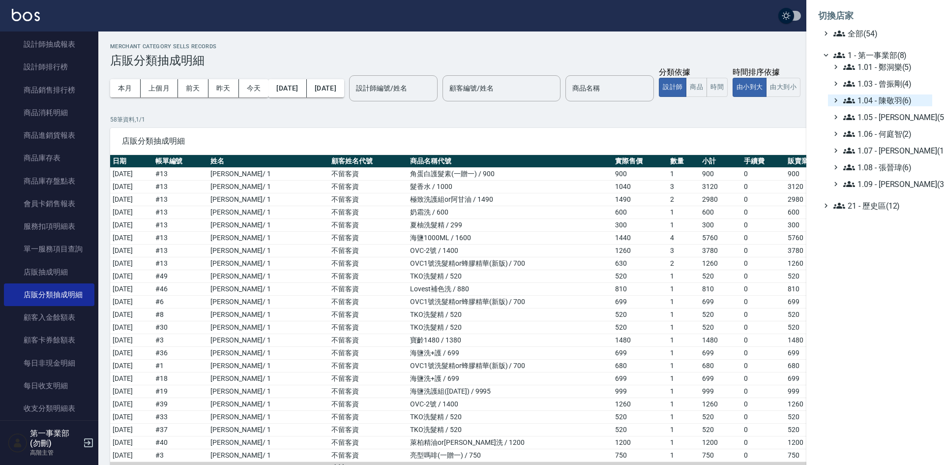
click at [890, 95] on span "1.04 - 陳敬羽(6)" at bounding box center [886, 100] width 85 height 12
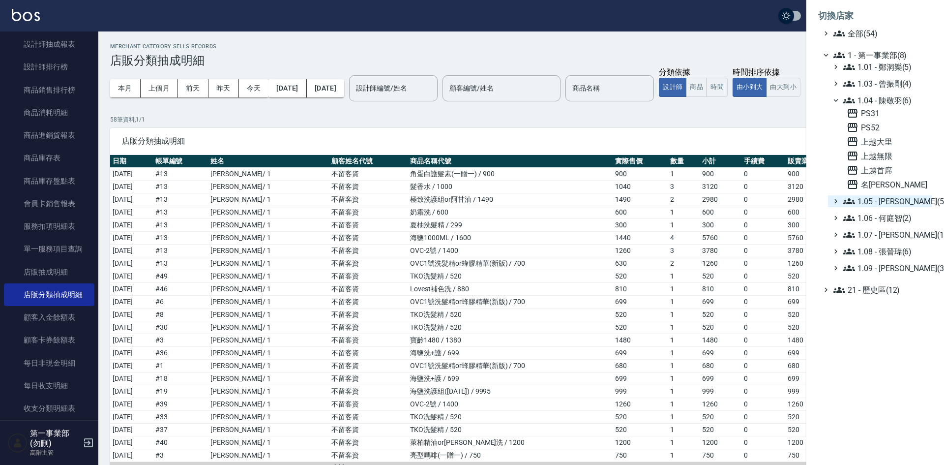
click at [897, 206] on span "1.05 - 廖厚迪(5)" at bounding box center [886, 201] width 85 height 12
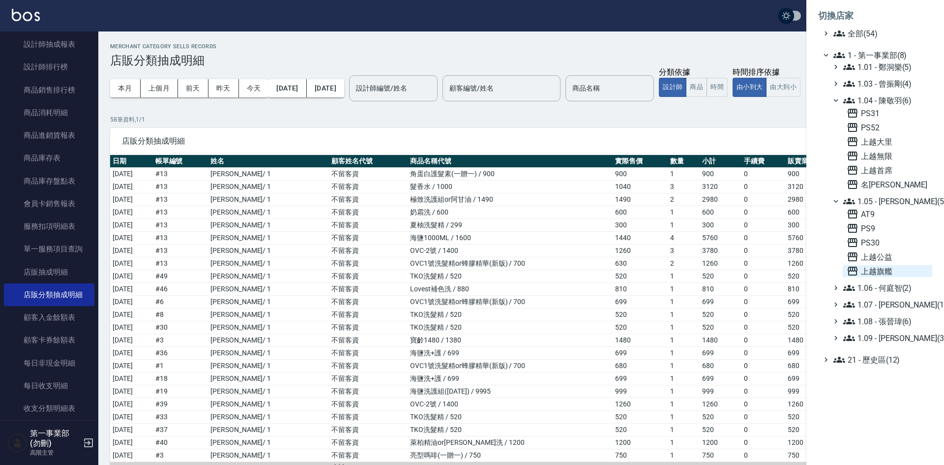
click at [899, 270] on span "上越旗艦" at bounding box center [888, 271] width 82 height 12
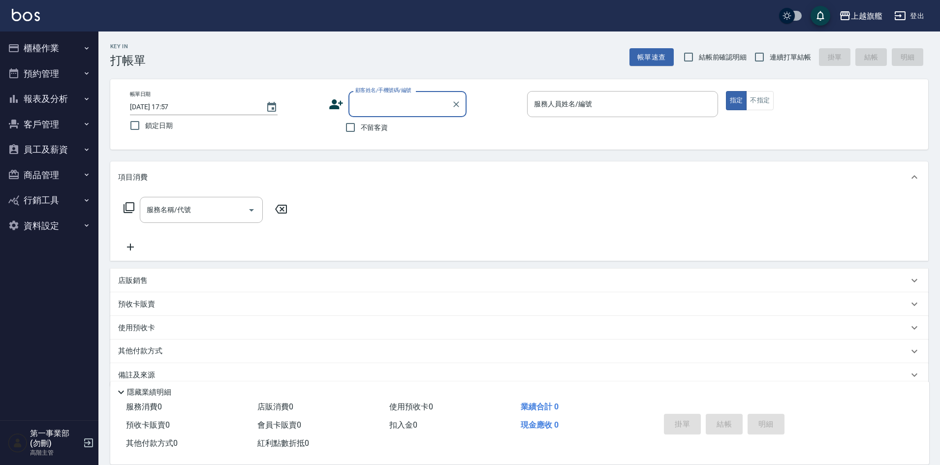
click at [59, 104] on button "報表及分析" at bounding box center [49, 99] width 91 height 26
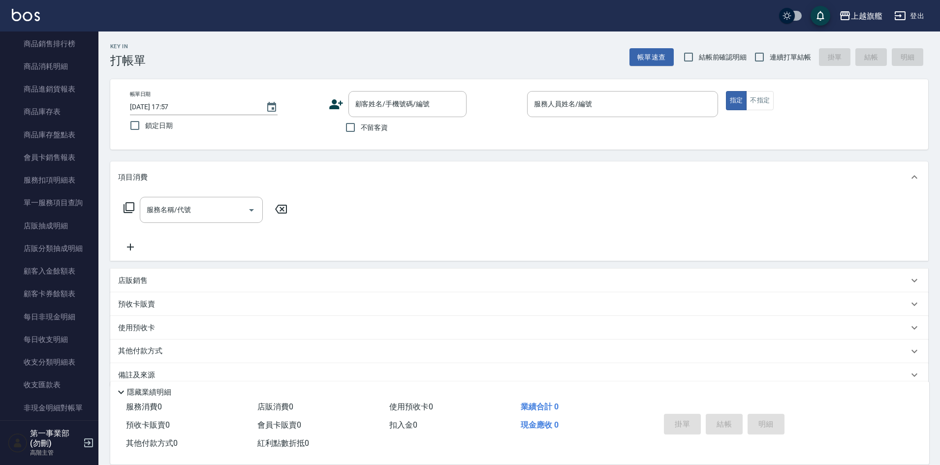
scroll to position [541, 0]
click at [61, 243] on link "店販分類抽成明細" at bounding box center [49, 245] width 91 height 23
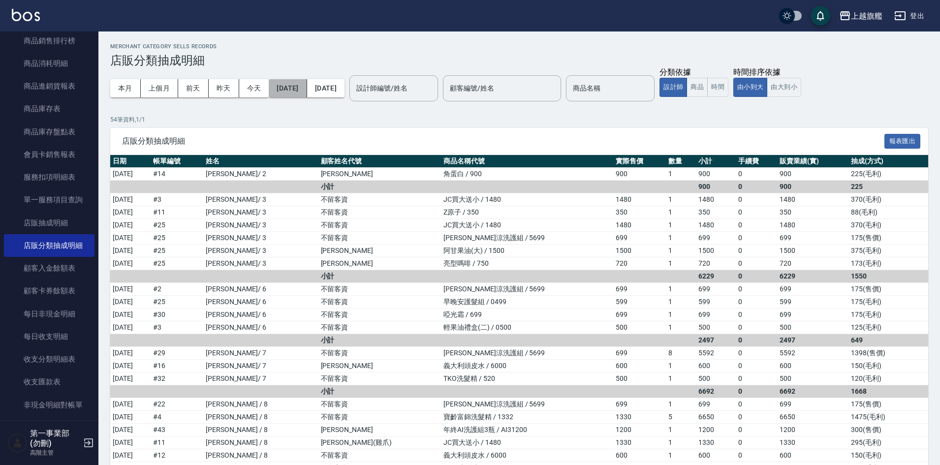
click at [295, 88] on button "[DATE]" at bounding box center [288, 88] width 38 height 18
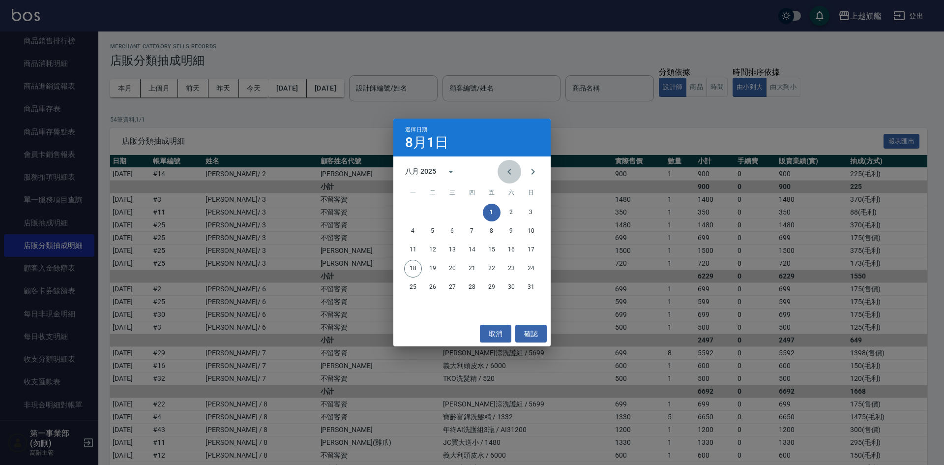
click at [503, 172] on button "Previous month" at bounding box center [510, 172] width 24 height 24
drag, startPoint x: 435, startPoint y: 251, endPoint x: 425, endPoint y: 154, distance: 96.9
click at [434, 251] on button "15" at bounding box center [433, 250] width 18 height 18
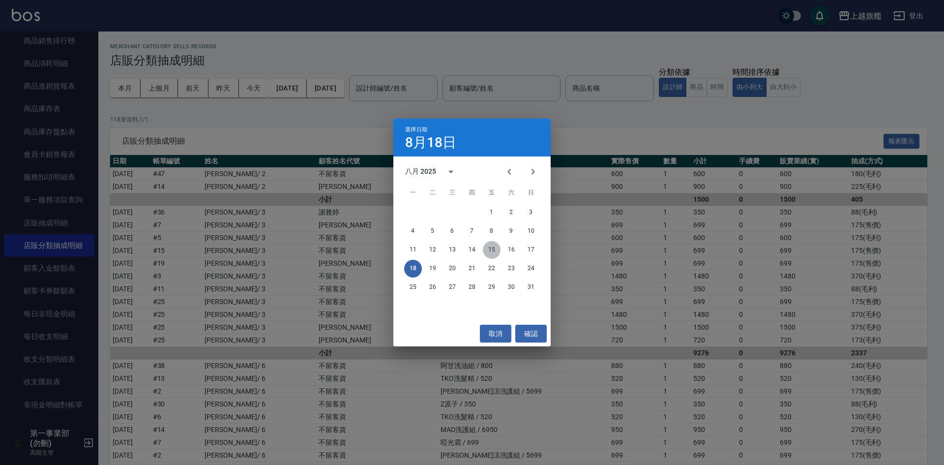
click at [492, 247] on button "15" at bounding box center [492, 250] width 18 height 18
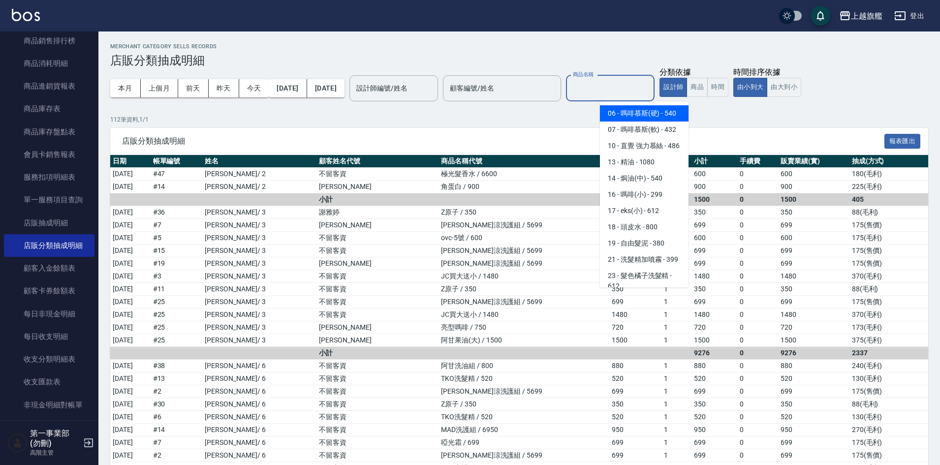
click at [608, 92] on input "商品名稱" at bounding box center [610, 88] width 80 height 17
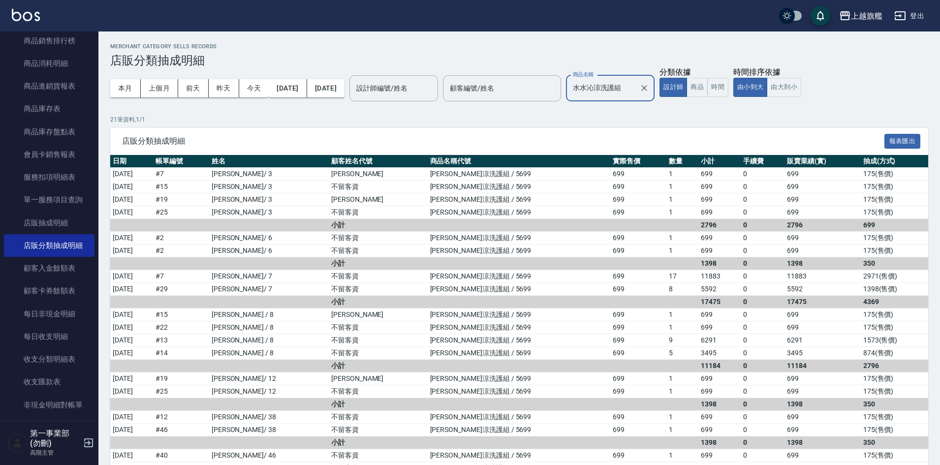
type input "水水沁涼洗護組"
click at [708, 57] on h3 "店販分類抽成明細" at bounding box center [519, 61] width 818 height 14
click at [860, 16] on div "上越旗艦" at bounding box center [865, 16] width 31 height 12
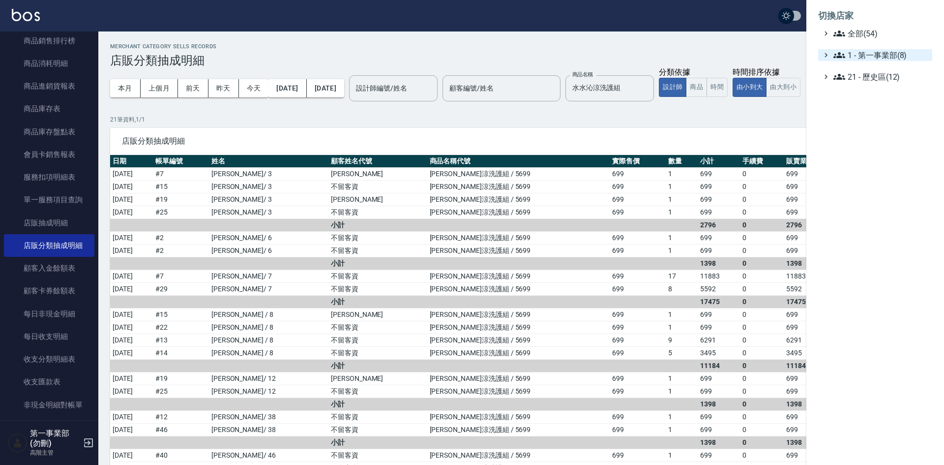
click at [876, 53] on span "1 - 第一事業部(8)" at bounding box center [881, 55] width 95 height 12
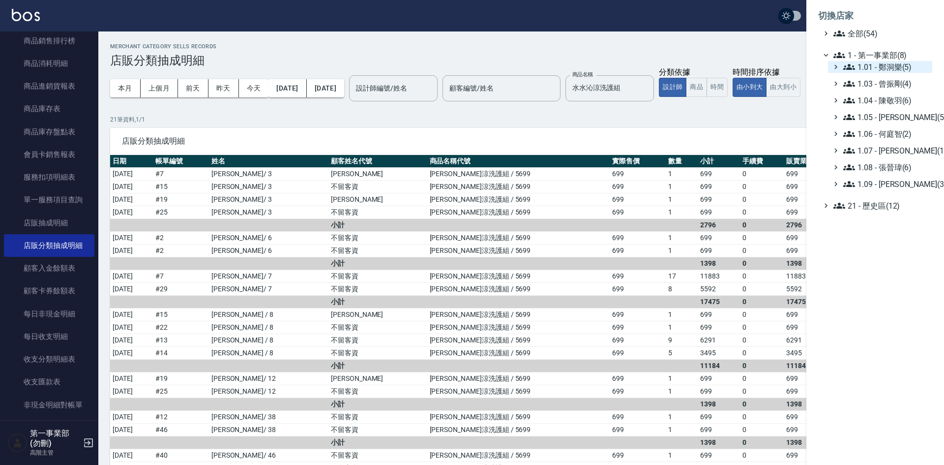
click at [889, 64] on span "1.01 - 鄭洞樂(5)" at bounding box center [886, 67] width 85 height 12
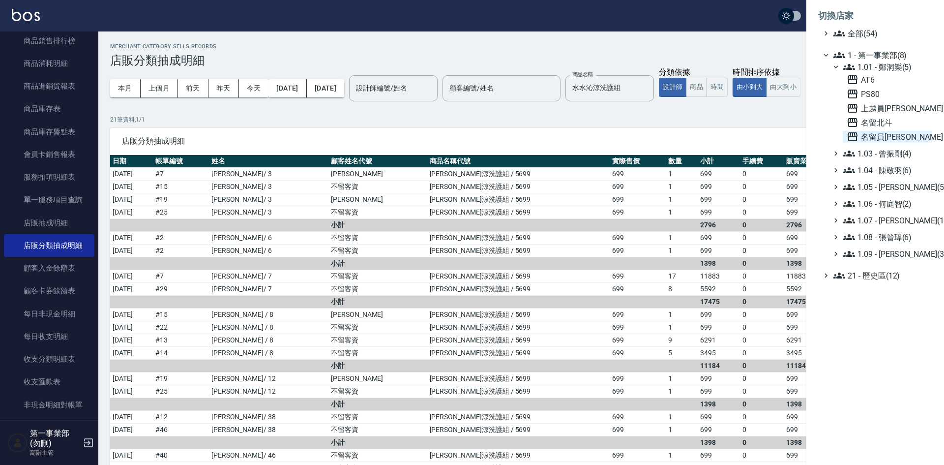
click at [890, 135] on span "名留員[PERSON_NAME]" at bounding box center [888, 137] width 82 height 12
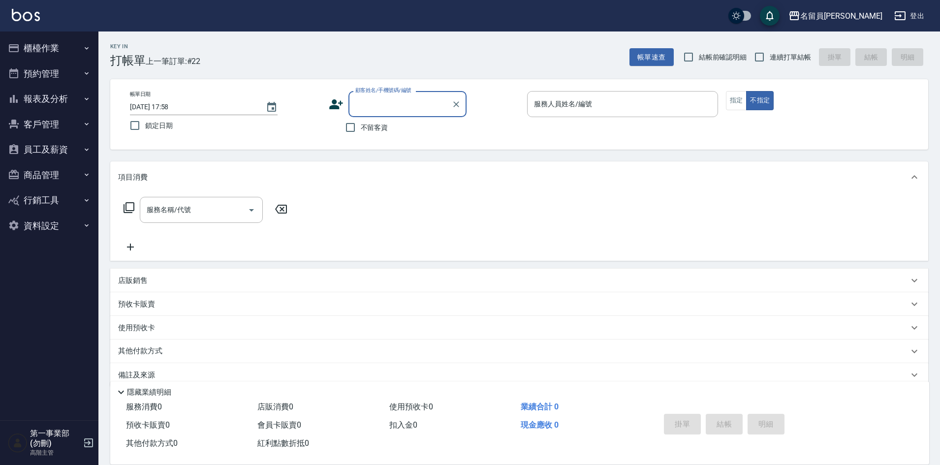
click at [52, 93] on button "報表及分析" at bounding box center [49, 99] width 91 height 26
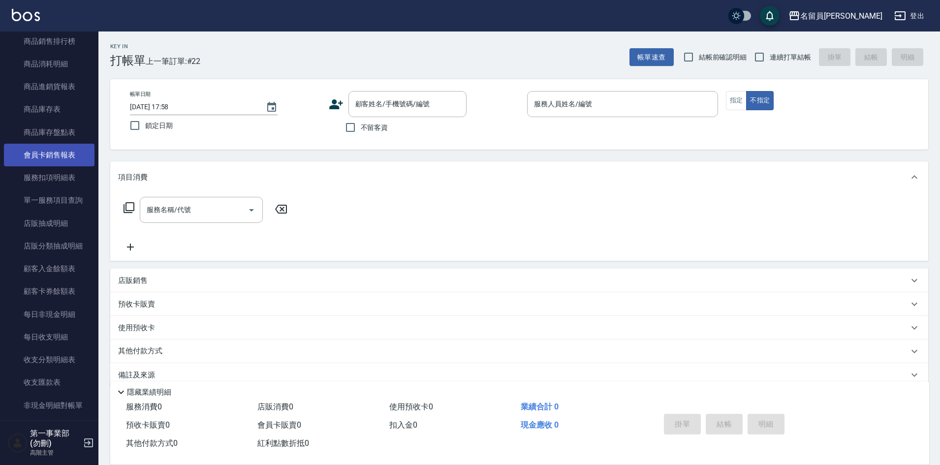
scroll to position [541, 0]
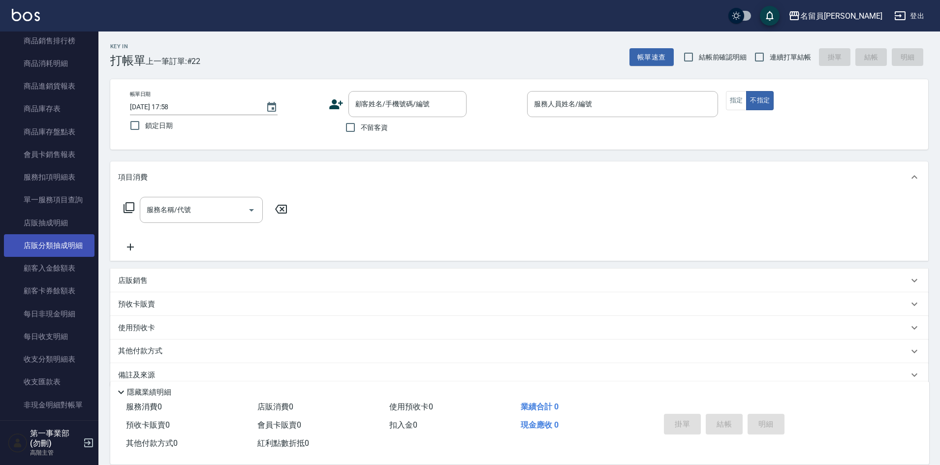
click at [61, 242] on link "店販分類抽成明細" at bounding box center [49, 245] width 91 height 23
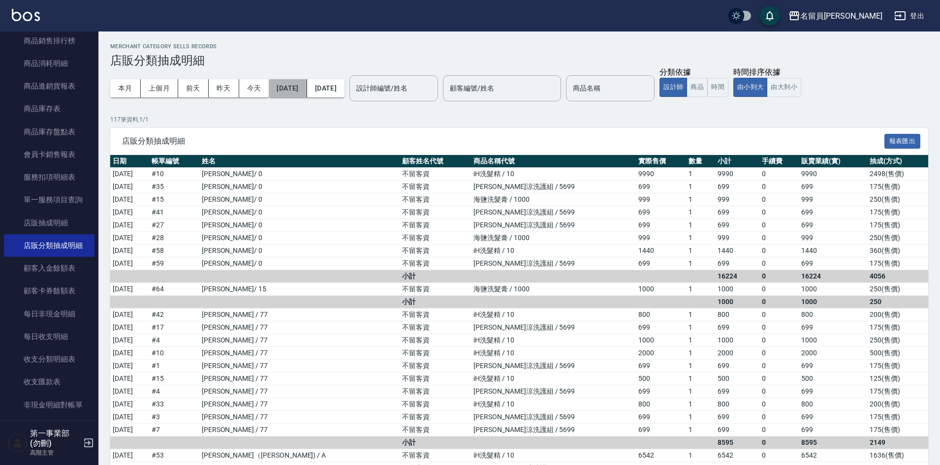
click at [304, 88] on button "[DATE]" at bounding box center [288, 88] width 38 height 18
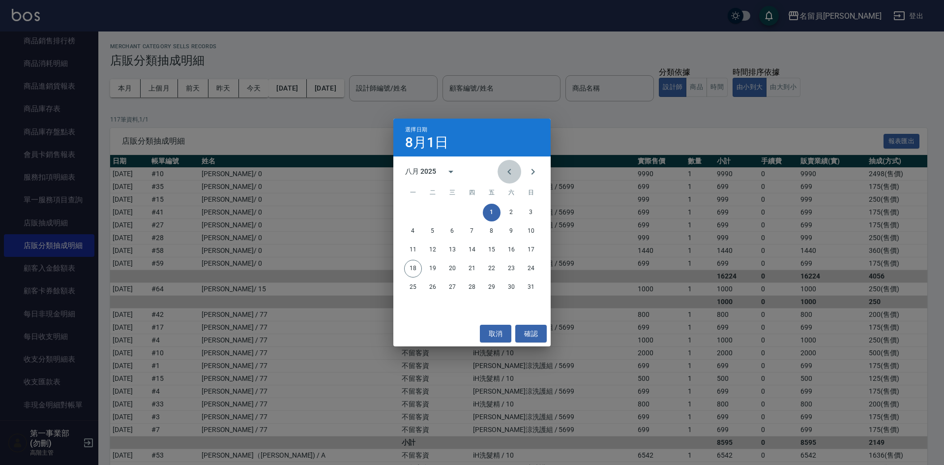
drag, startPoint x: 511, startPoint y: 179, endPoint x: 502, endPoint y: 213, distance: 35.1
click at [511, 179] on button "Previous month" at bounding box center [510, 172] width 24 height 24
click at [432, 249] on button "15" at bounding box center [433, 250] width 18 height 18
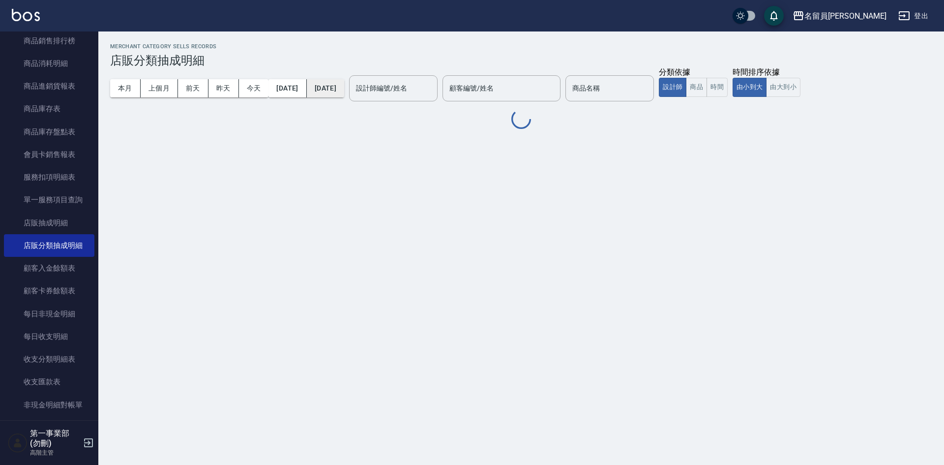
click at [344, 89] on button "[DATE]" at bounding box center [325, 88] width 37 height 18
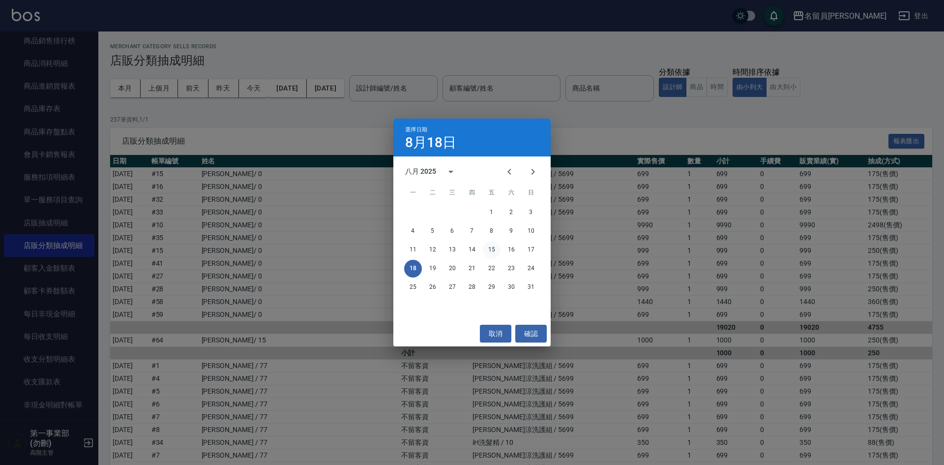
click at [494, 251] on button "15" at bounding box center [492, 250] width 18 height 18
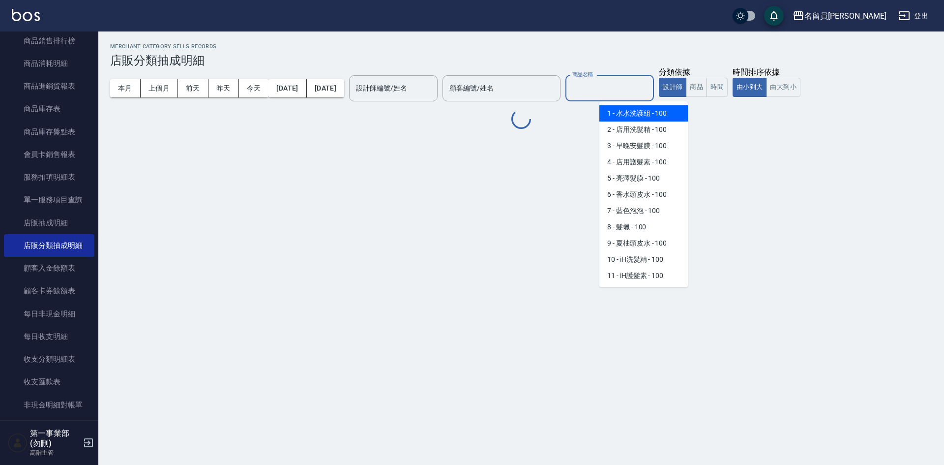
click at [618, 96] on input "商品名稱" at bounding box center [610, 88] width 80 height 17
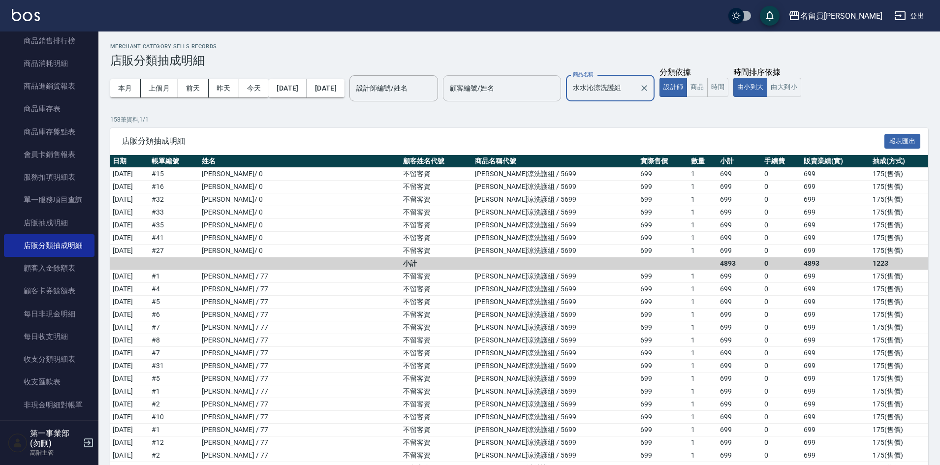
type input "水水沁涼洗護組"
click at [506, 91] on input "顧客編號/姓名" at bounding box center [501, 88] width 109 height 17
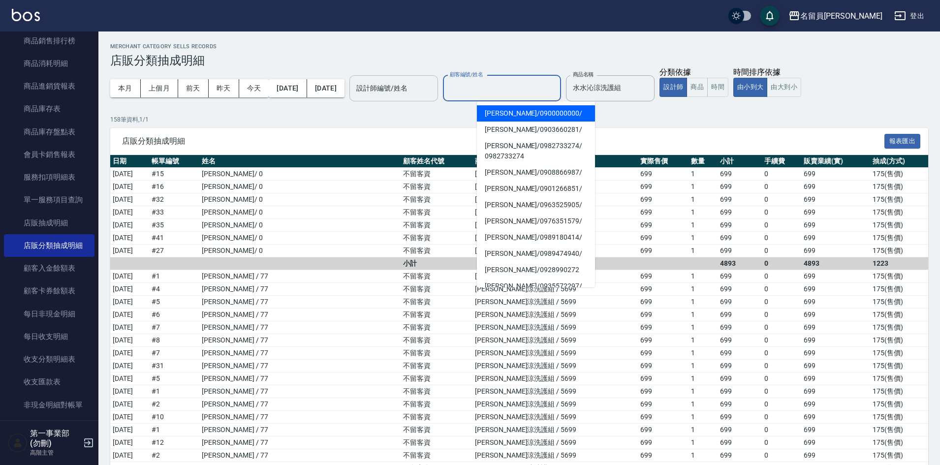
click at [411, 81] on div "設計師編號/姓名 設計師編號/姓名" at bounding box center [393, 88] width 89 height 26
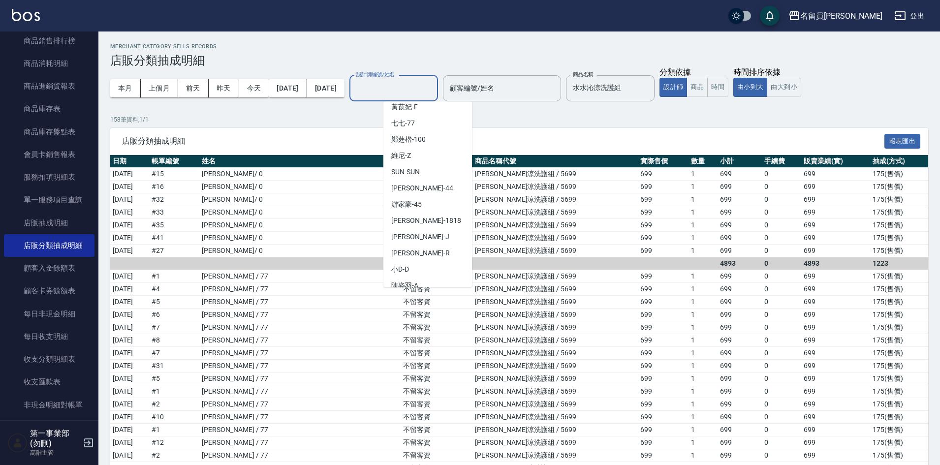
scroll to position [454, 0]
click at [416, 233] on span "Jenny -J" at bounding box center [420, 238] width 58 height 10
type input "Jenny -J"
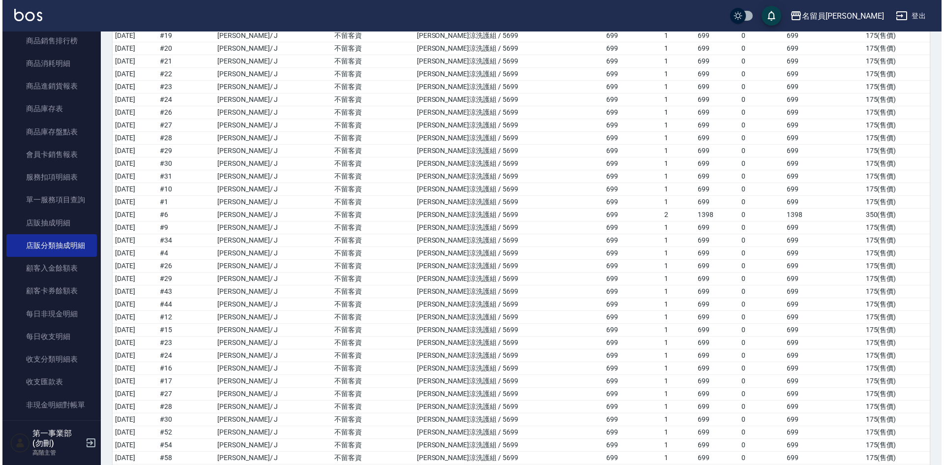
scroll to position [0, 0]
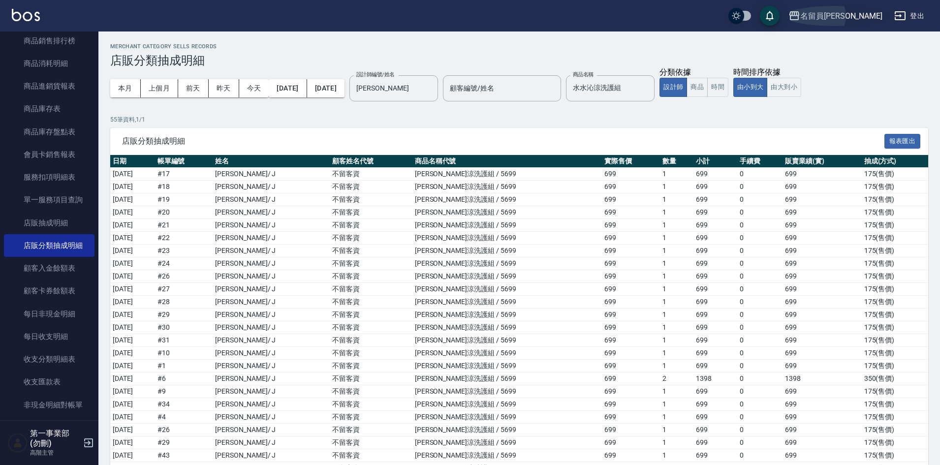
click at [854, 18] on div "名留員林中正" at bounding box center [841, 16] width 82 height 12
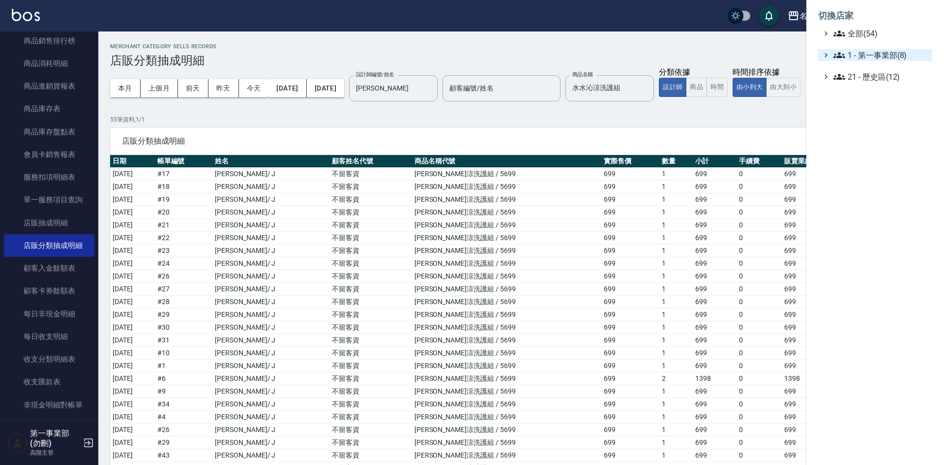
click at [884, 57] on span "1 - 第一事業部(8)" at bounding box center [881, 55] width 95 height 12
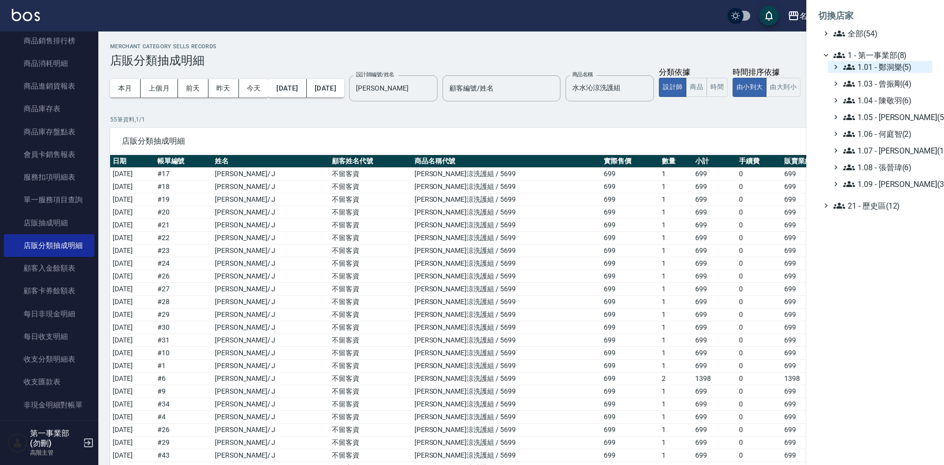
click at [903, 67] on span "1.01 - 鄭洞樂(5)" at bounding box center [886, 67] width 85 height 12
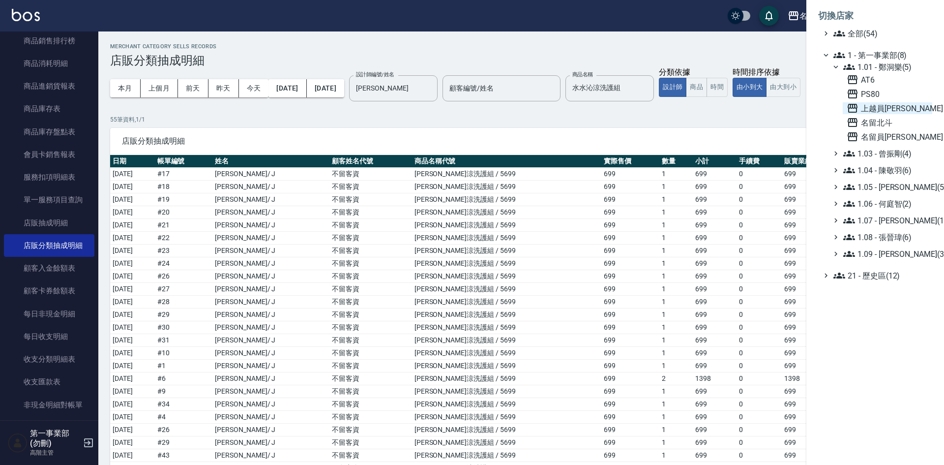
click at [880, 106] on span "上越員[PERSON_NAME]" at bounding box center [888, 108] width 82 height 12
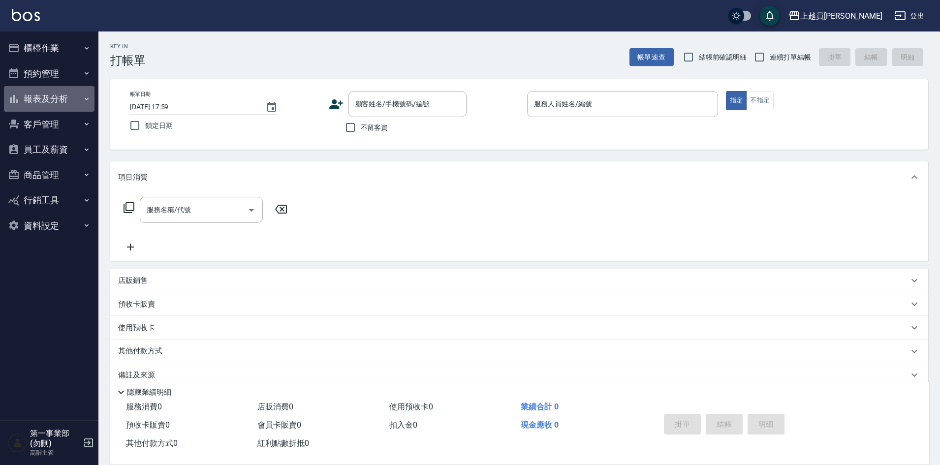
click at [38, 97] on button "報表及分析" at bounding box center [49, 99] width 91 height 26
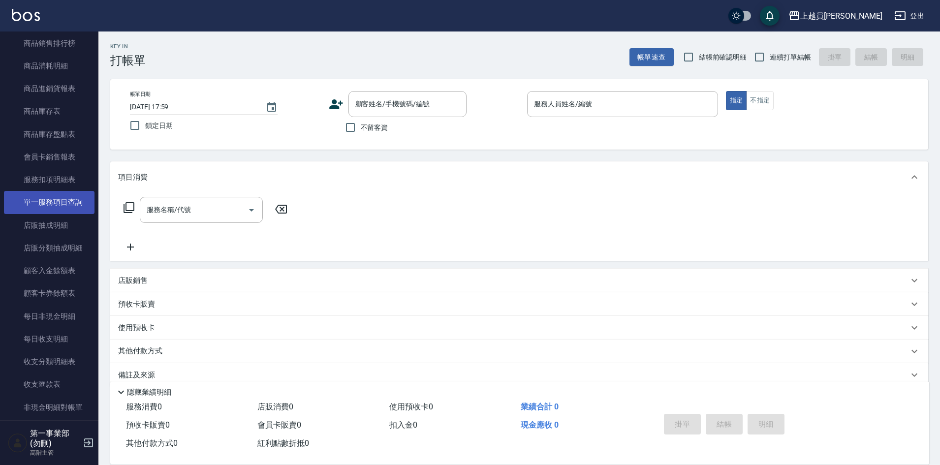
scroll to position [541, 0]
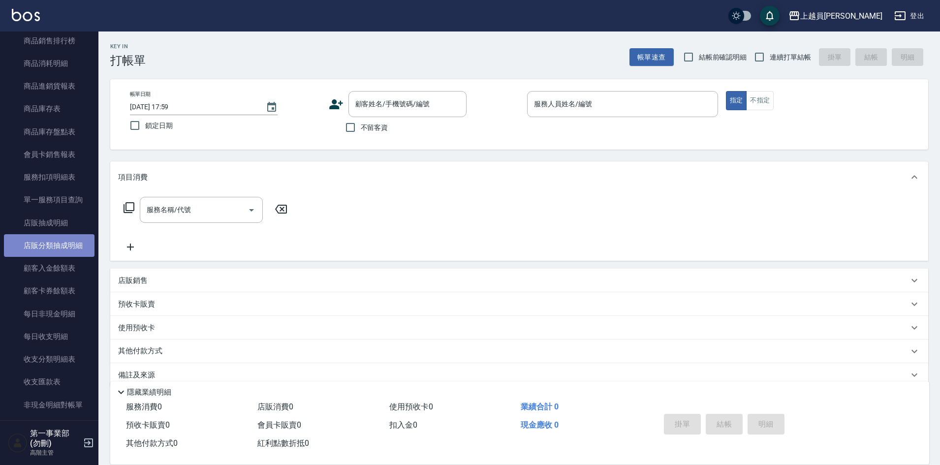
click at [55, 250] on link "店販分類抽成明細" at bounding box center [49, 245] width 91 height 23
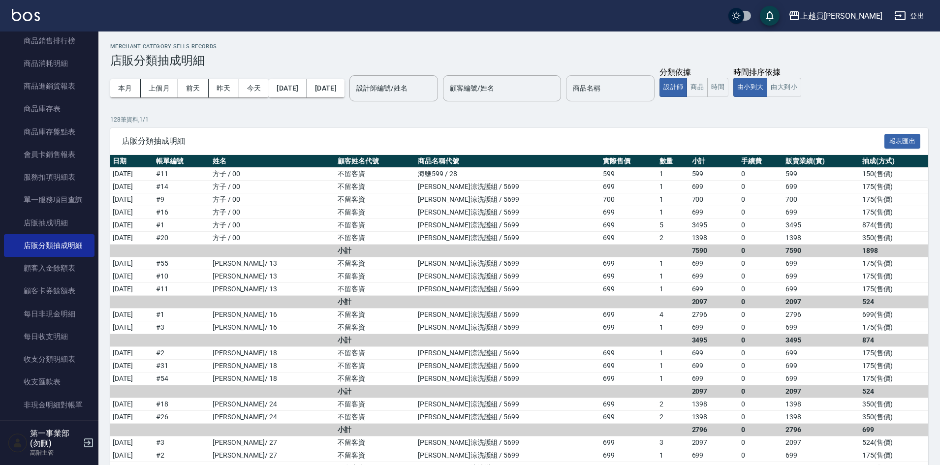
click at [625, 89] on input "商品名稱" at bounding box center [610, 88] width 80 height 17
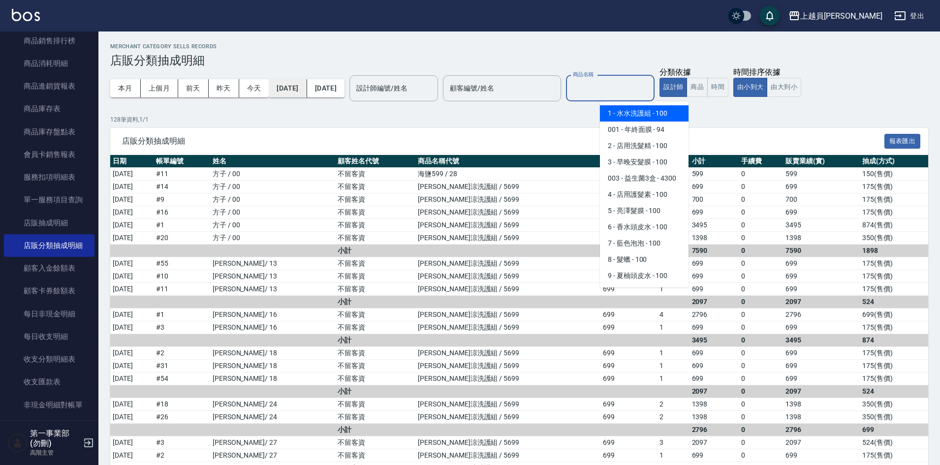
click at [303, 88] on button "[DATE]" at bounding box center [288, 88] width 38 height 18
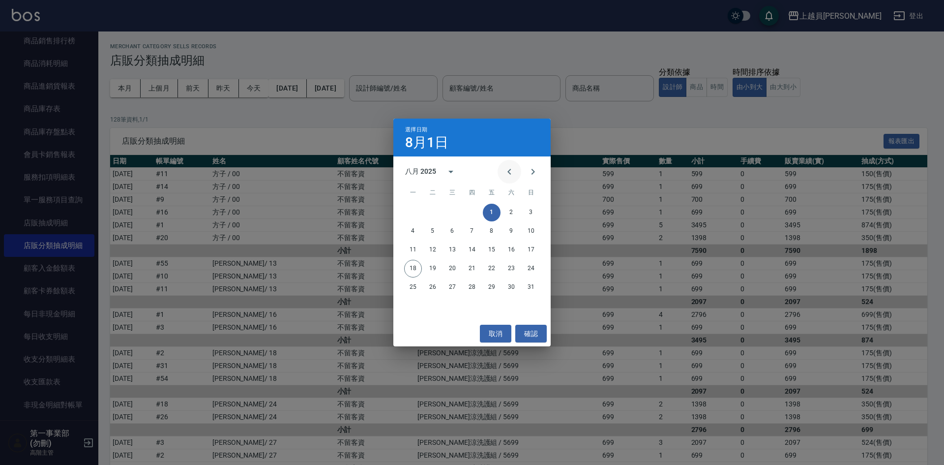
click at [508, 172] on icon "Previous month" at bounding box center [510, 172] width 12 height 12
click at [435, 250] on button "15" at bounding box center [433, 250] width 18 height 18
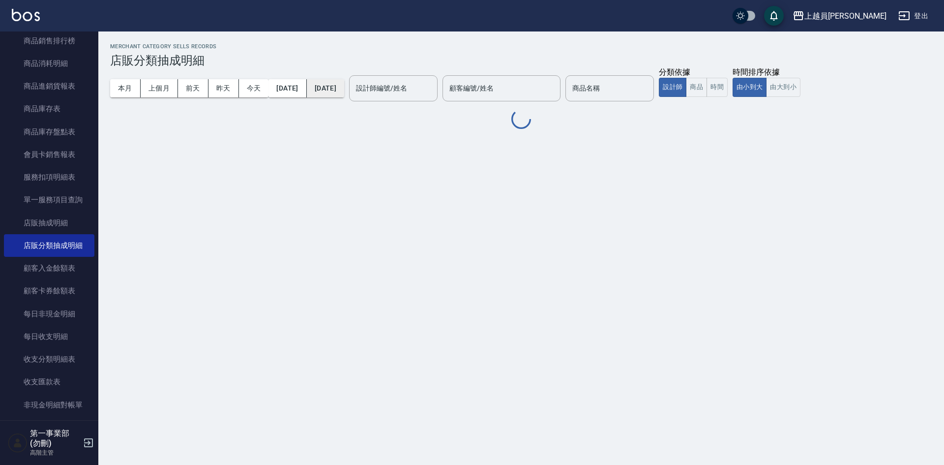
click at [344, 87] on button "[DATE]" at bounding box center [325, 88] width 37 height 18
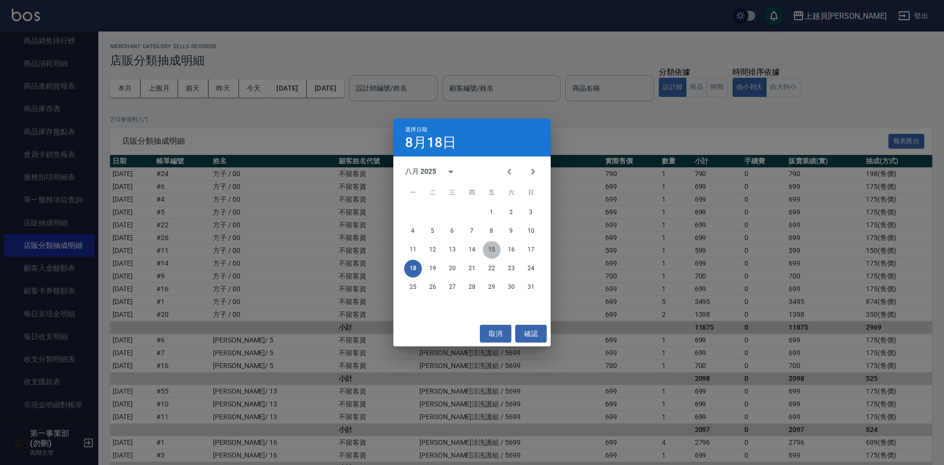
click at [490, 248] on button "15" at bounding box center [492, 250] width 18 height 18
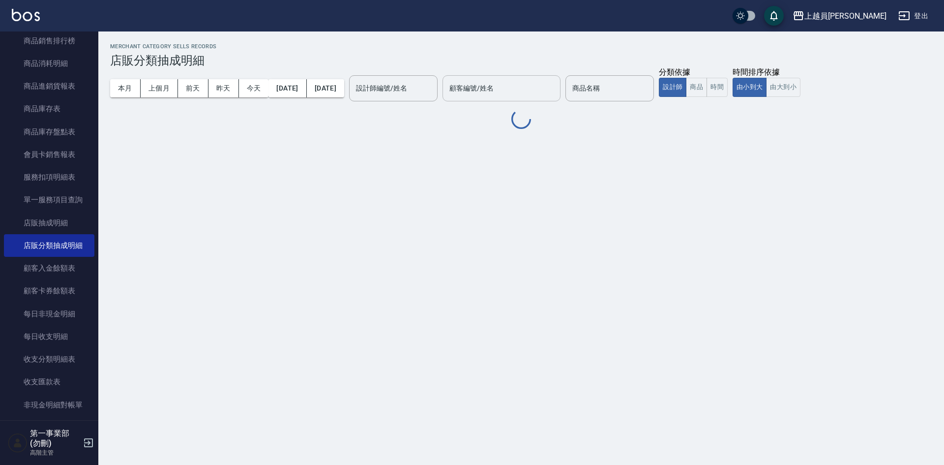
click at [542, 89] on input "顧客編號/姓名" at bounding box center [501, 88] width 109 height 17
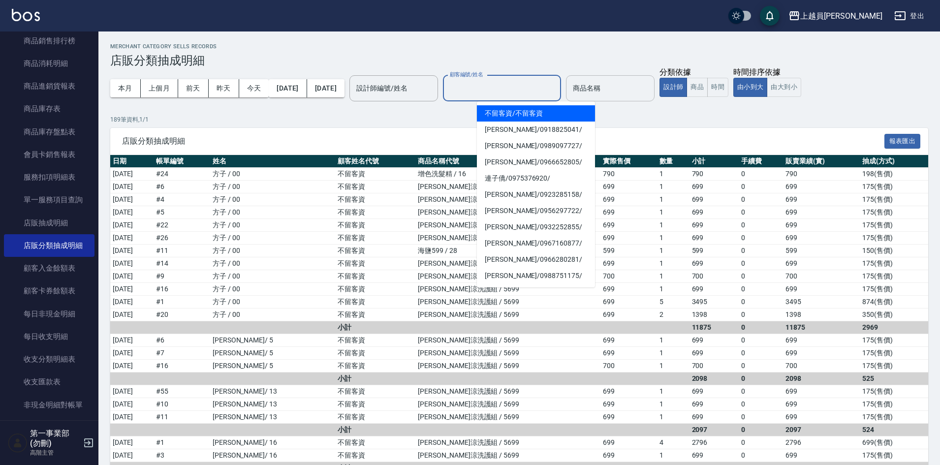
click at [616, 90] on input "商品名稱" at bounding box center [610, 88] width 80 height 17
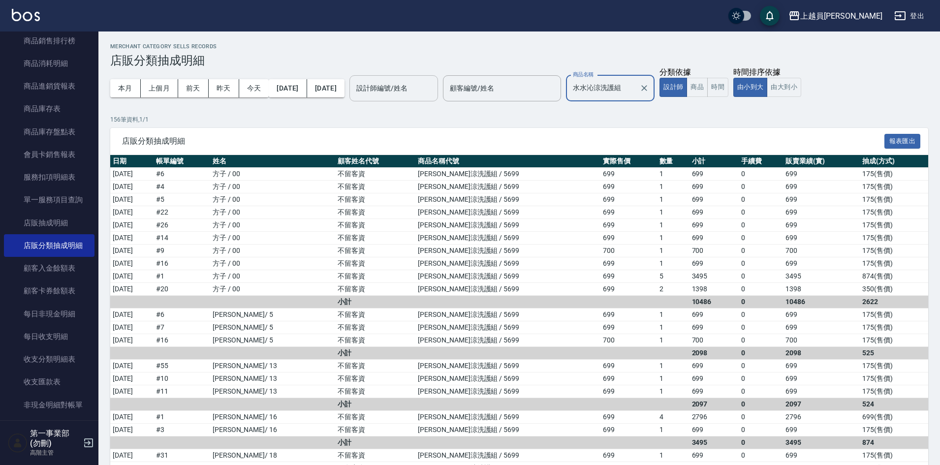
type input "水水沁涼洗護組"
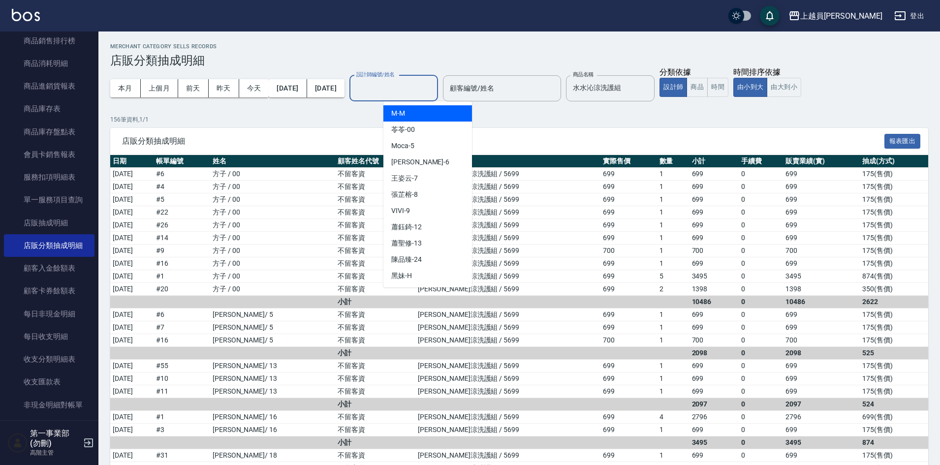
click at [431, 84] on input "設計師編號/姓名" at bounding box center [394, 88] width 80 height 17
click at [424, 116] on div "M -M" at bounding box center [427, 113] width 89 height 16
type input "M-M"
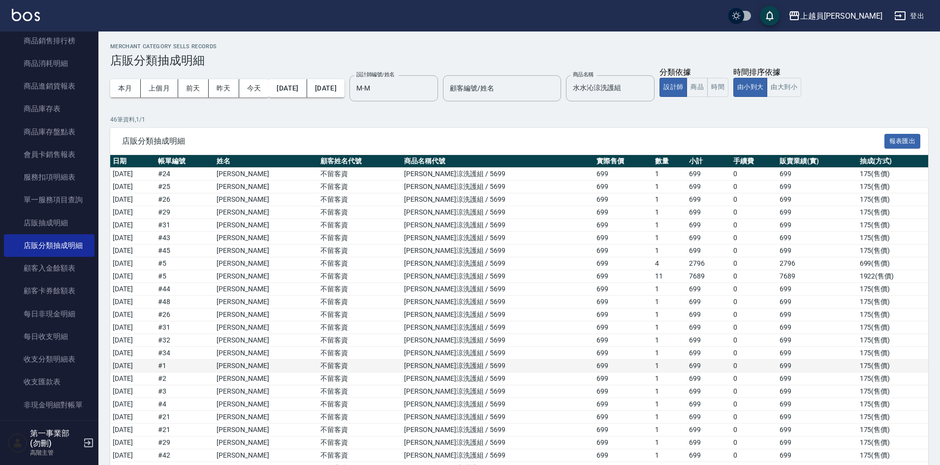
click at [730, 367] on td "0" at bounding box center [753, 366] width 46 height 13
click at [657, 60] on h3 "店販分類抽成明細" at bounding box center [519, 61] width 818 height 14
click at [658, 61] on h3 "店販分類抽成明細" at bounding box center [519, 61] width 818 height 14
click at [894, 81] on div "本月 上個月 [DATE] [DATE] [DATE] [DATE] [DATE] 設計師編號/姓名 M-M 設計師編號/姓名 顧客編號/姓名 顧客編號/姓名…" at bounding box center [519, 88] width 818 height 42
